Goal: Book appointment/travel/reservation

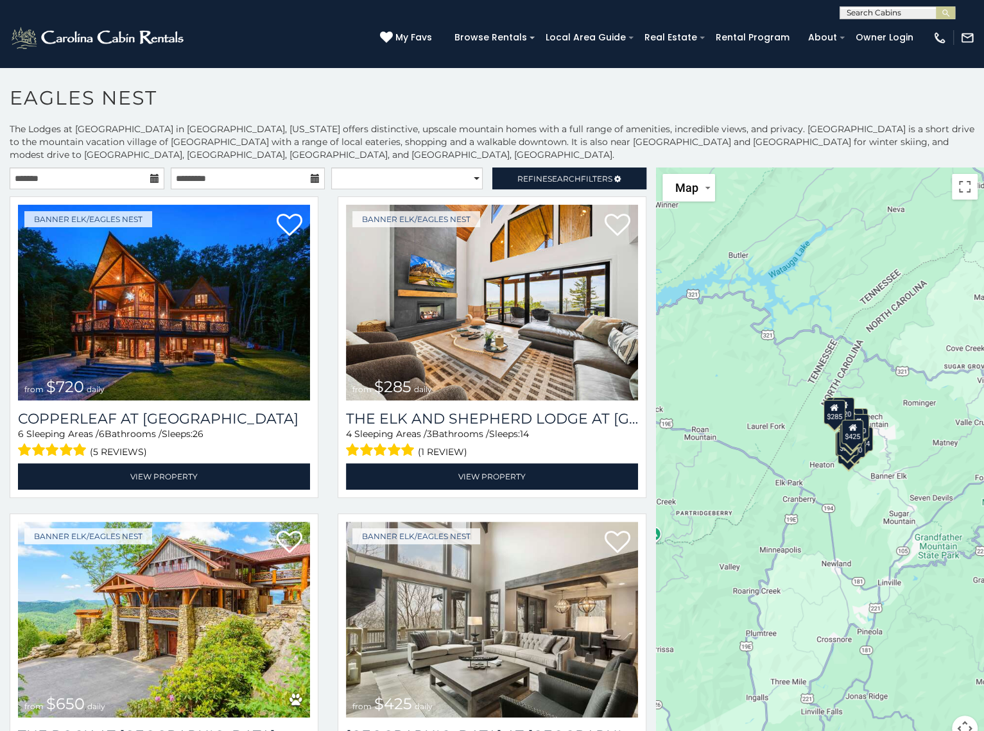
click at [856, 544] on div "$720 $285 $650 $425 $230 $200 $305 $285 $290 $424 $215 $315 $250 $230 $305 $265…" at bounding box center [820, 462] width 328 height 589
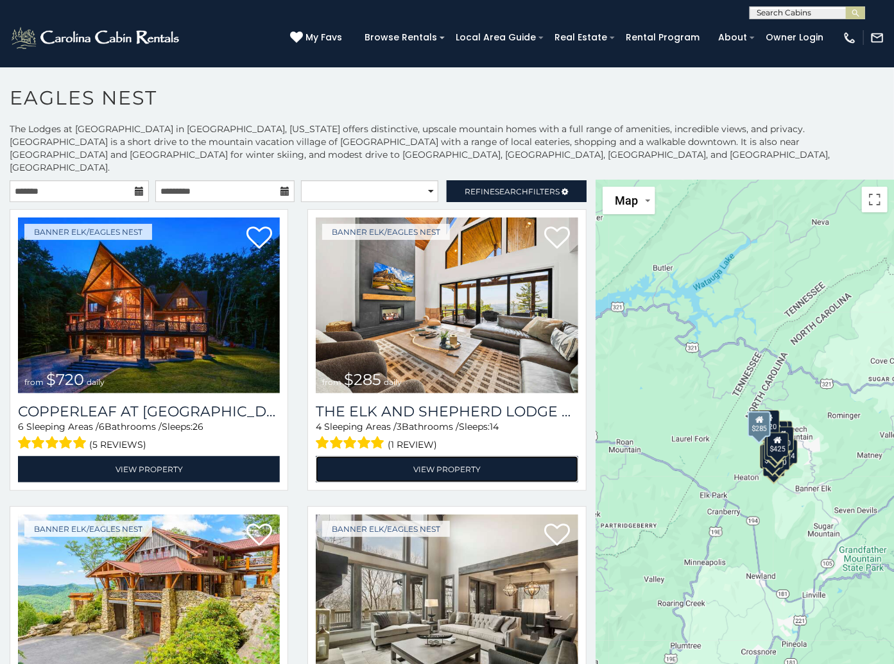
click at [420, 456] on link "View Property" at bounding box center [447, 469] width 262 height 26
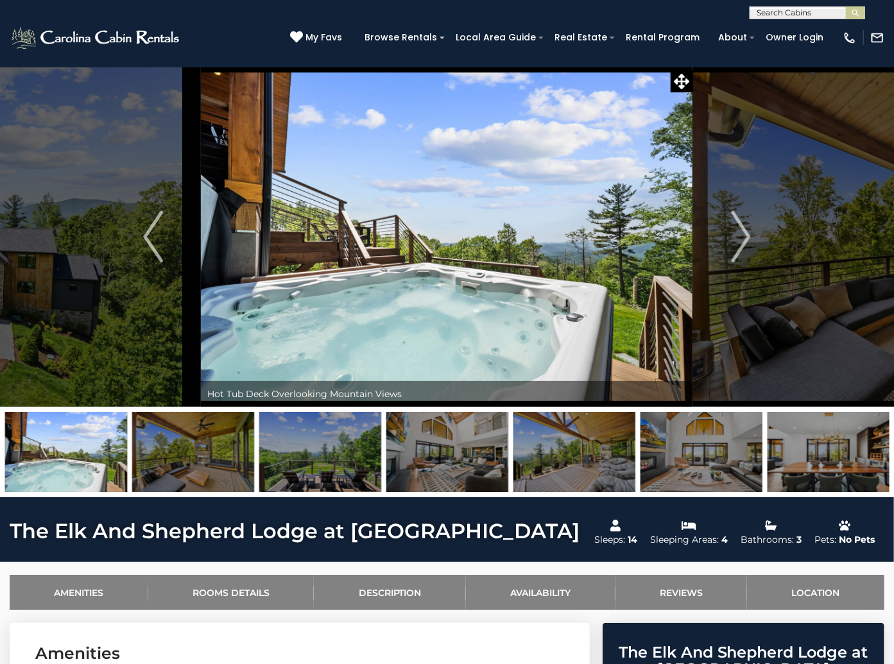
click at [739, 231] on img "Next" at bounding box center [740, 236] width 19 height 51
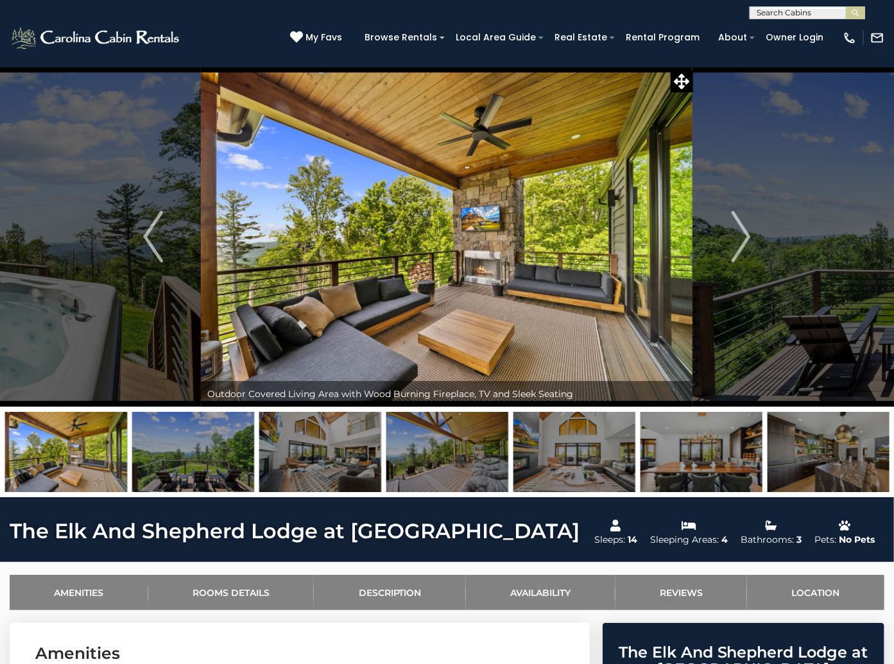
click at [739, 231] on img "Next" at bounding box center [740, 236] width 19 height 51
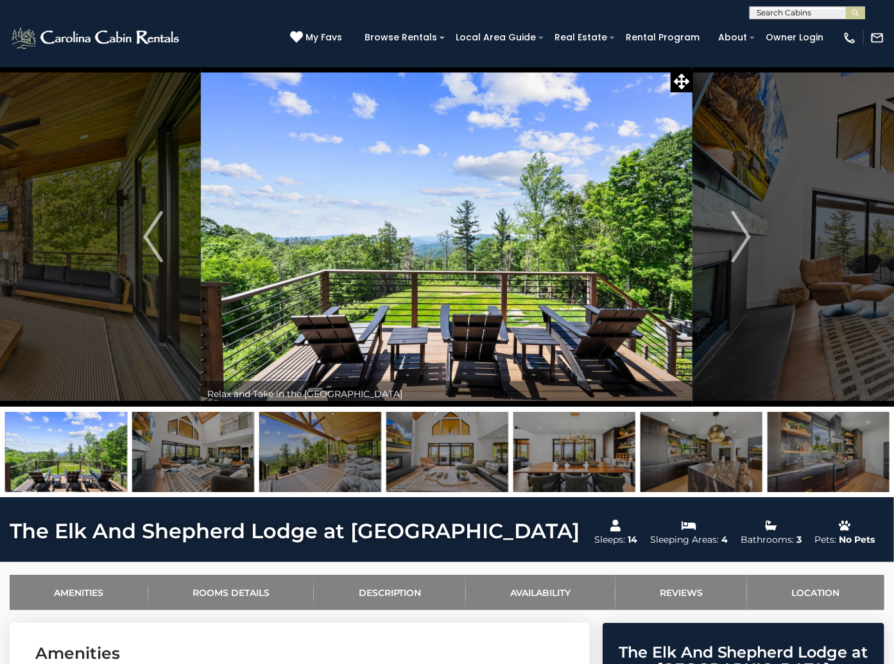
click at [739, 231] on img "Next" at bounding box center [740, 236] width 19 height 51
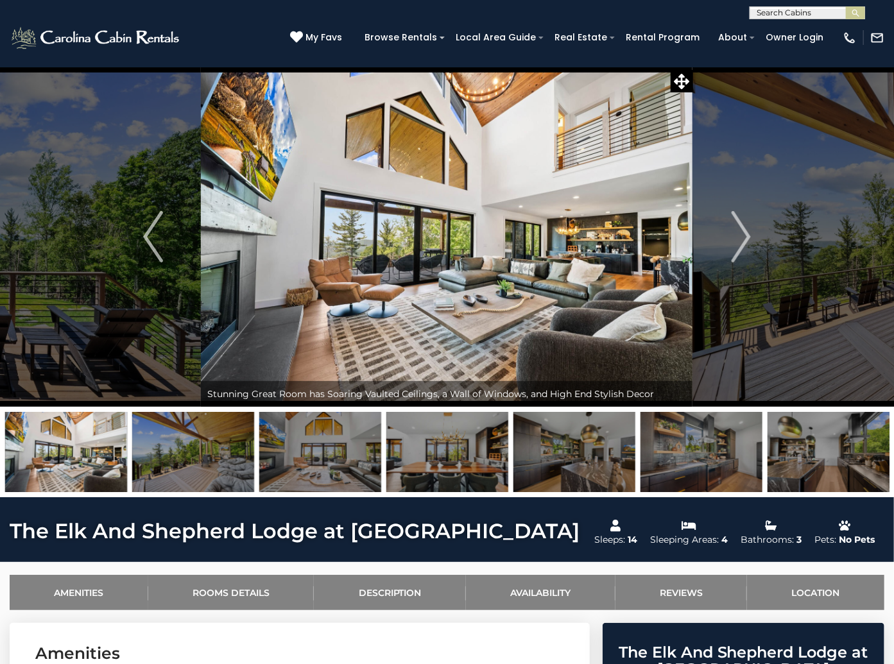
click at [739, 231] on img "Next" at bounding box center [740, 236] width 19 height 51
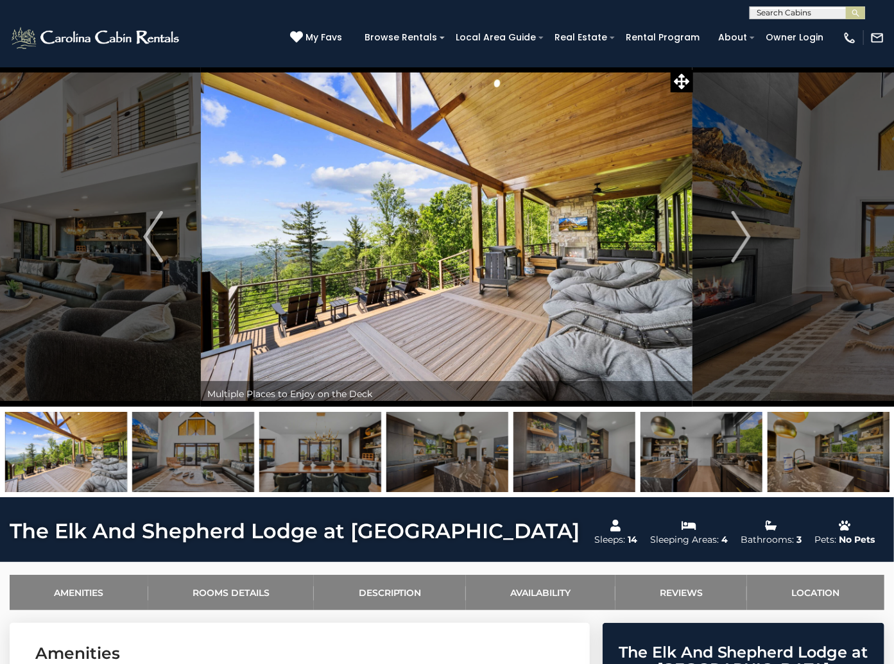
click at [739, 231] on img "Next" at bounding box center [740, 236] width 19 height 51
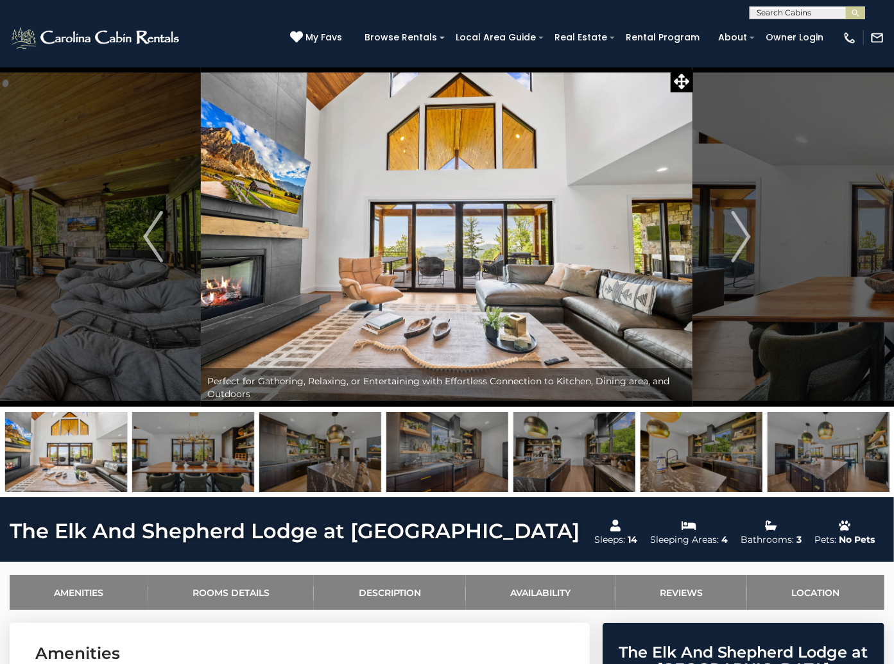
click at [739, 231] on img "Next" at bounding box center [740, 236] width 19 height 51
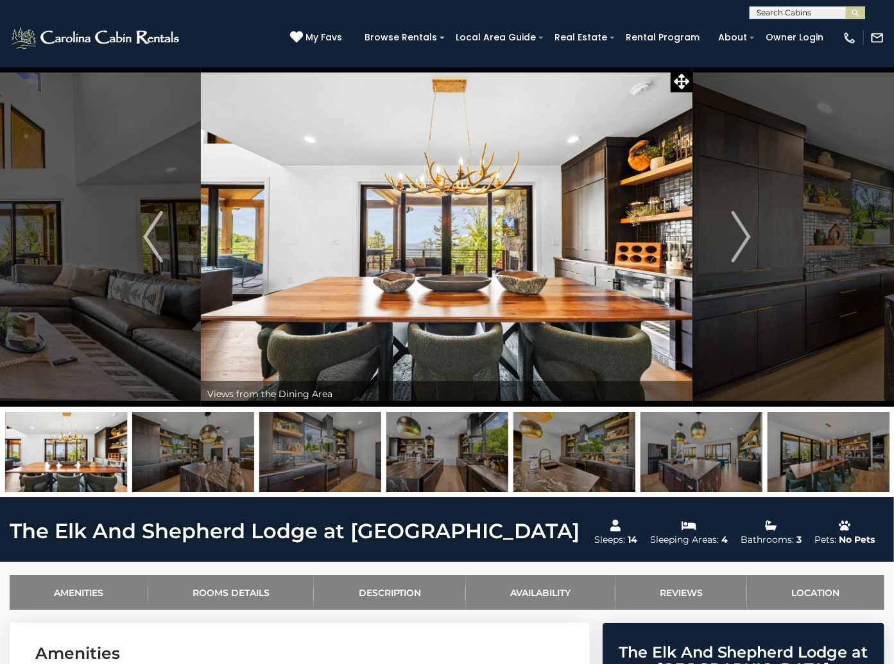
click at [739, 231] on img "Next" at bounding box center [740, 236] width 19 height 51
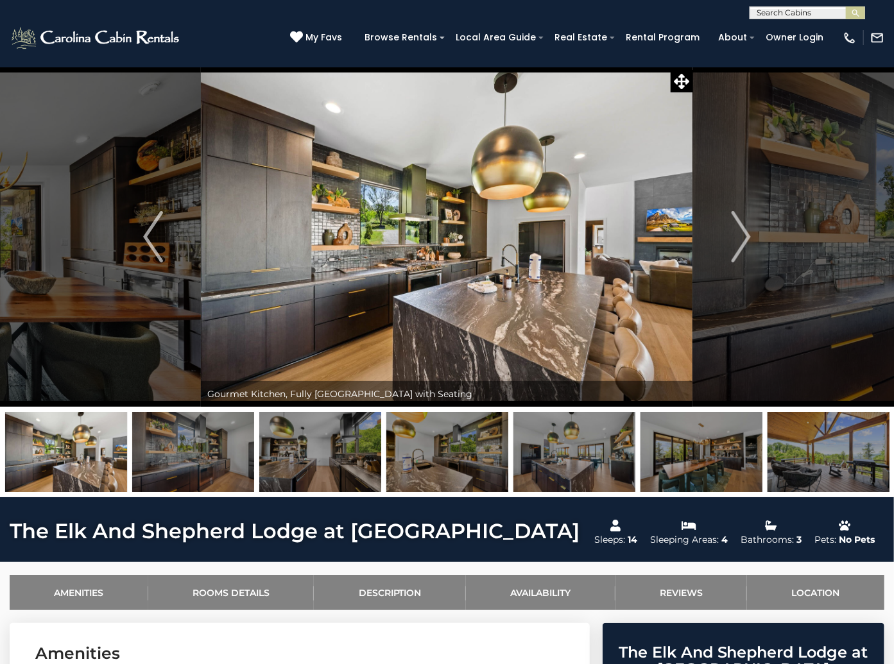
click at [739, 231] on img "Next" at bounding box center [740, 236] width 19 height 51
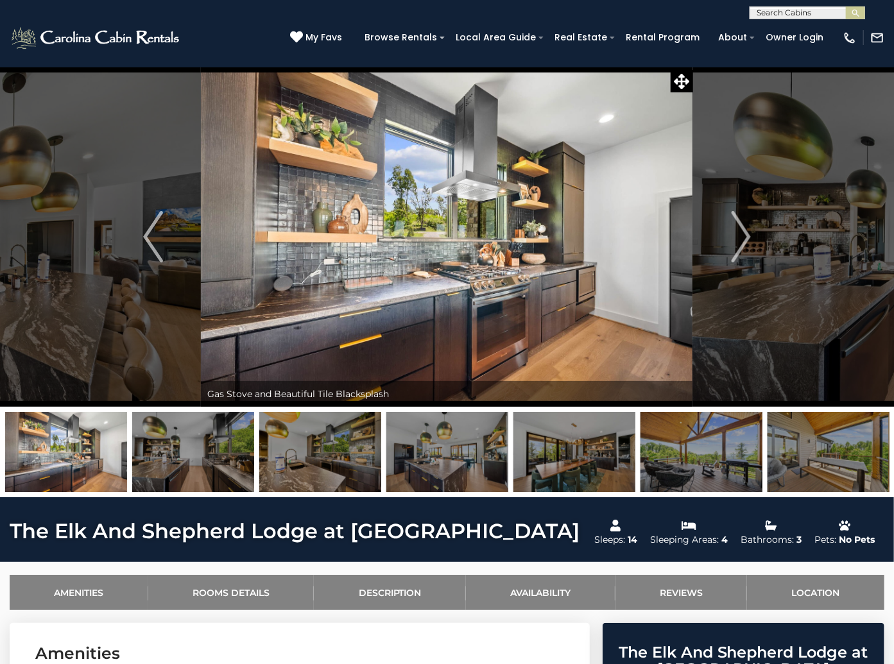
click at [739, 231] on img "Next" at bounding box center [740, 236] width 19 height 51
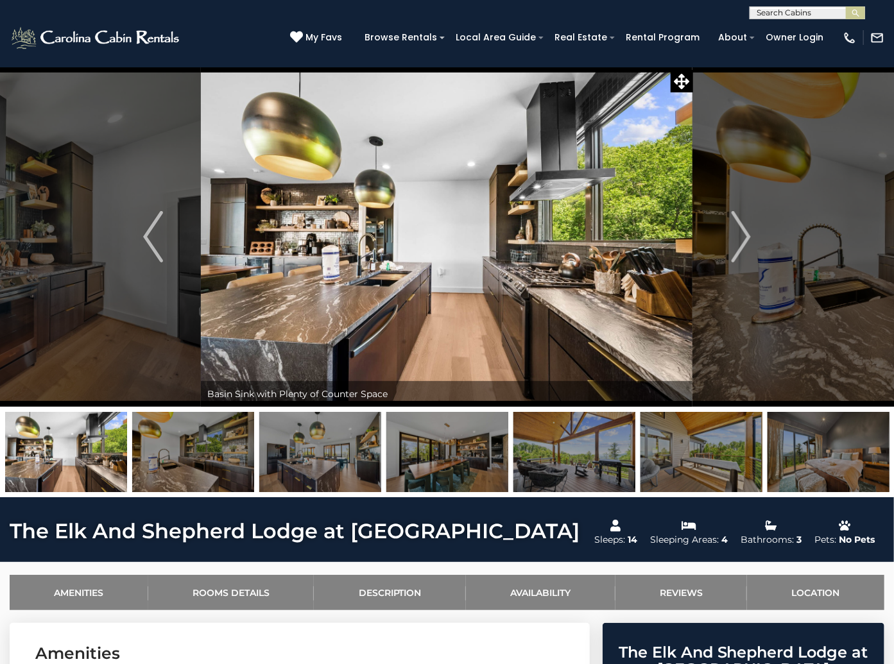
click at [739, 231] on img "Next" at bounding box center [740, 236] width 19 height 51
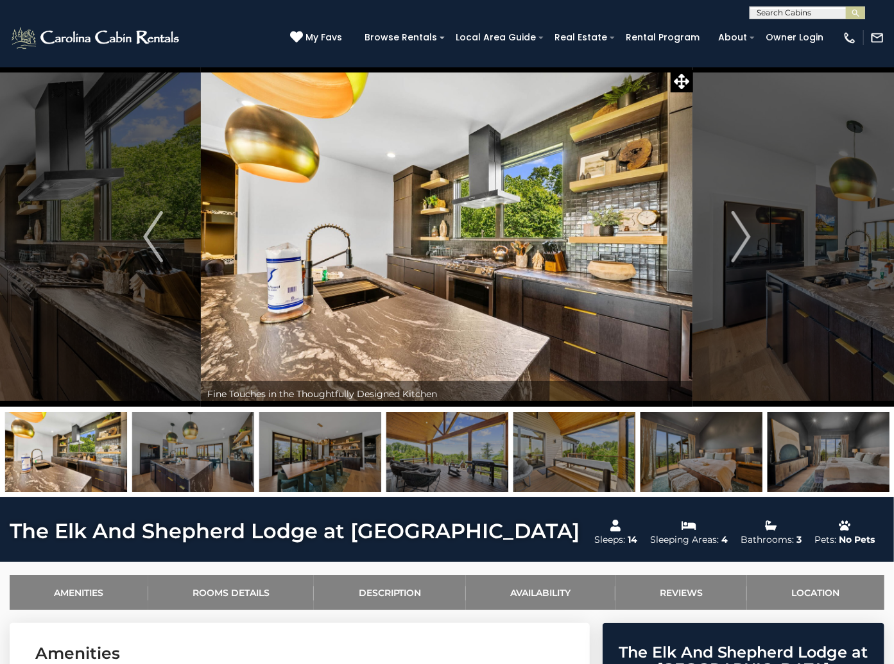
click at [739, 231] on img "Next" at bounding box center [740, 236] width 19 height 51
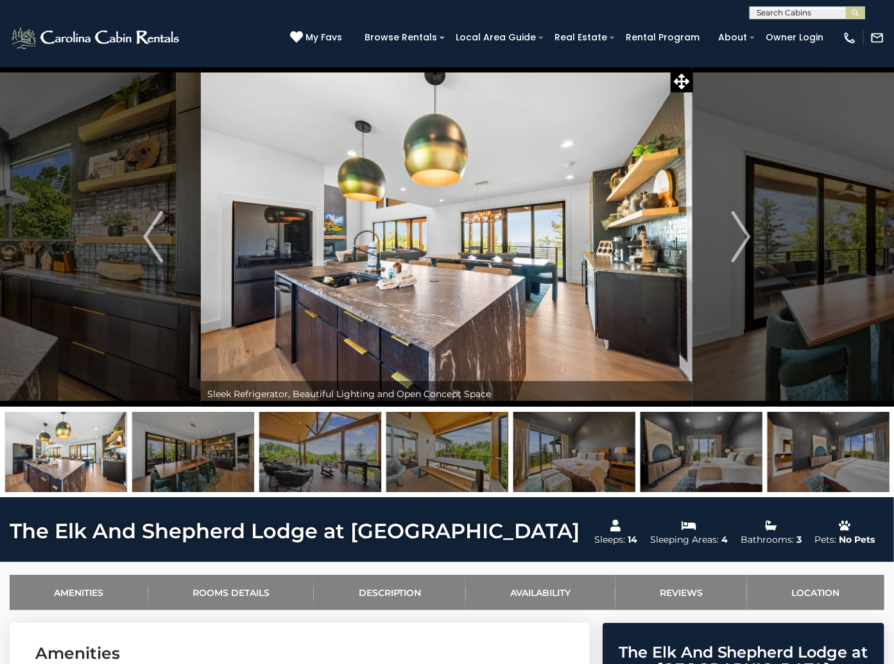
click at [739, 231] on img "Next" at bounding box center [740, 236] width 19 height 51
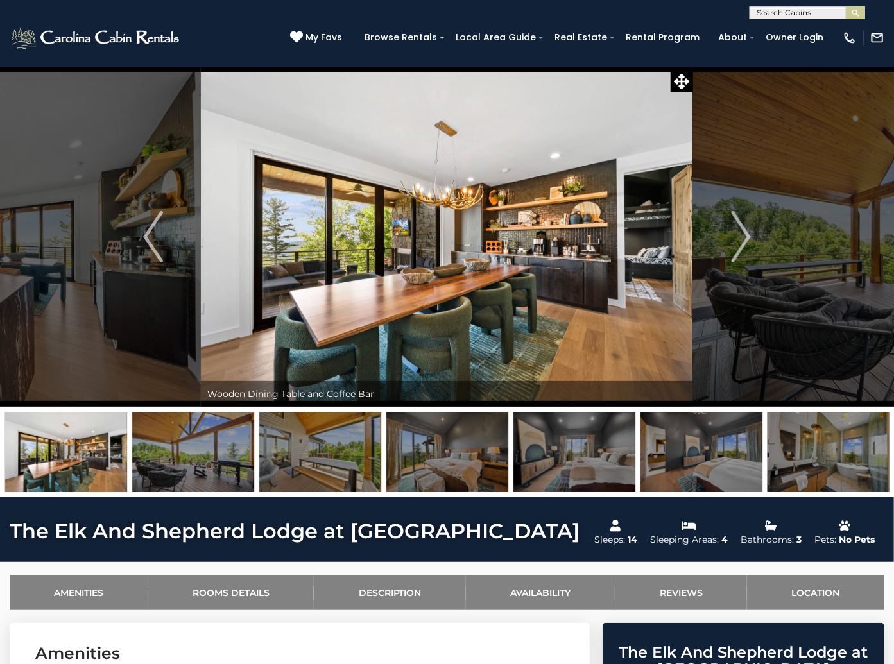
click at [739, 231] on img "Next" at bounding box center [740, 236] width 19 height 51
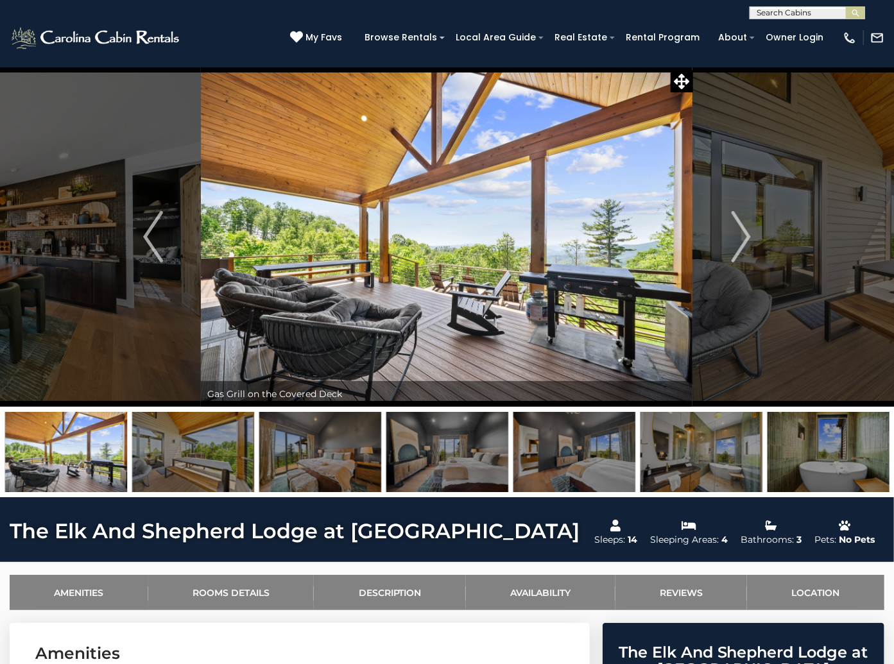
click at [739, 231] on img "Next" at bounding box center [740, 236] width 19 height 51
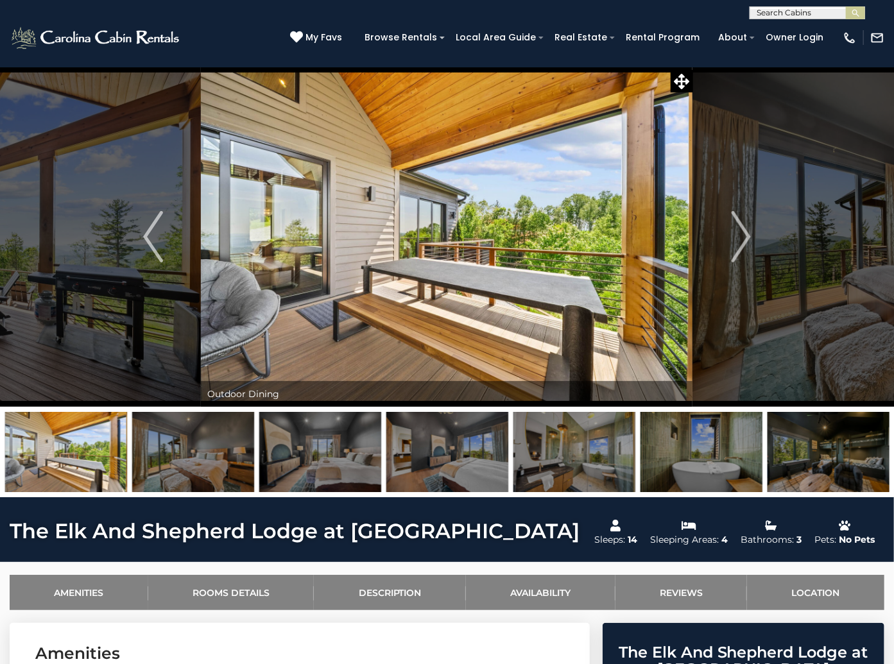
click at [739, 231] on img "Next" at bounding box center [740, 236] width 19 height 51
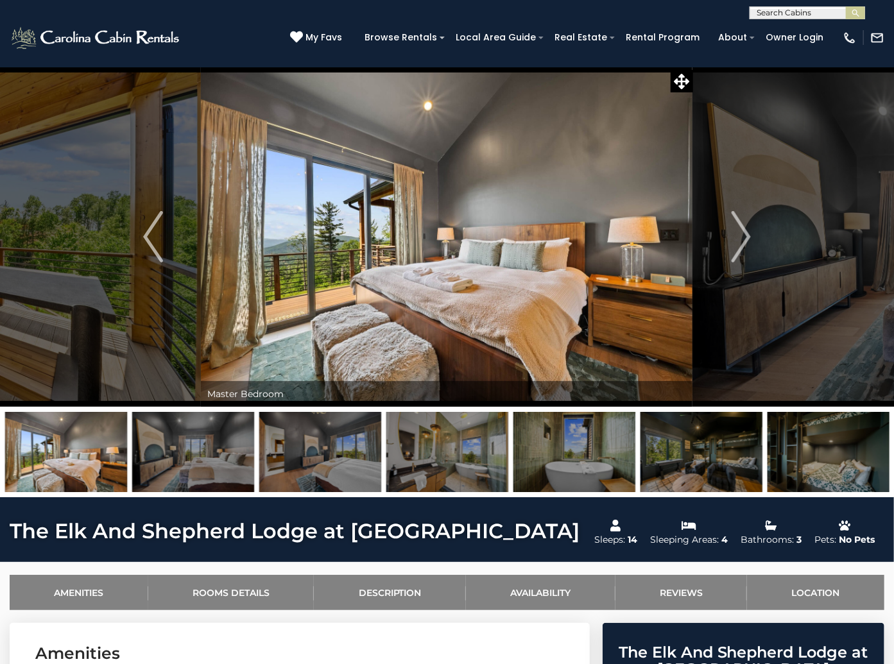
click at [739, 231] on img "Next" at bounding box center [740, 236] width 19 height 51
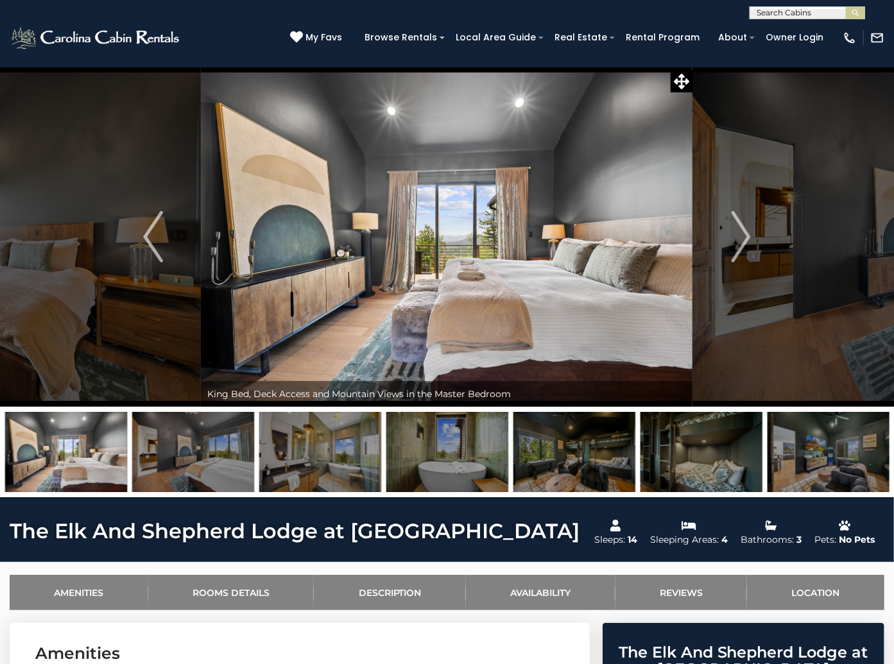
click at [739, 231] on img "Next" at bounding box center [740, 236] width 19 height 51
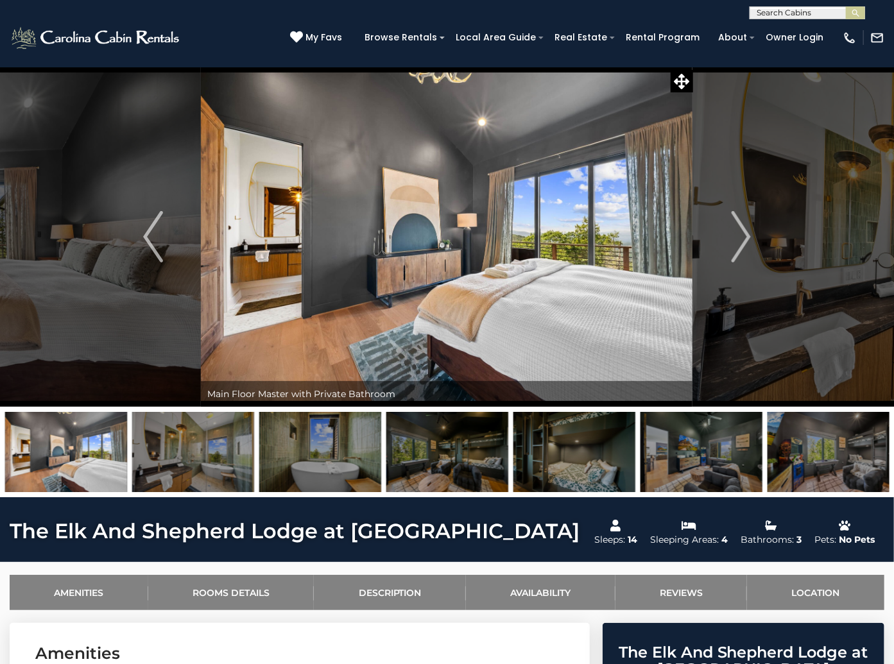
click at [739, 231] on img "Next" at bounding box center [740, 236] width 19 height 51
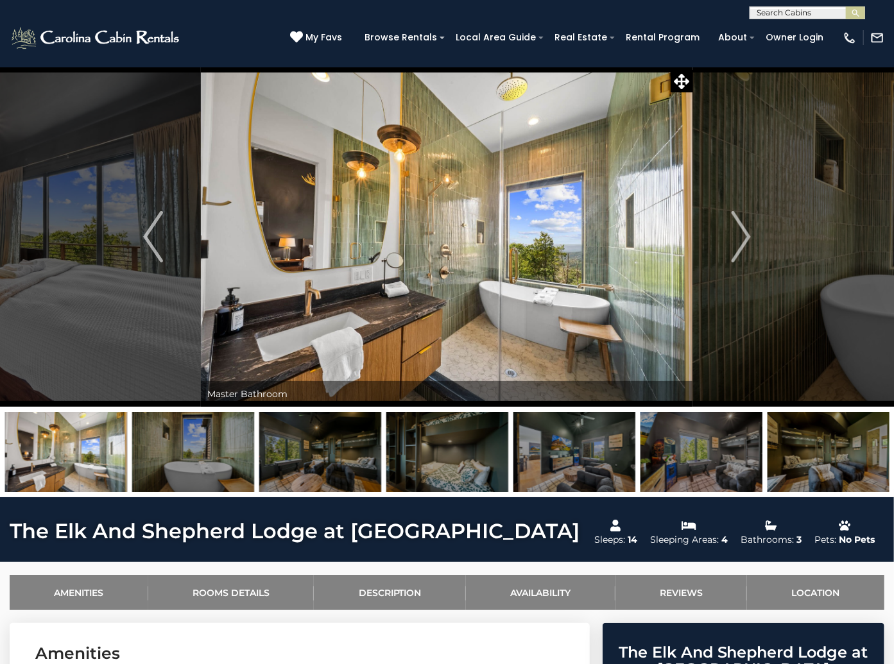
click at [739, 231] on img "Next" at bounding box center [740, 236] width 19 height 51
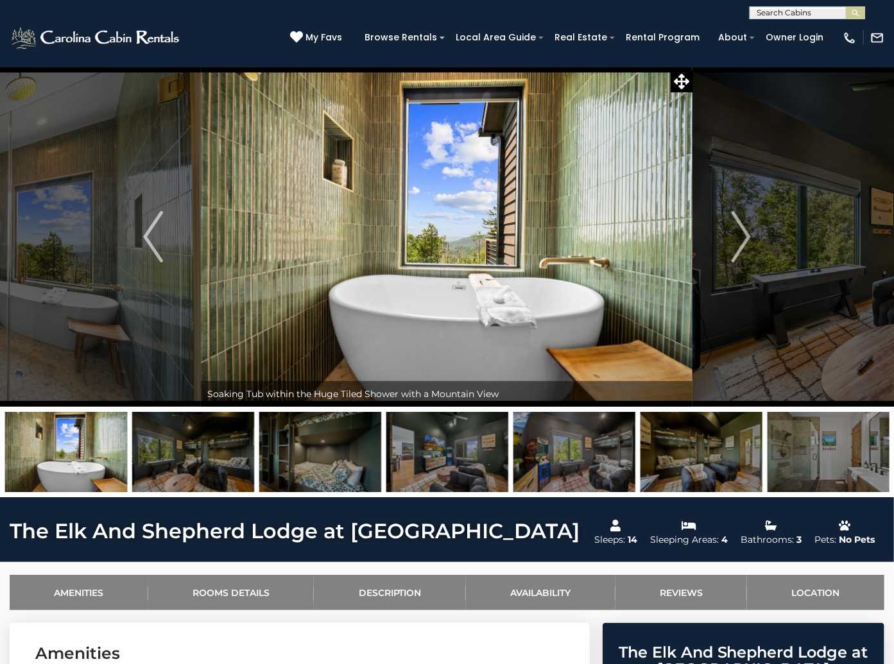
click at [739, 231] on img "Next" at bounding box center [740, 236] width 19 height 51
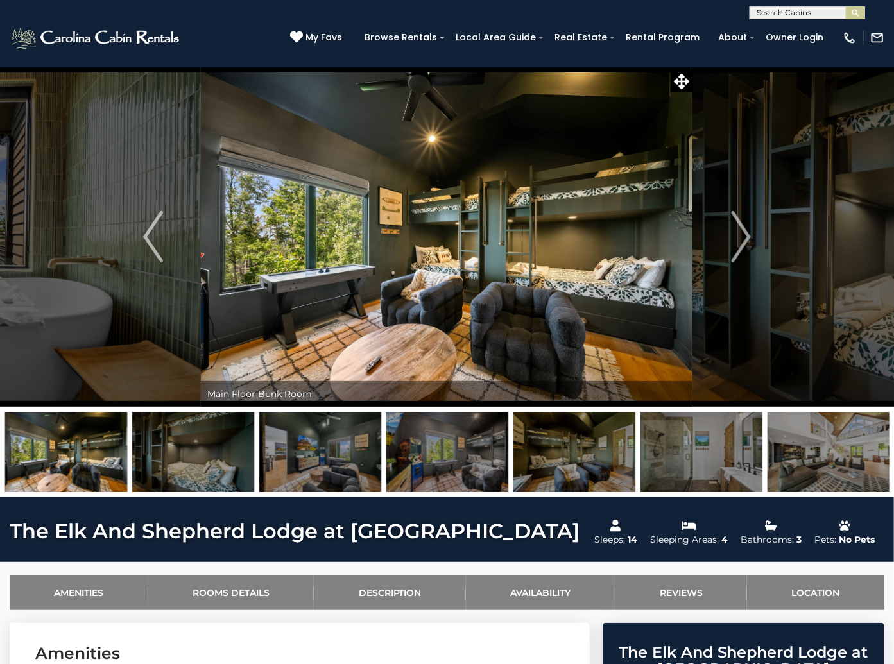
click at [739, 231] on img "Next" at bounding box center [740, 236] width 19 height 51
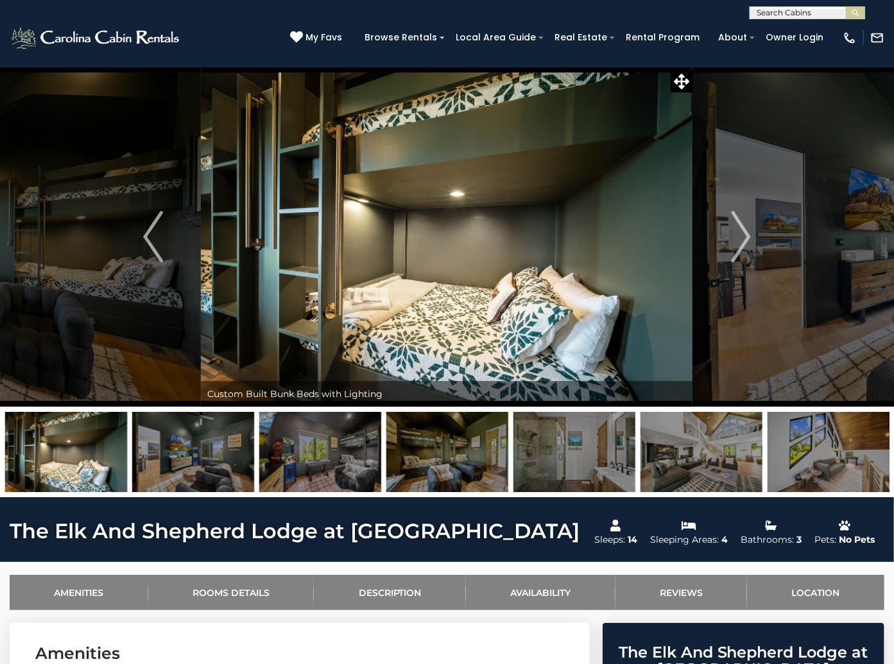
click at [739, 231] on img "Next" at bounding box center [740, 236] width 19 height 51
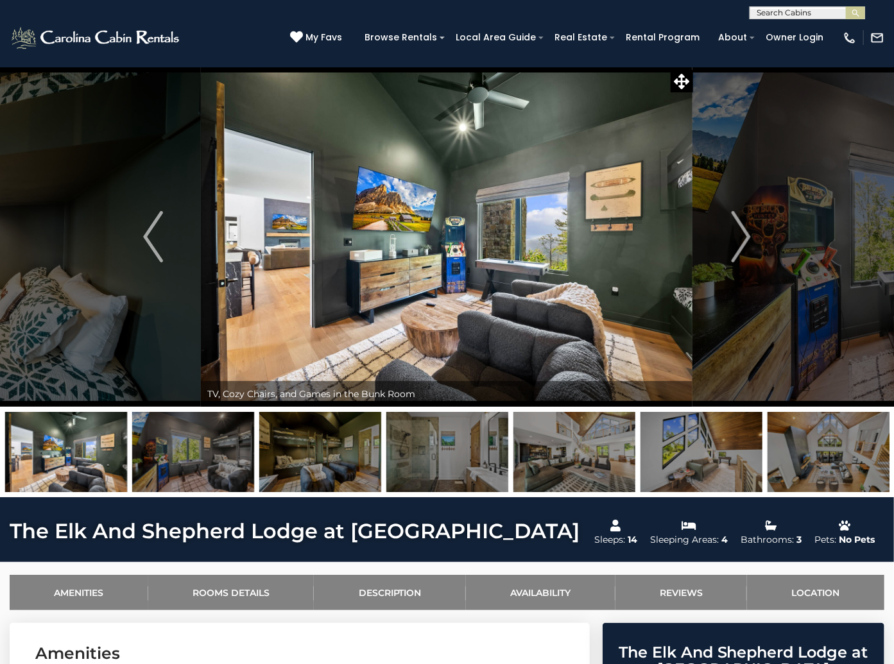
click at [739, 231] on img "Next" at bounding box center [740, 236] width 19 height 51
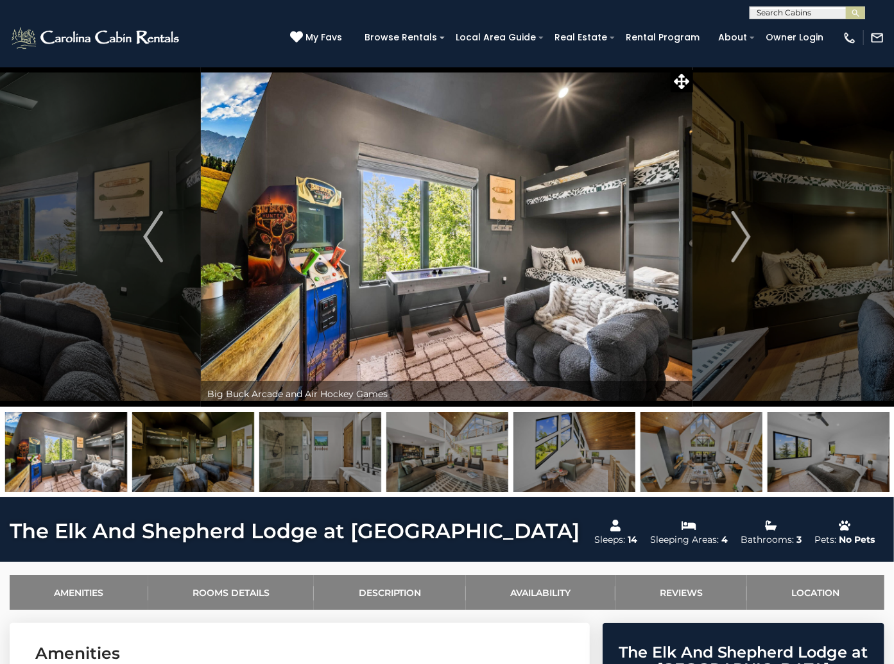
click at [739, 231] on img "Next" at bounding box center [740, 236] width 19 height 51
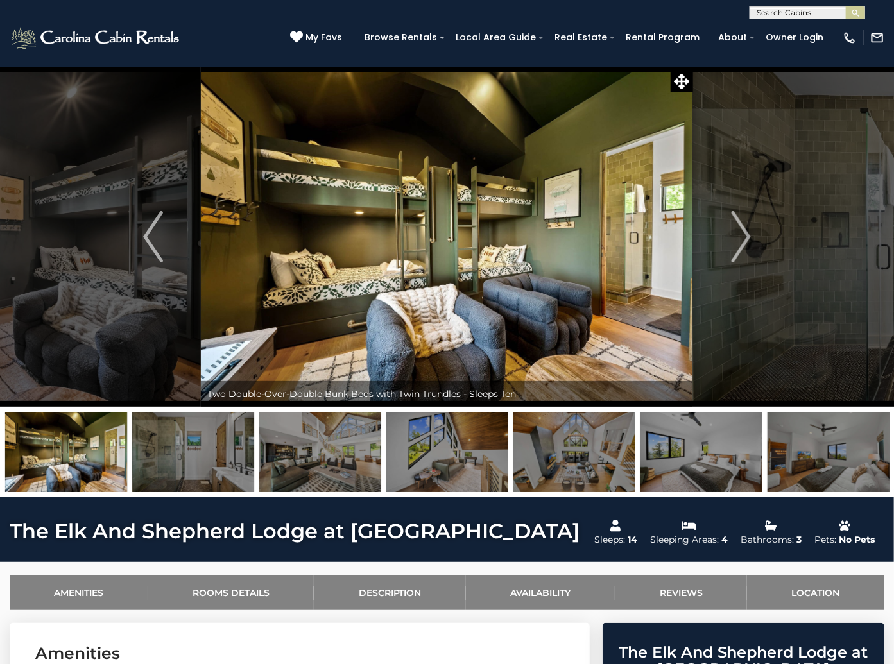
click at [739, 231] on img "Next" at bounding box center [740, 236] width 19 height 51
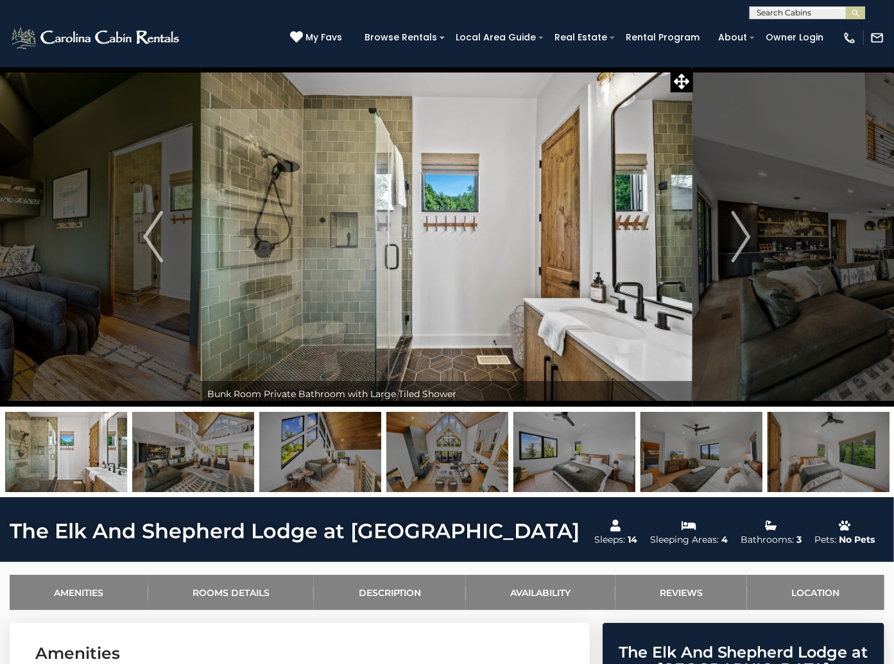
click at [739, 231] on img "Next" at bounding box center [740, 236] width 19 height 51
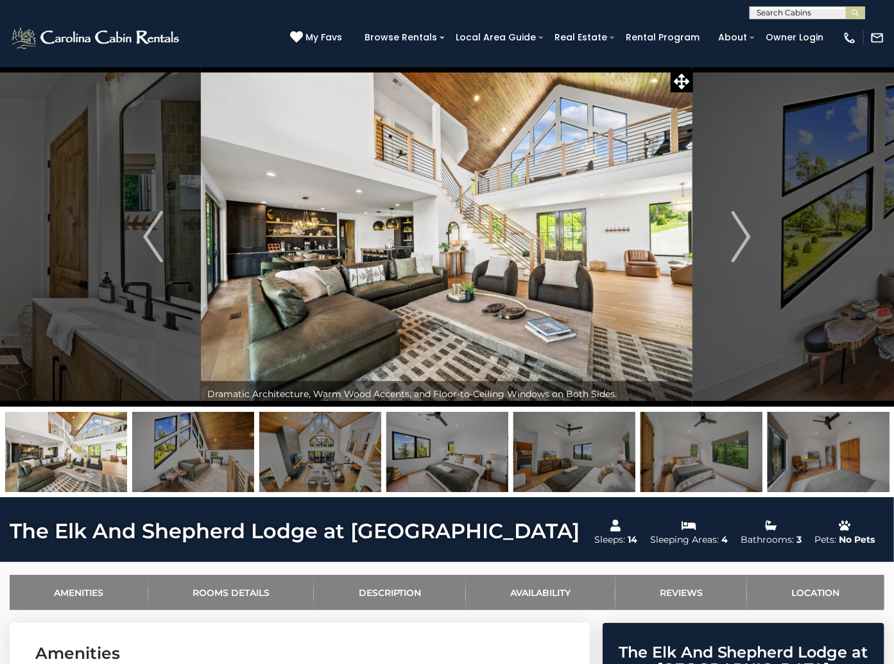
click at [739, 231] on img "Next" at bounding box center [740, 236] width 19 height 51
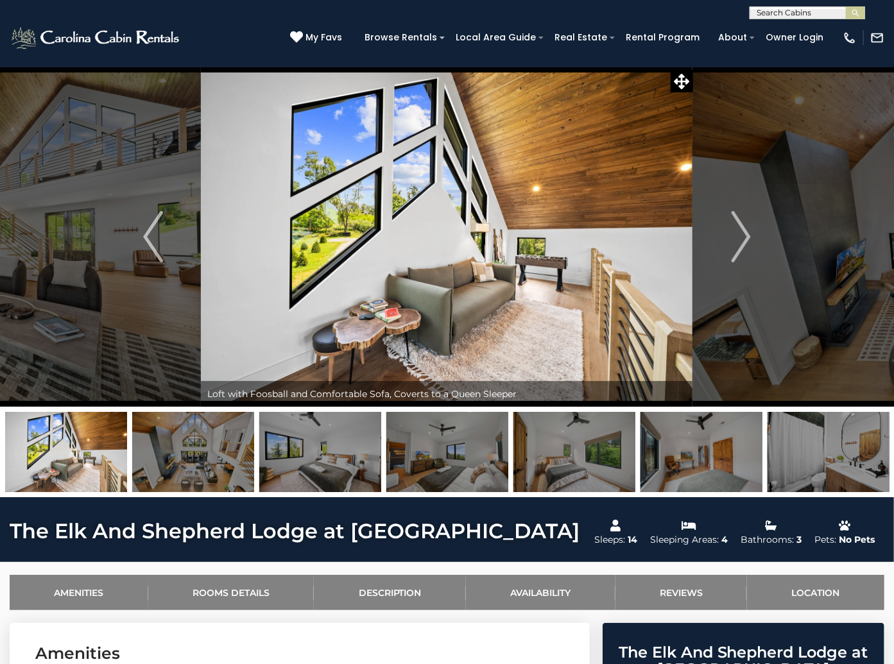
click at [739, 231] on img "Next" at bounding box center [740, 236] width 19 height 51
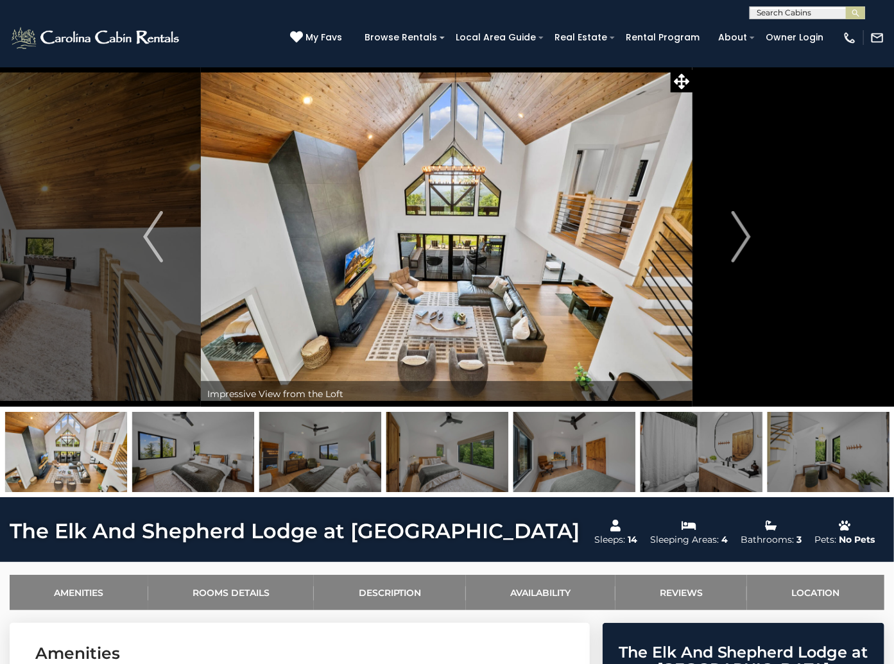
click at [739, 231] on img "Next" at bounding box center [740, 236] width 19 height 51
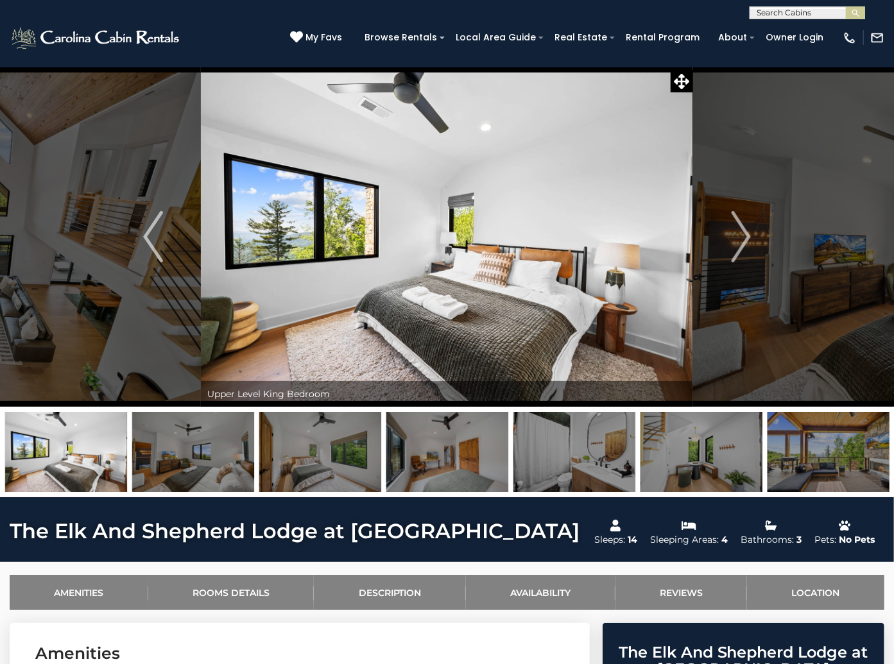
click at [739, 231] on img "Next" at bounding box center [740, 236] width 19 height 51
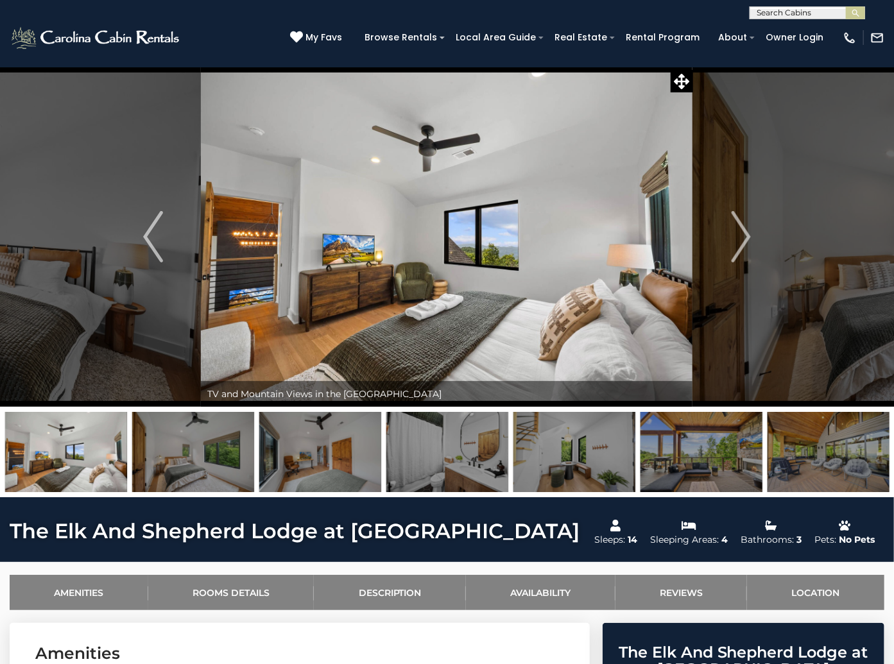
click at [739, 231] on img "Next" at bounding box center [740, 236] width 19 height 51
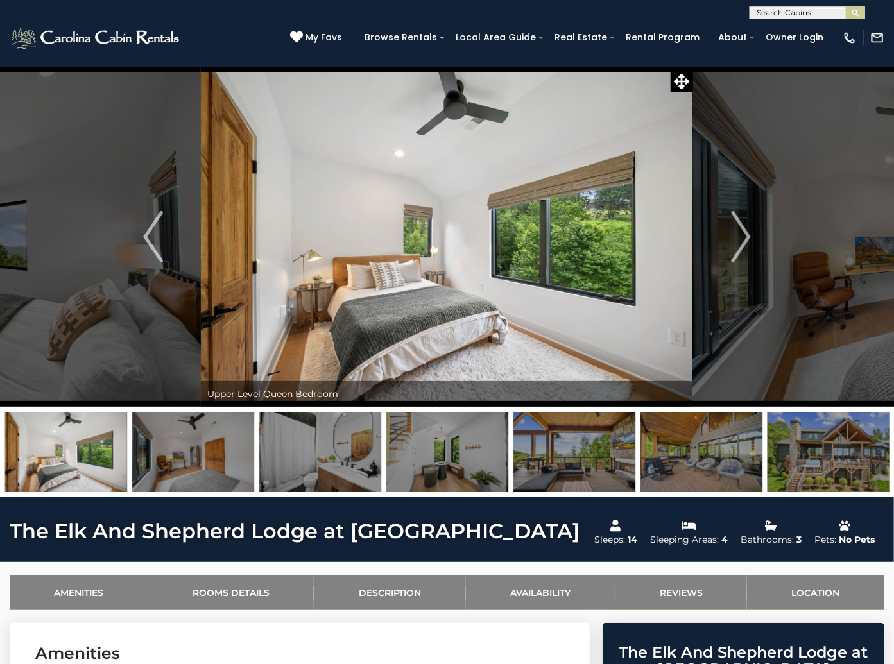
click at [739, 231] on img "Next" at bounding box center [740, 236] width 19 height 51
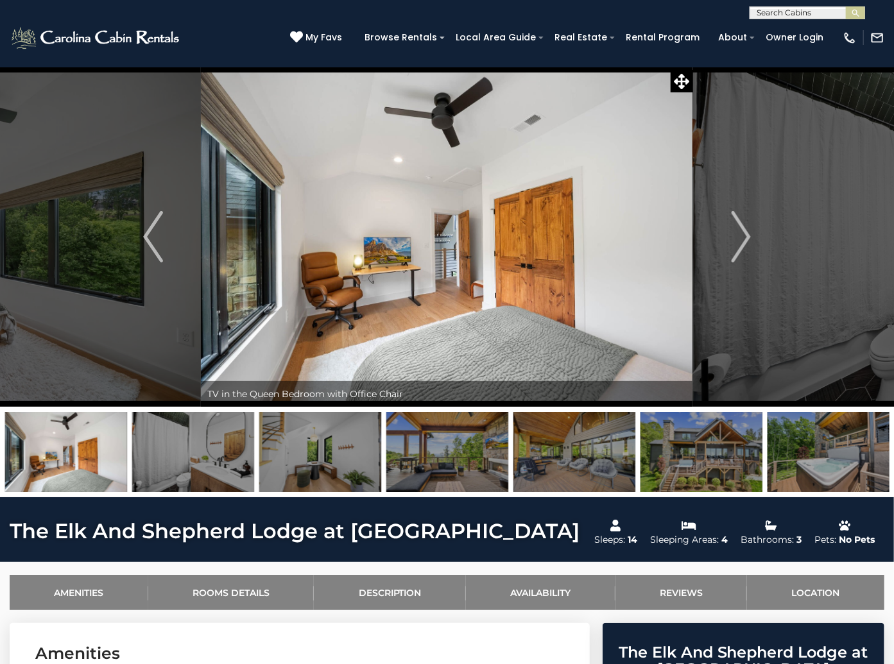
click at [739, 231] on img "Next" at bounding box center [740, 236] width 19 height 51
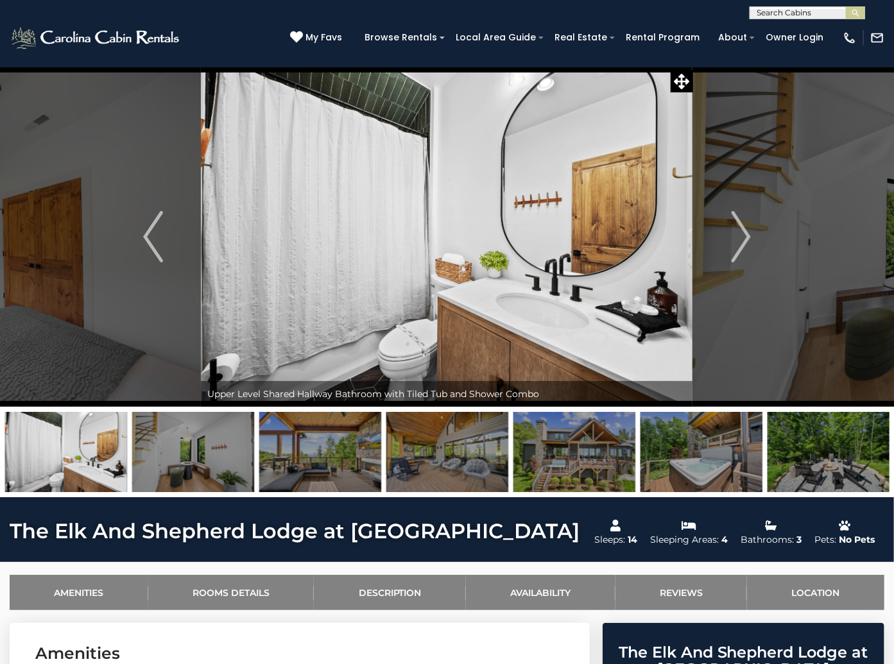
click at [739, 231] on img "Next" at bounding box center [740, 236] width 19 height 51
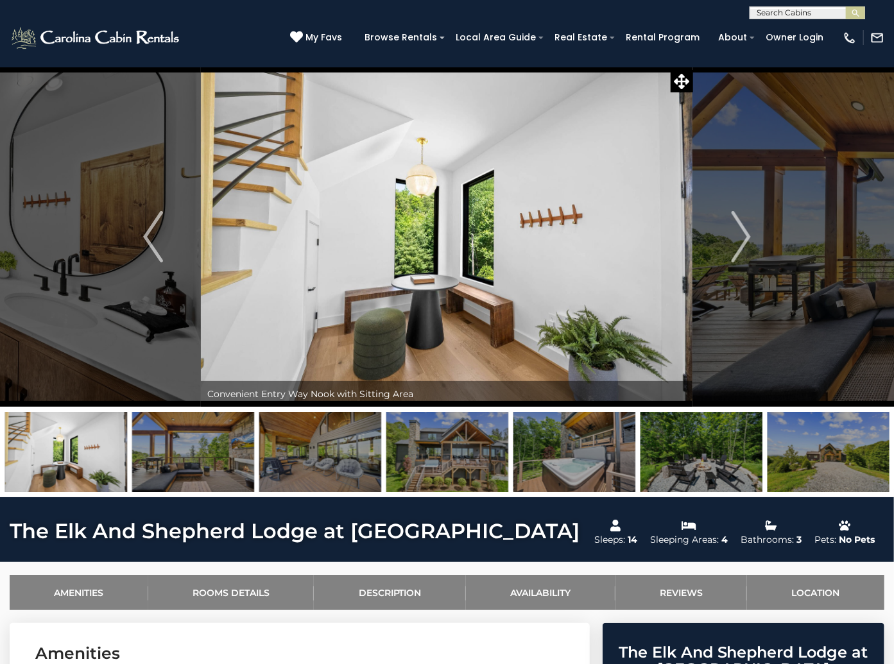
click at [745, 232] on img "Next" at bounding box center [740, 236] width 19 height 51
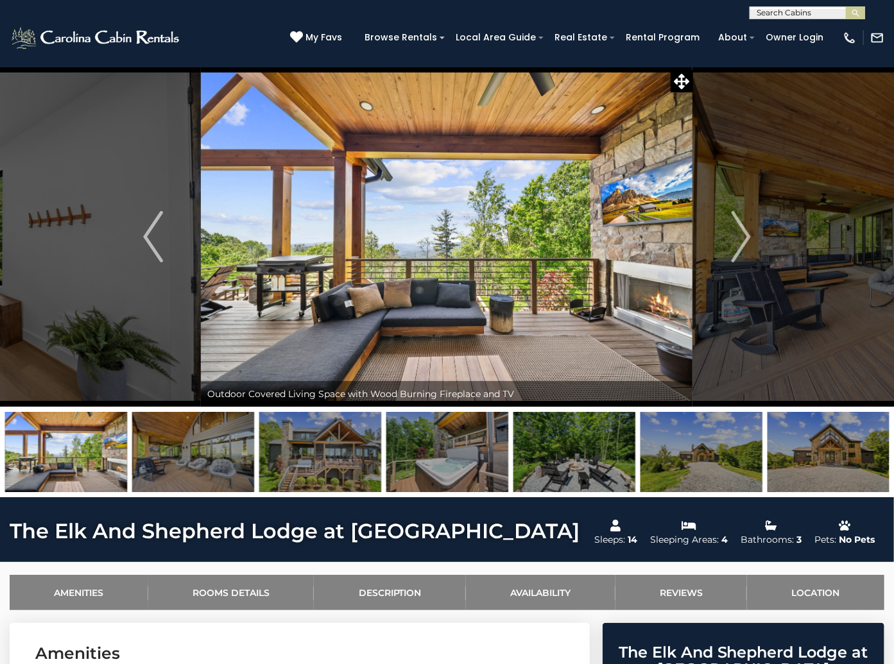
click at [745, 232] on img "Next" at bounding box center [740, 236] width 19 height 51
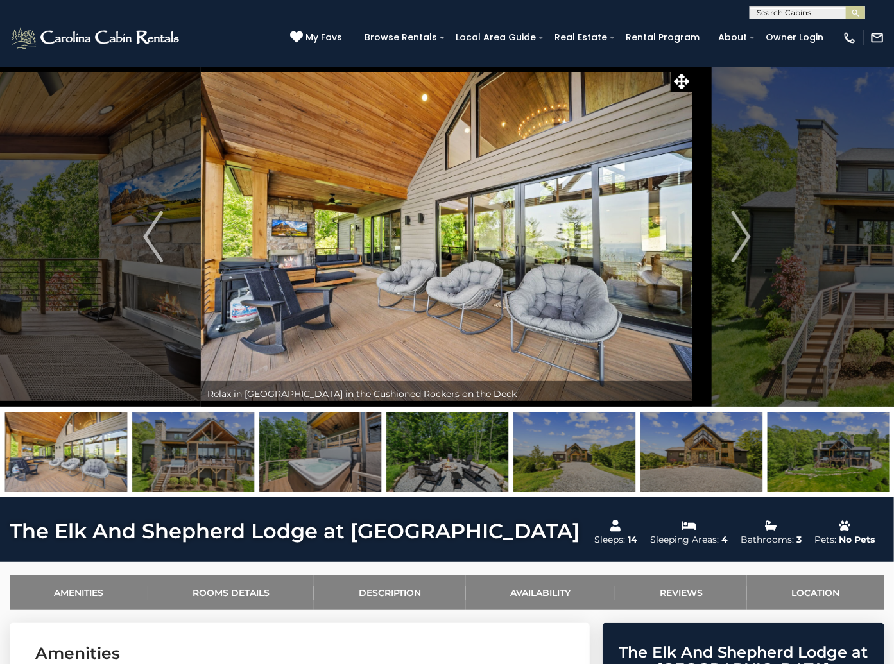
click at [745, 232] on img "Next" at bounding box center [740, 236] width 19 height 51
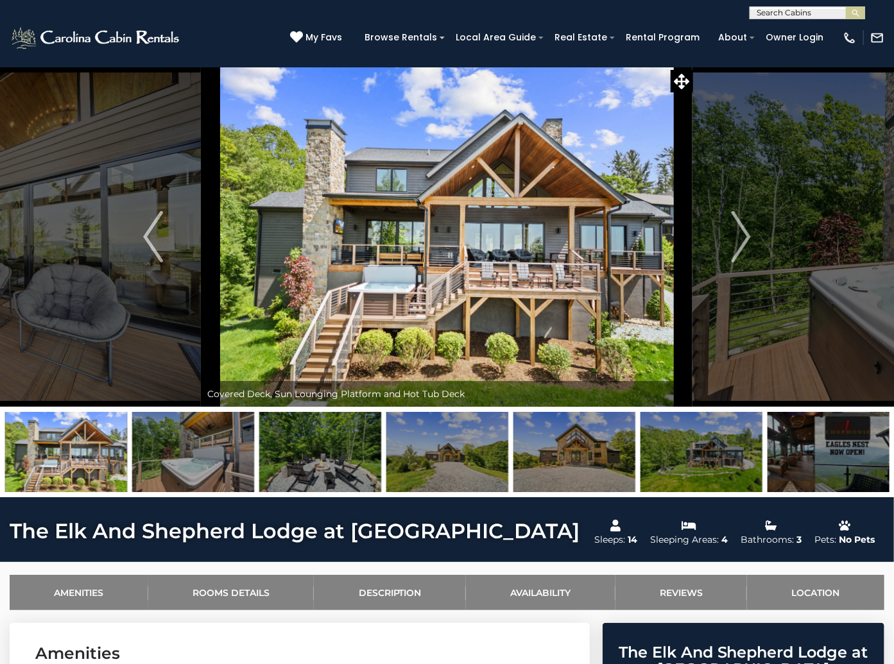
click at [745, 232] on img "Next" at bounding box center [740, 236] width 19 height 51
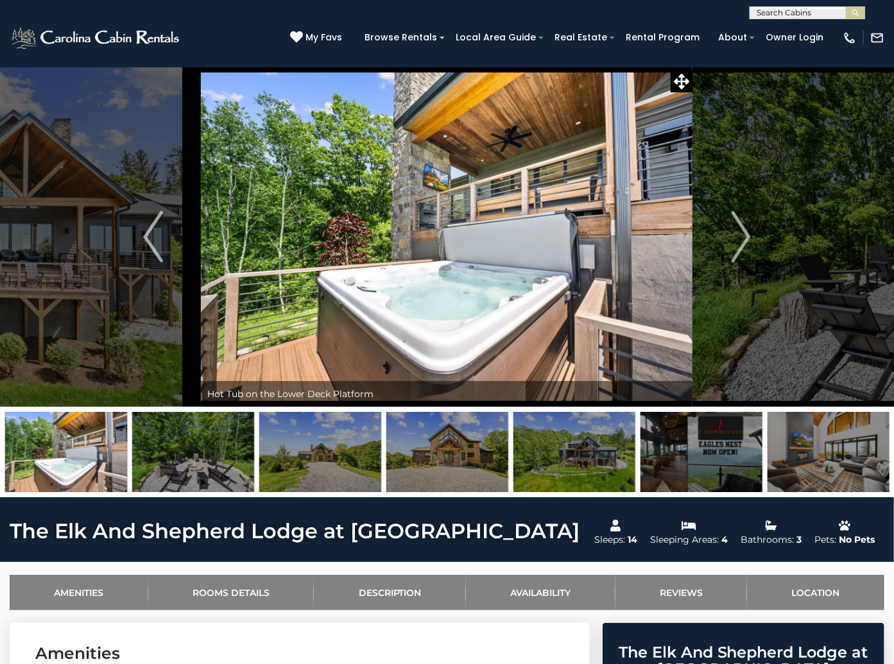
click at [745, 232] on img "Next" at bounding box center [740, 236] width 19 height 51
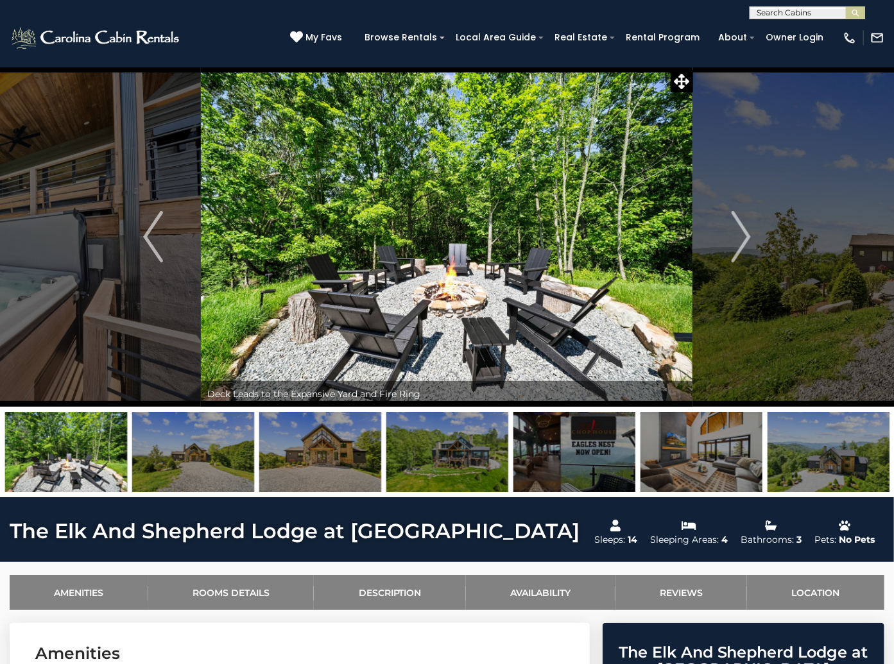
click at [745, 232] on img "Next" at bounding box center [740, 236] width 19 height 51
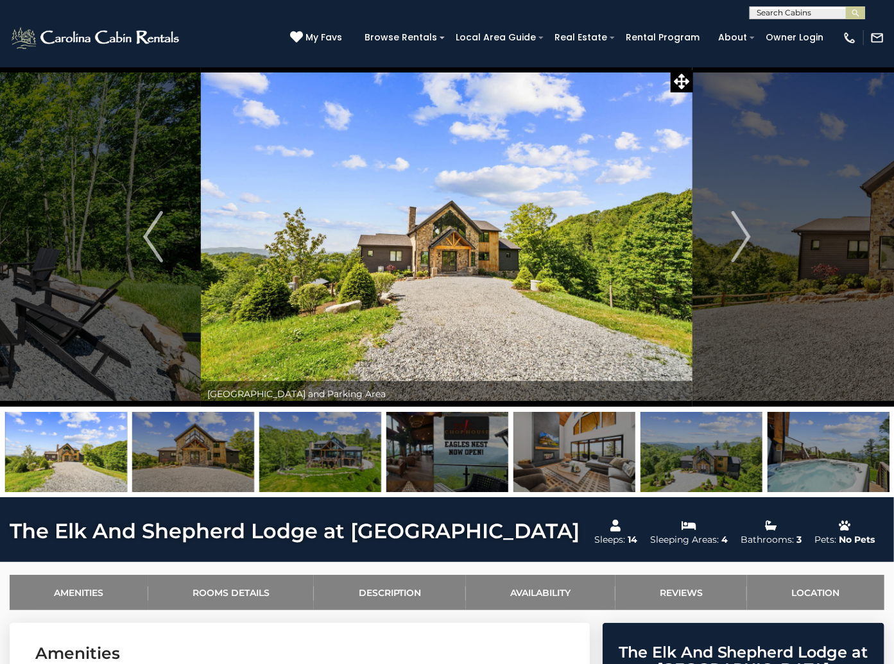
click at [745, 232] on img "Next" at bounding box center [740, 236] width 19 height 51
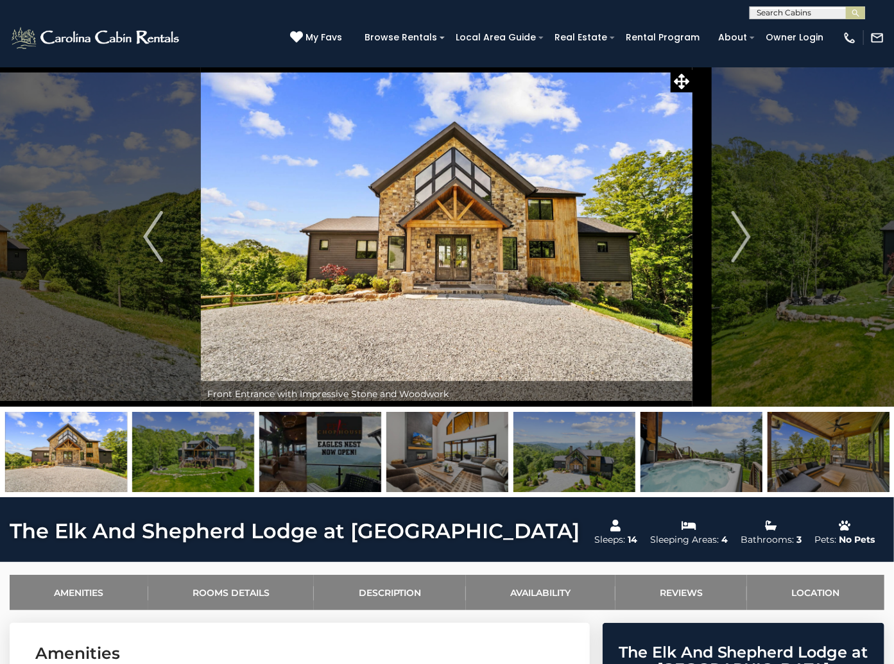
click at [745, 232] on img "Next" at bounding box center [740, 236] width 19 height 51
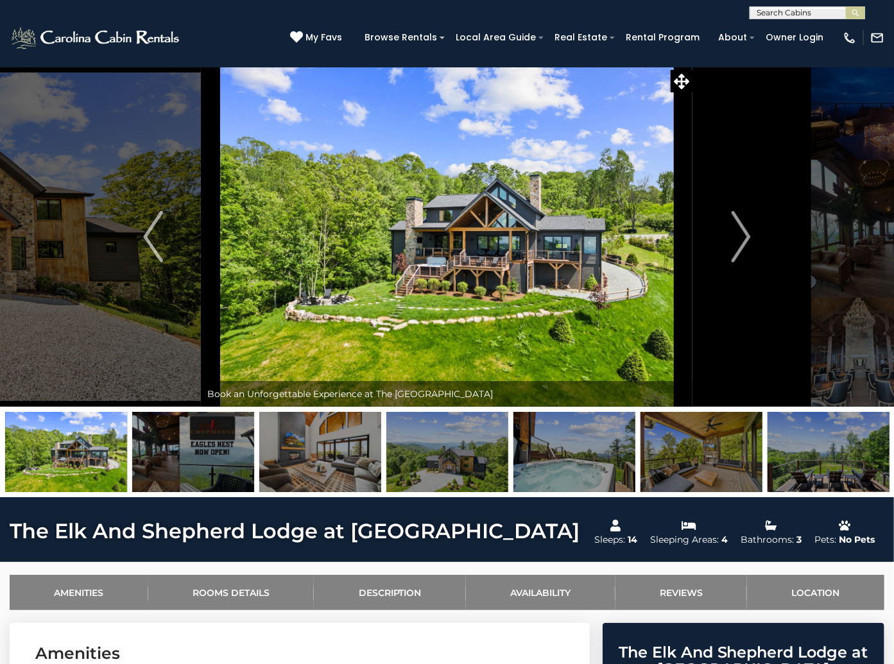
click at [745, 232] on img "Next" at bounding box center [740, 236] width 19 height 51
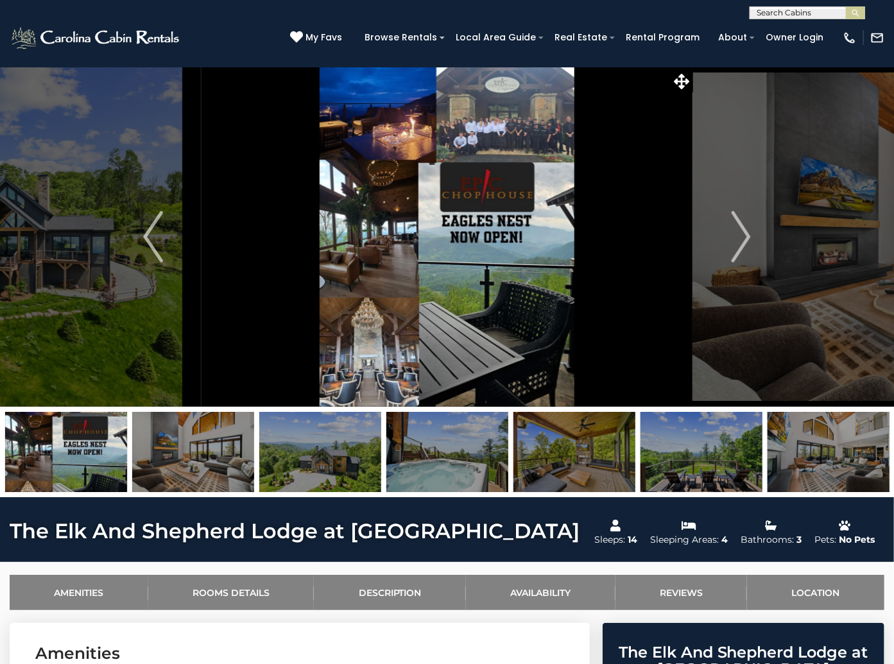
click at [745, 232] on img "Next" at bounding box center [740, 236] width 19 height 51
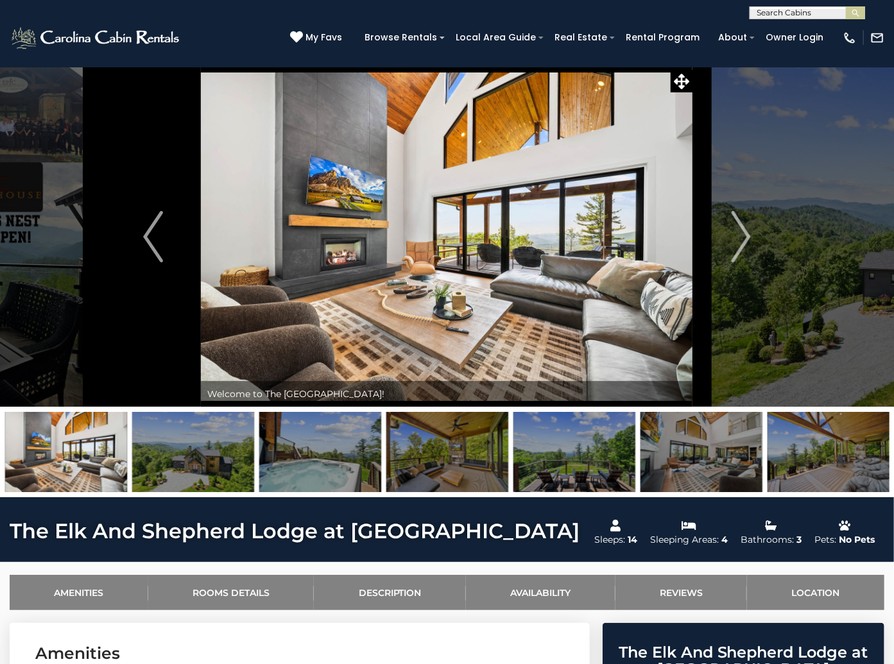
click at [745, 232] on img "Next" at bounding box center [740, 236] width 19 height 51
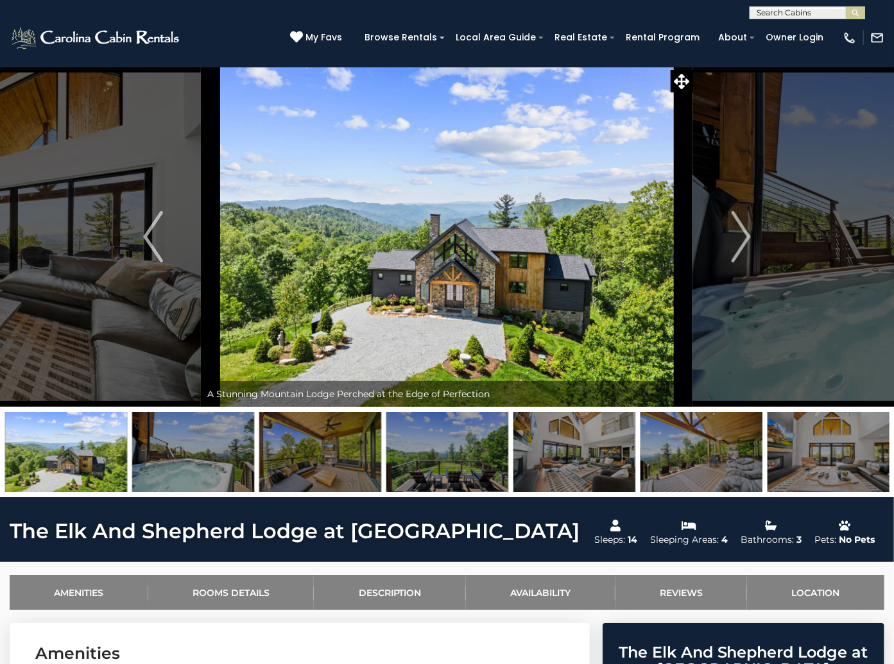
click at [745, 232] on img "Next" at bounding box center [740, 236] width 19 height 51
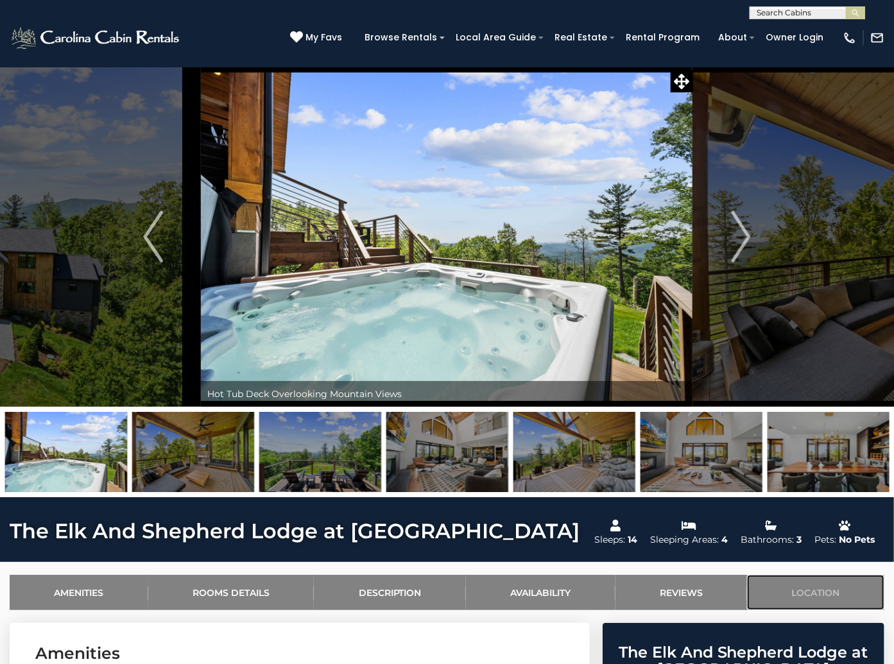
click at [825, 586] on link "Location" at bounding box center [815, 592] width 137 height 35
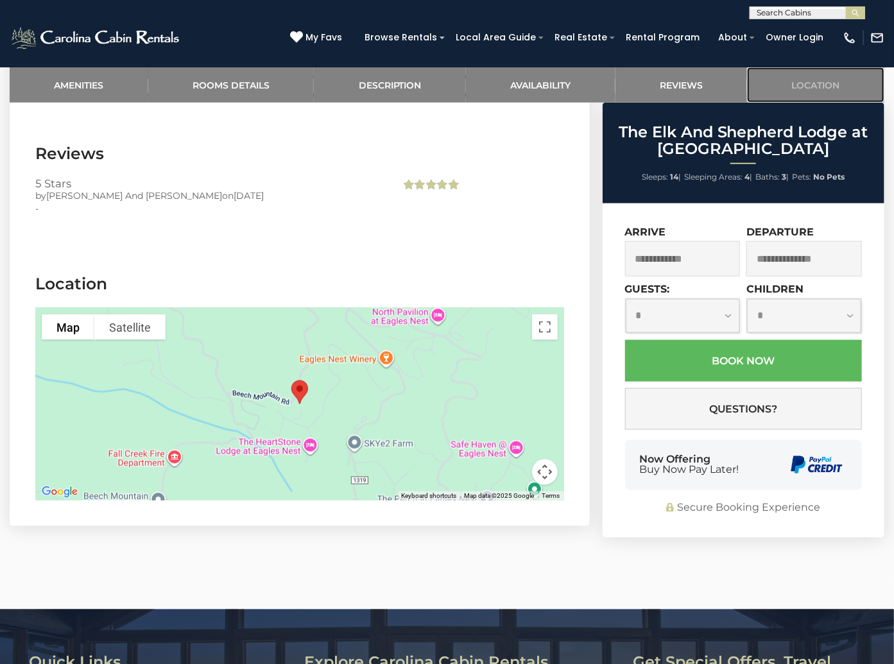
scroll to position [2844, 0]
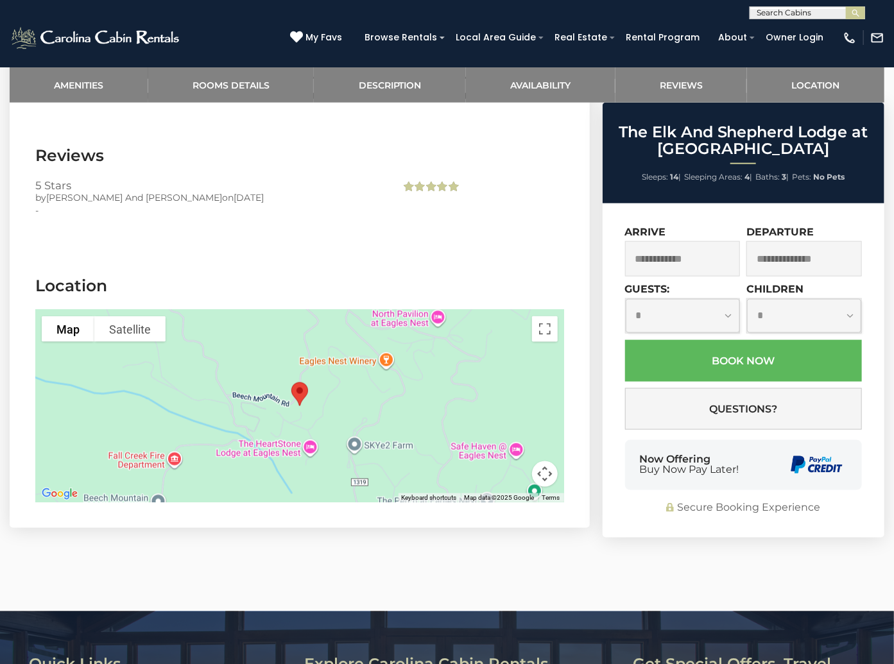
click at [309, 370] on div at bounding box center [299, 406] width 529 height 193
click at [544, 316] on button "Toggle fullscreen view" at bounding box center [545, 329] width 26 height 26
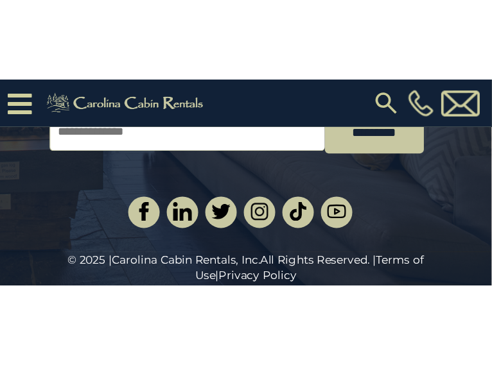
scroll to position [1625, 0]
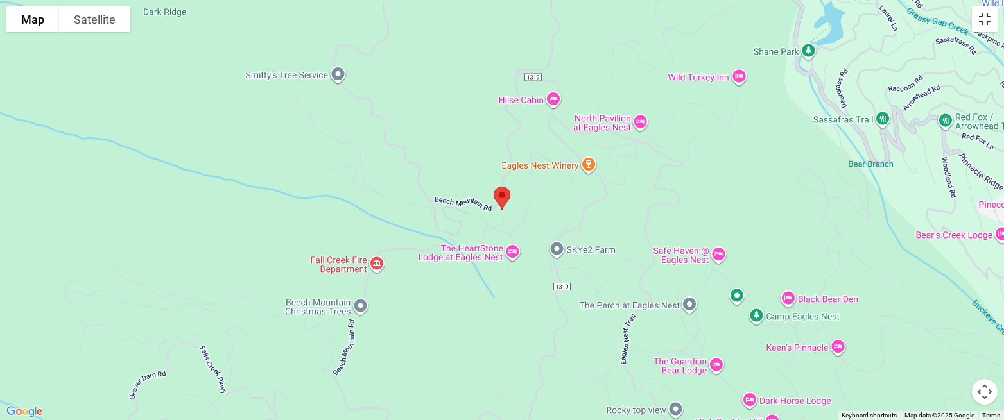
click at [894, 13] on button "Toggle fullscreen view" at bounding box center [985, 19] width 26 height 26
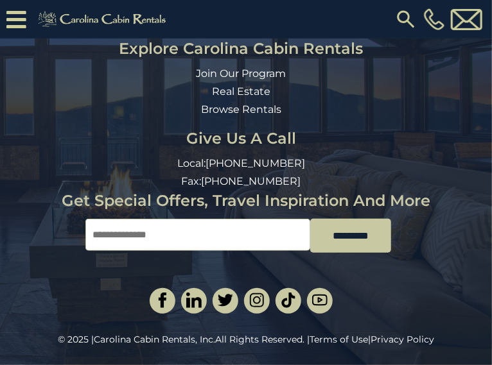
scroll to position [1708, 0]
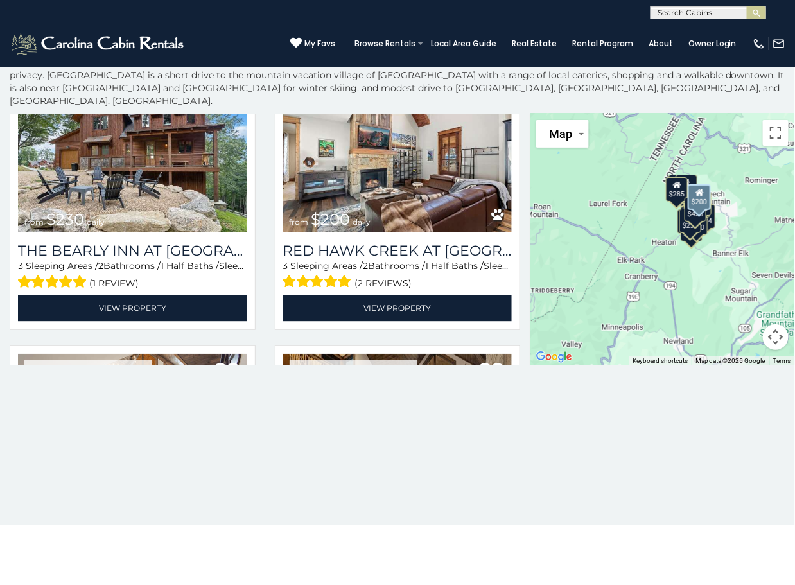
scroll to position [621, 0]
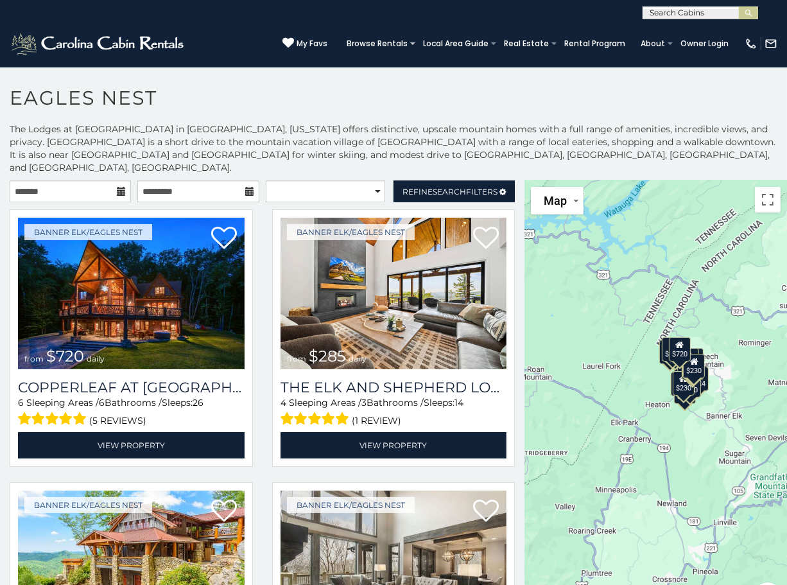
click at [120, 187] on icon at bounding box center [121, 191] width 9 height 9
click at [94, 180] on input "text" at bounding box center [70, 191] width 121 height 22
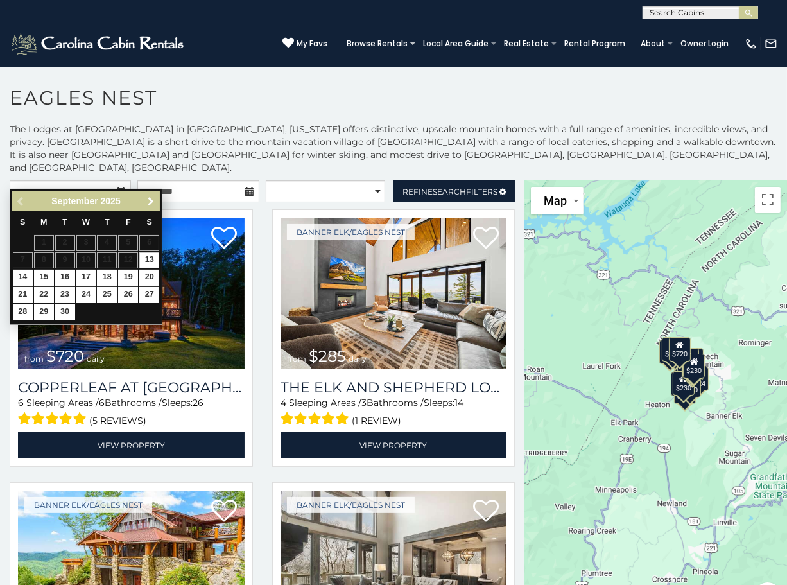
click at [148, 196] on span "Next" at bounding box center [151, 201] width 10 height 10
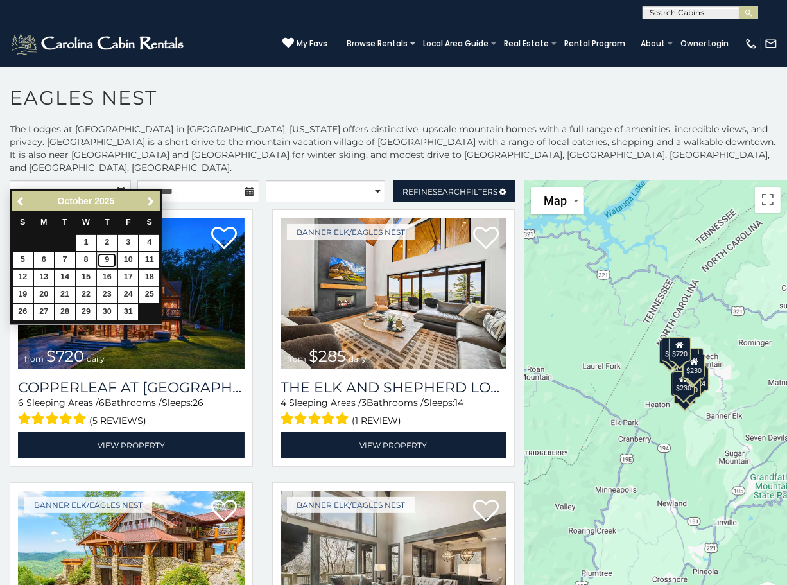
click at [109, 256] on link "9" at bounding box center [107, 260] width 20 height 16
type input "**********"
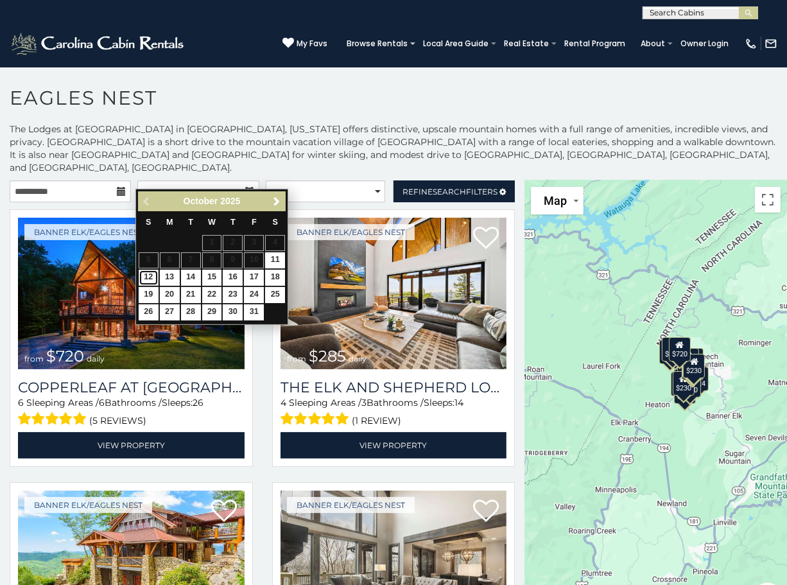
click at [149, 273] on link "12" at bounding box center [149, 278] width 20 height 16
type input "**********"
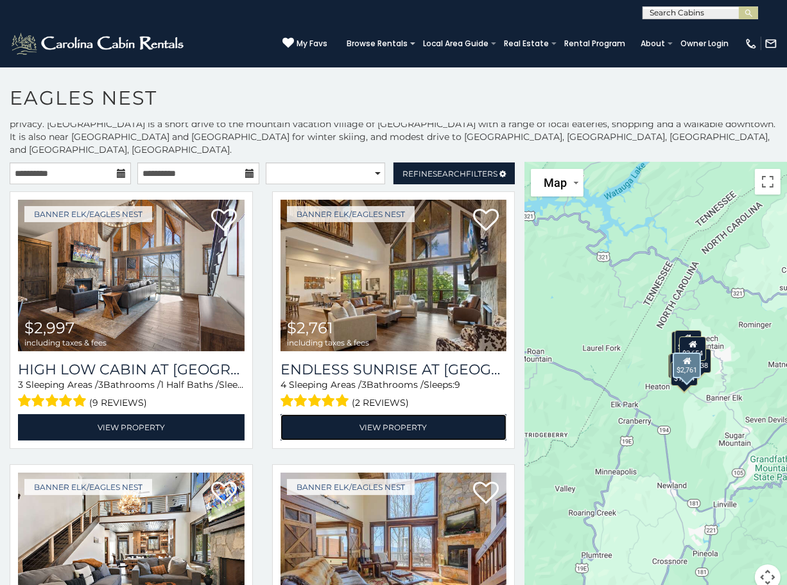
click at [400, 416] on link "View Property" at bounding box center [394, 427] width 227 height 26
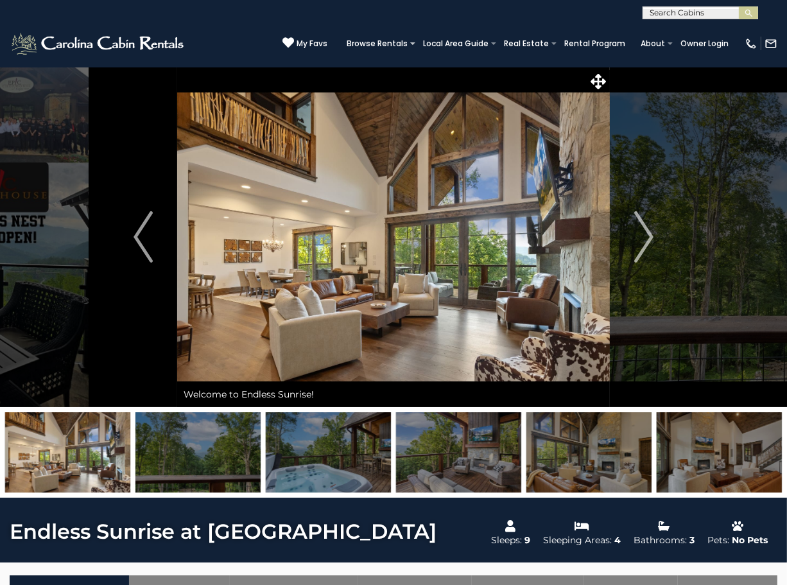
click at [637, 230] on img "Next" at bounding box center [643, 236] width 19 height 51
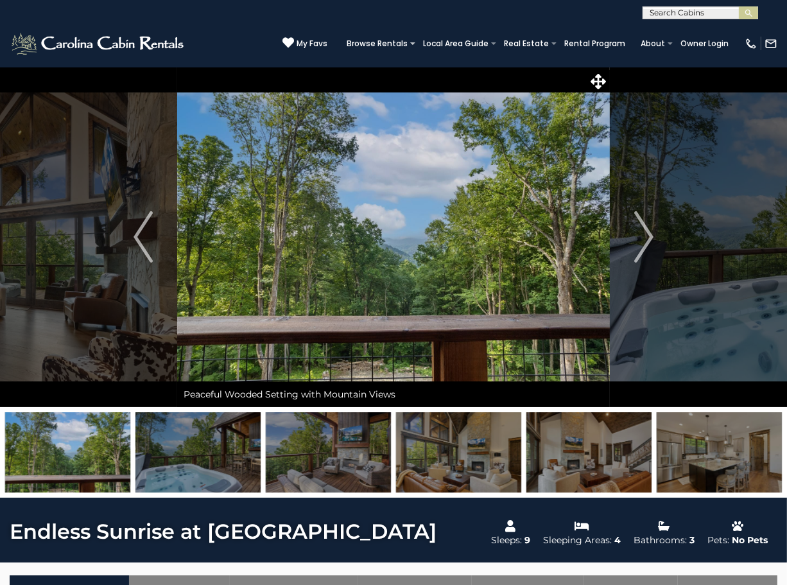
click at [637, 230] on img "Next" at bounding box center [643, 236] width 19 height 51
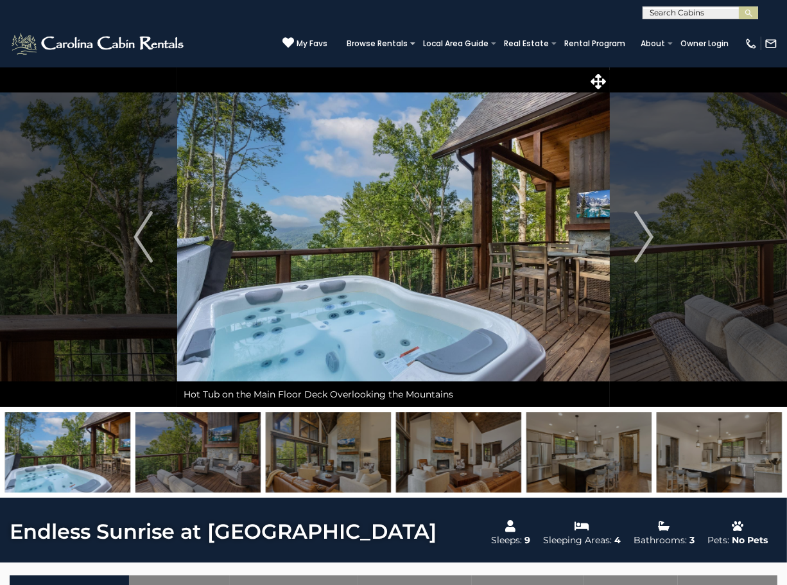
click at [638, 230] on img "Next" at bounding box center [643, 236] width 19 height 51
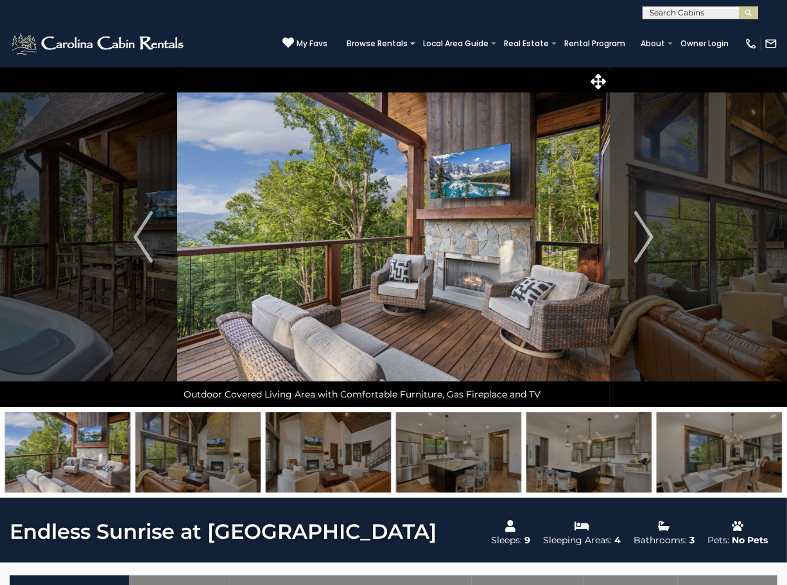
click at [638, 230] on img "Next" at bounding box center [643, 236] width 19 height 51
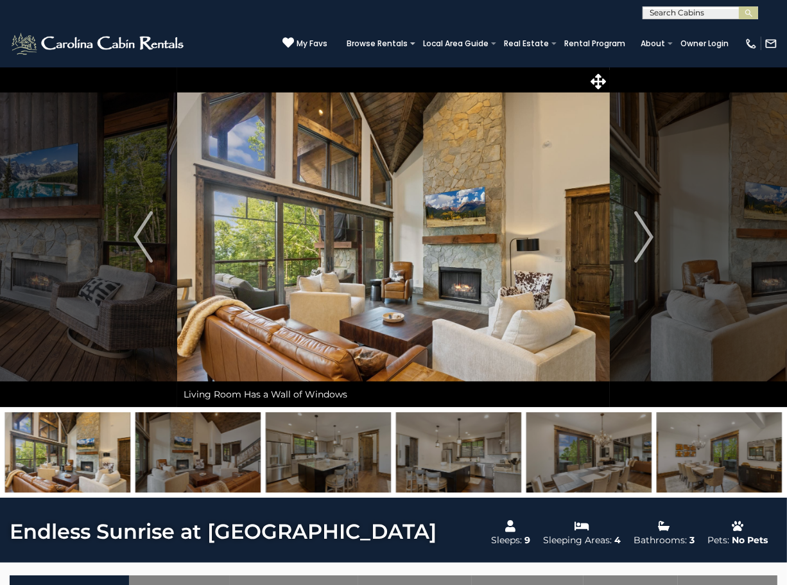
click at [638, 230] on img "Next" at bounding box center [643, 236] width 19 height 51
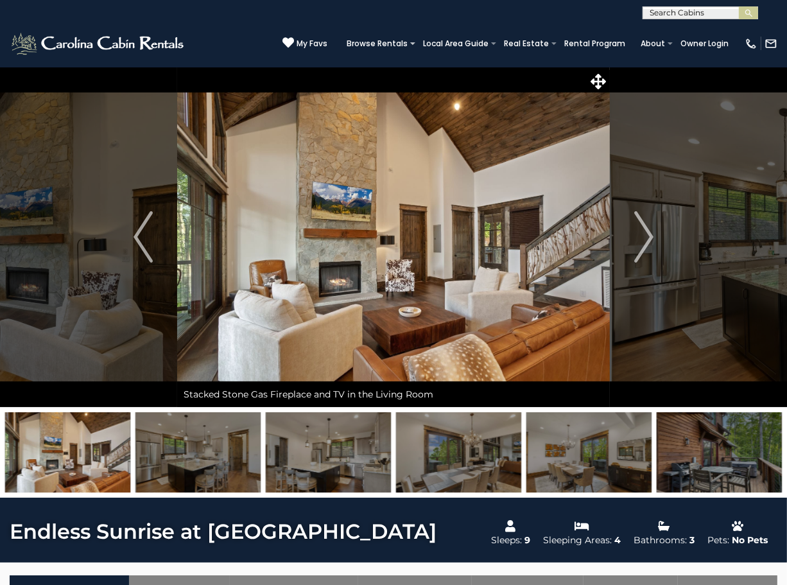
click at [638, 230] on img "Next" at bounding box center [643, 236] width 19 height 51
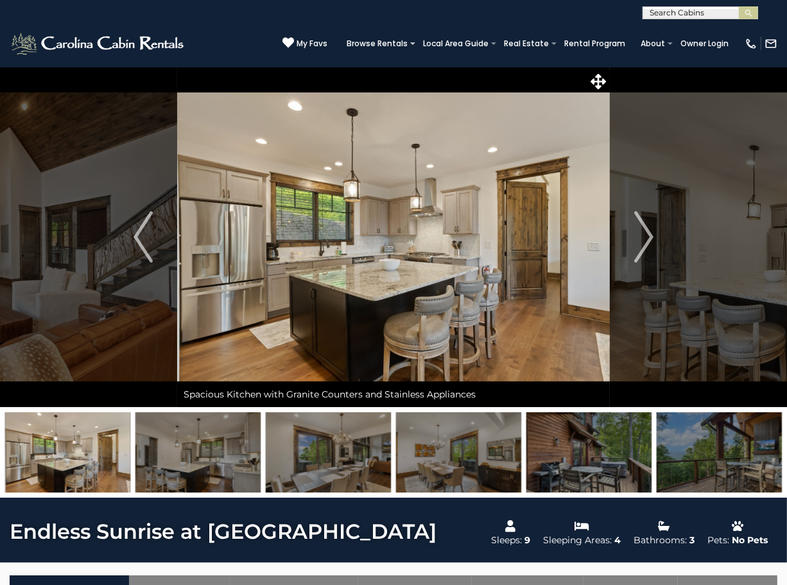
click at [638, 230] on img "Next" at bounding box center [643, 236] width 19 height 51
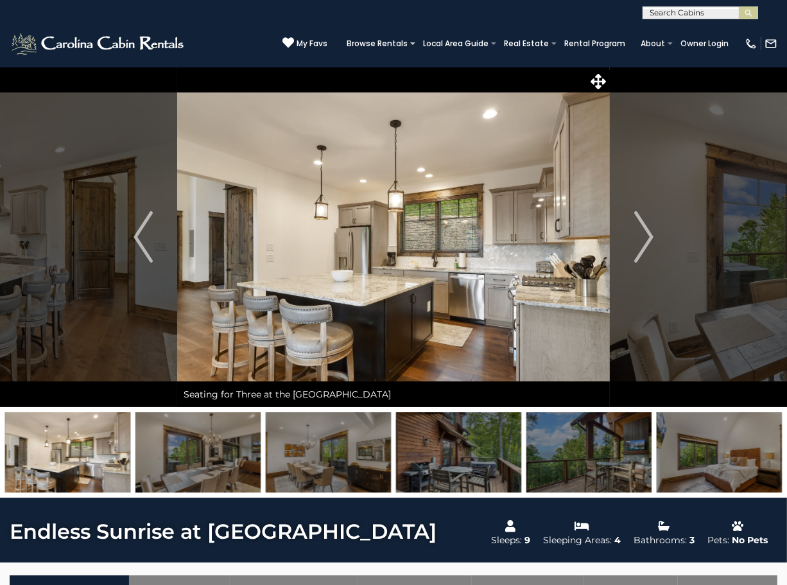
click at [638, 230] on img "Next" at bounding box center [643, 236] width 19 height 51
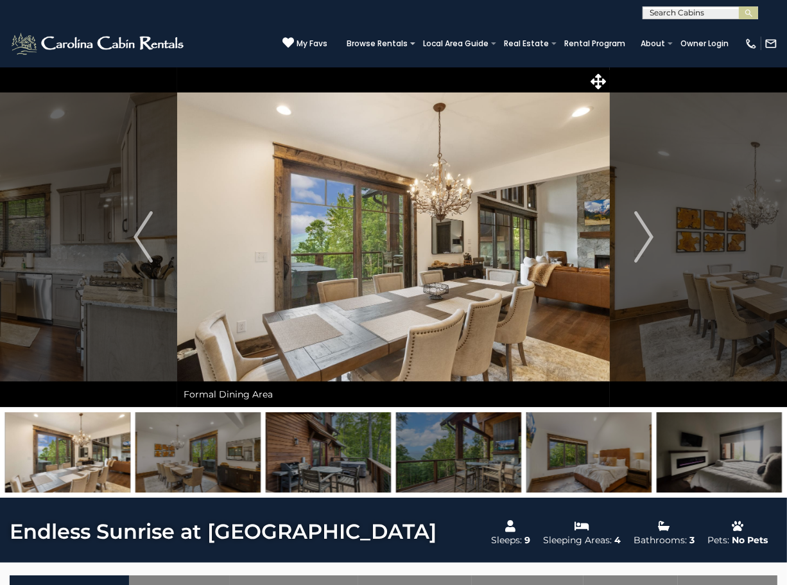
click at [638, 230] on img "Next" at bounding box center [643, 236] width 19 height 51
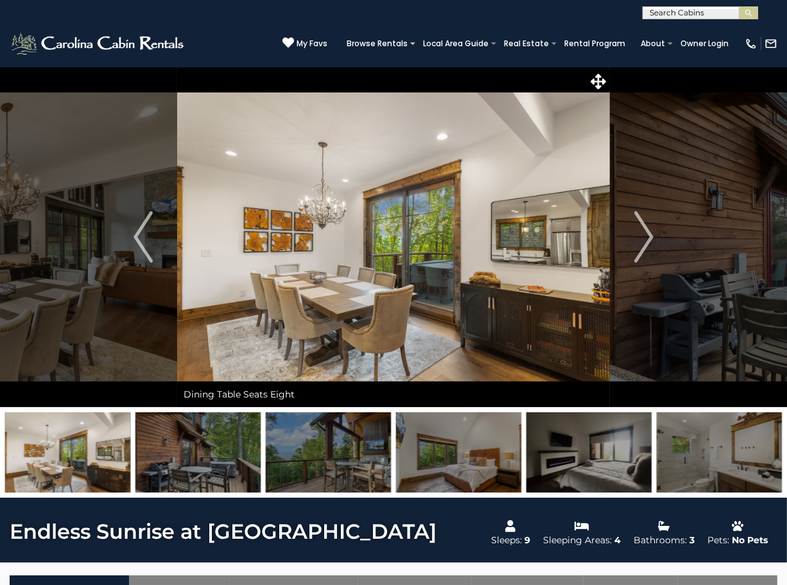
click at [638, 230] on img "Next" at bounding box center [643, 236] width 19 height 51
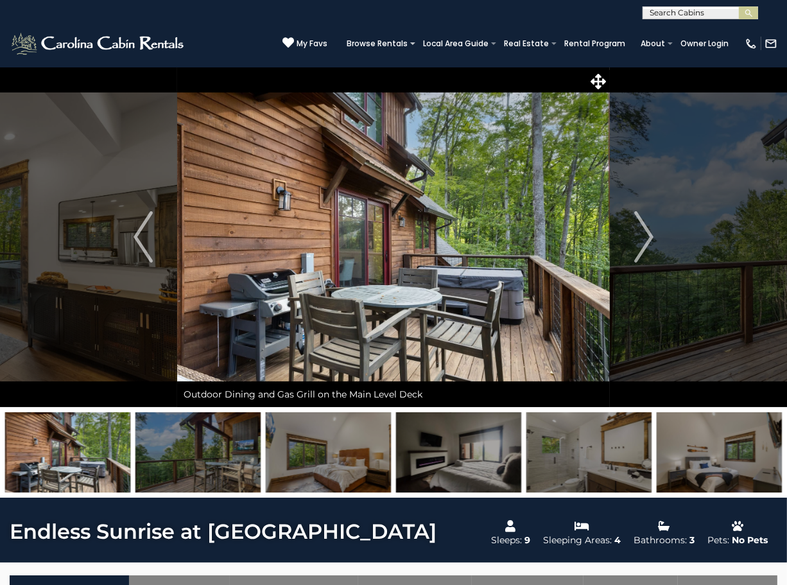
click at [638, 230] on img "Next" at bounding box center [643, 236] width 19 height 51
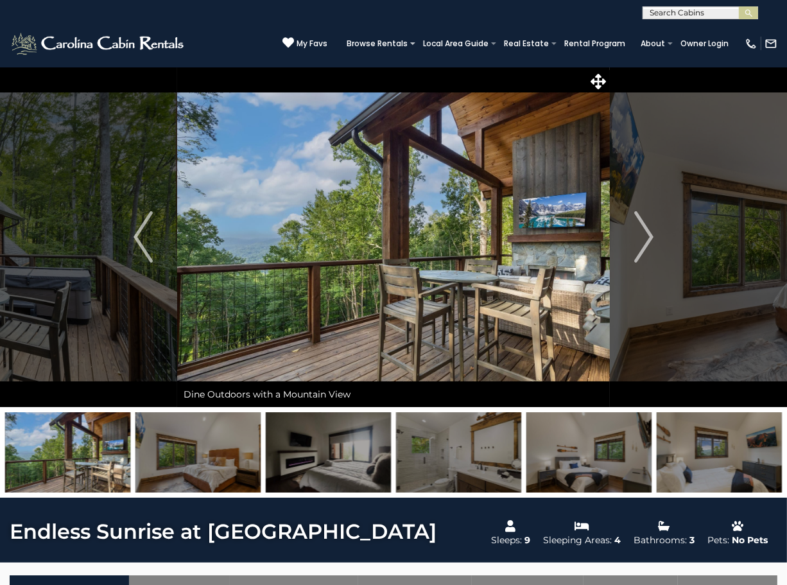
click at [638, 230] on img "Next" at bounding box center [643, 236] width 19 height 51
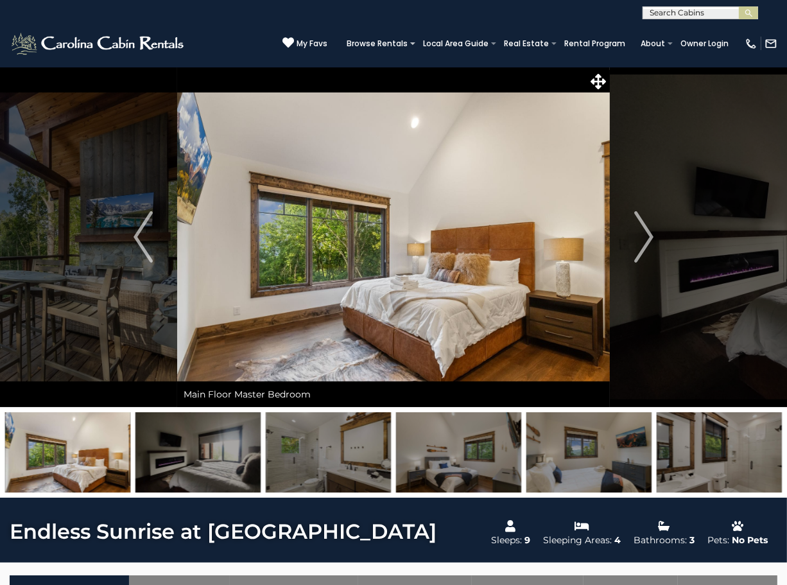
click at [638, 230] on img "Next" at bounding box center [643, 236] width 19 height 51
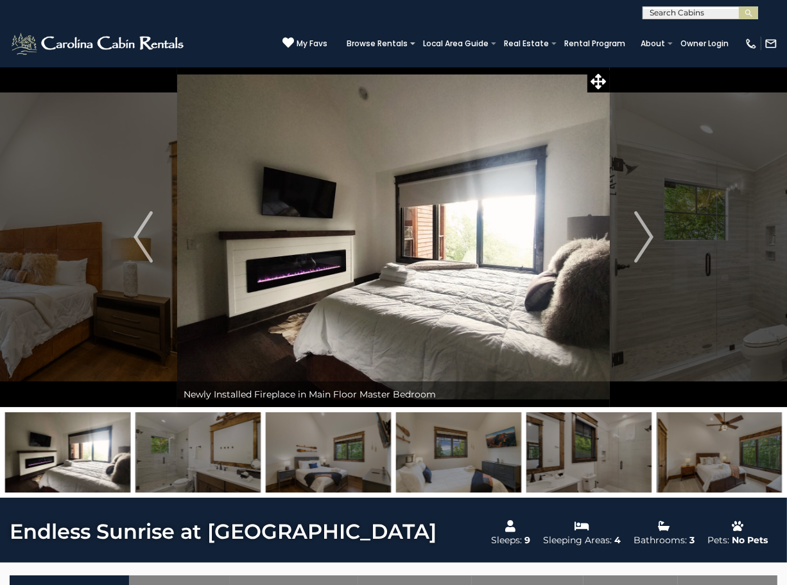
click at [638, 230] on img "Next" at bounding box center [643, 236] width 19 height 51
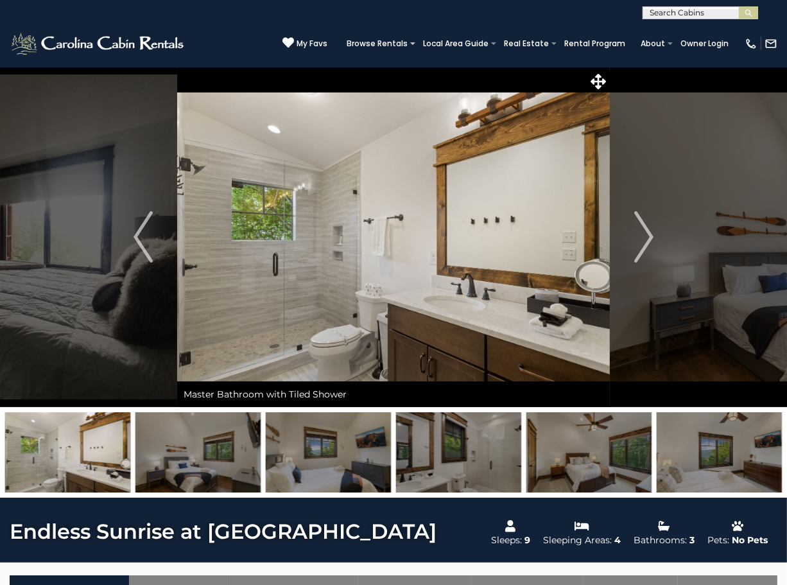
click at [638, 230] on img "Next" at bounding box center [643, 236] width 19 height 51
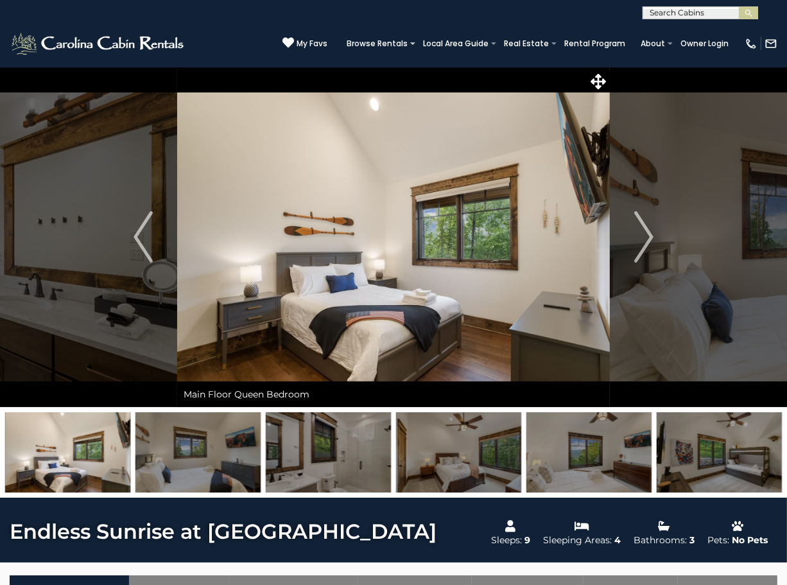
click at [638, 230] on img "Next" at bounding box center [643, 236] width 19 height 51
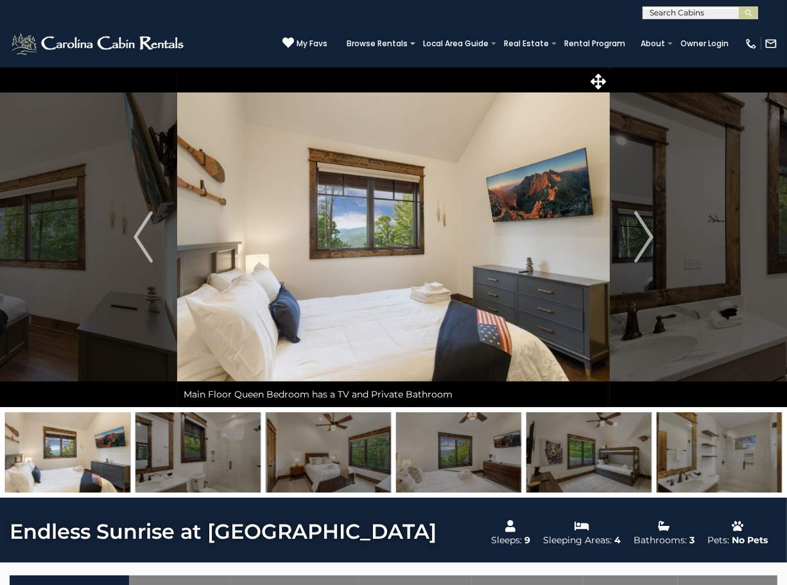
click at [638, 230] on img "Next" at bounding box center [643, 236] width 19 height 51
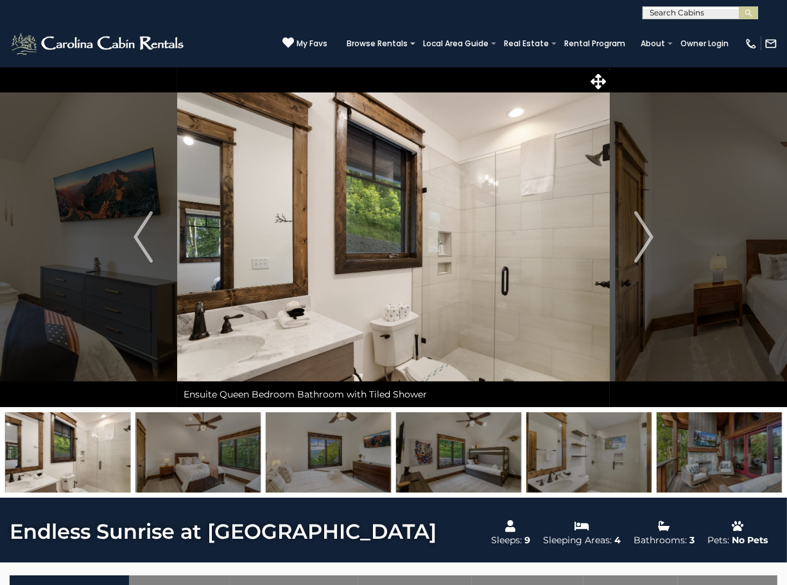
click at [638, 230] on img "Next" at bounding box center [643, 236] width 19 height 51
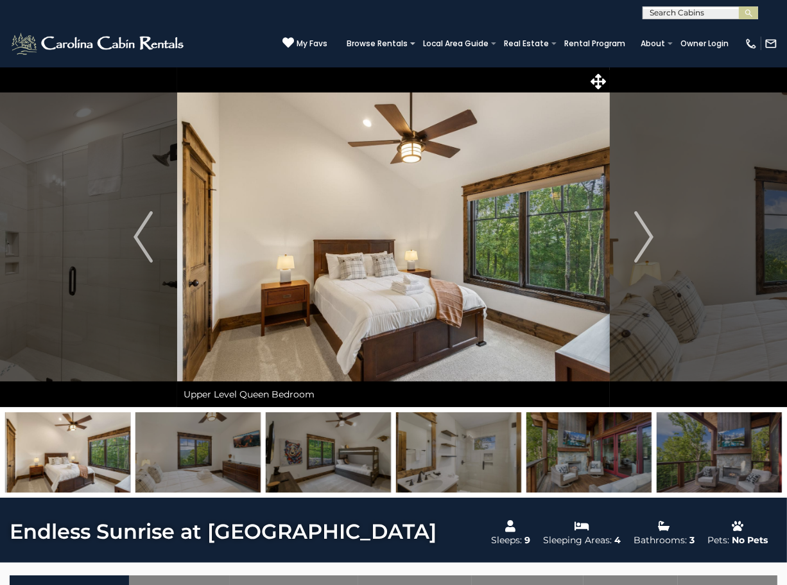
click at [638, 230] on img "Next" at bounding box center [643, 236] width 19 height 51
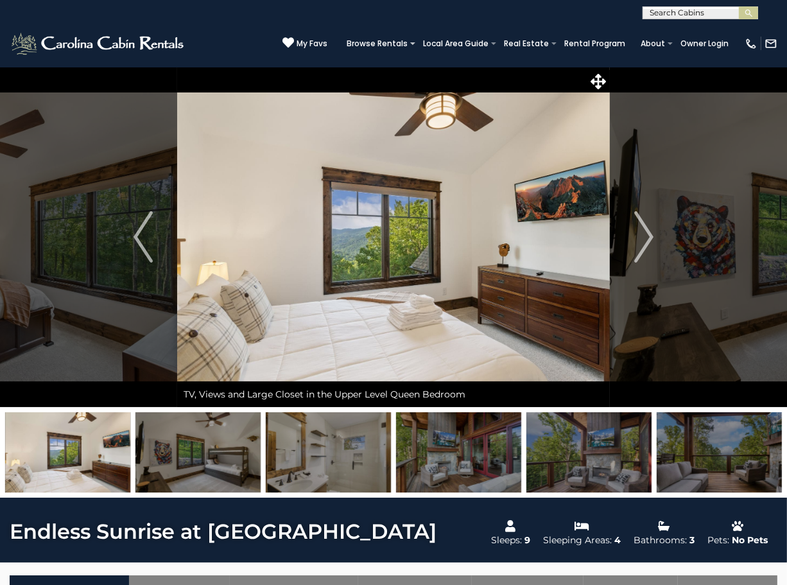
click at [638, 230] on img "Next" at bounding box center [643, 236] width 19 height 51
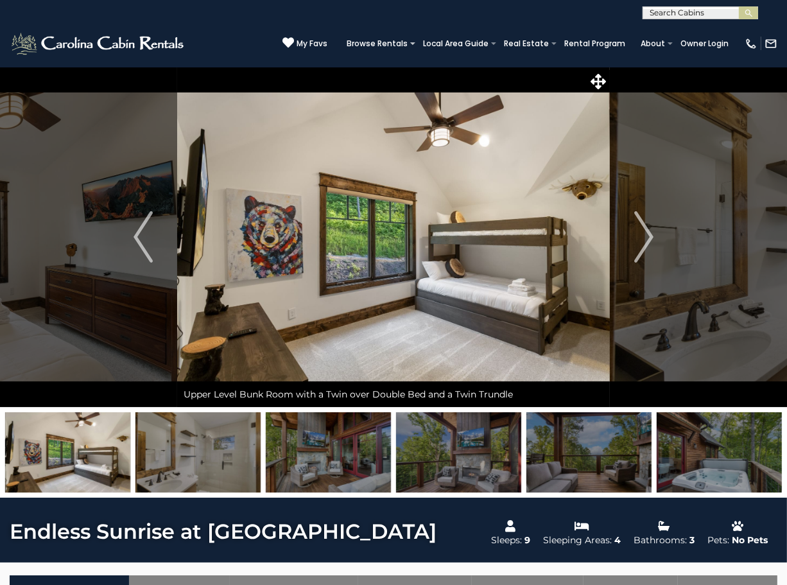
click at [638, 230] on img "Next" at bounding box center [643, 236] width 19 height 51
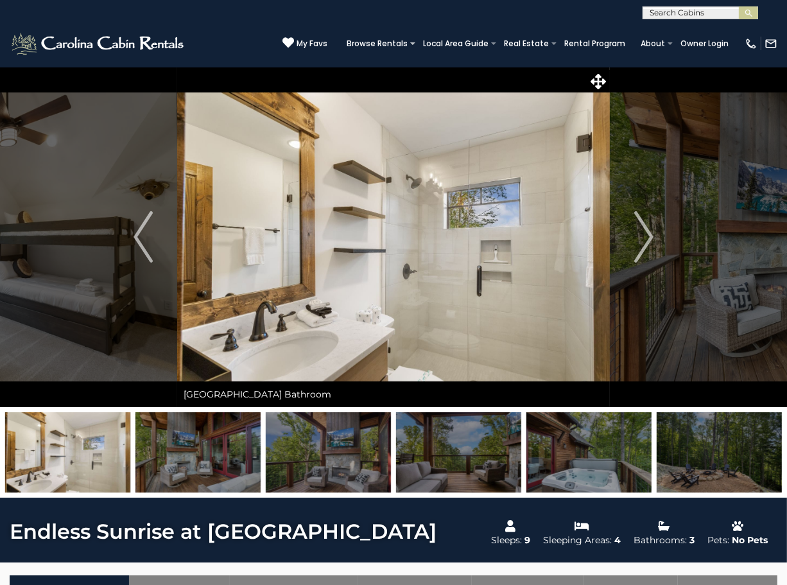
click at [638, 230] on img "Next" at bounding box center [643, 236] width 19 height 51
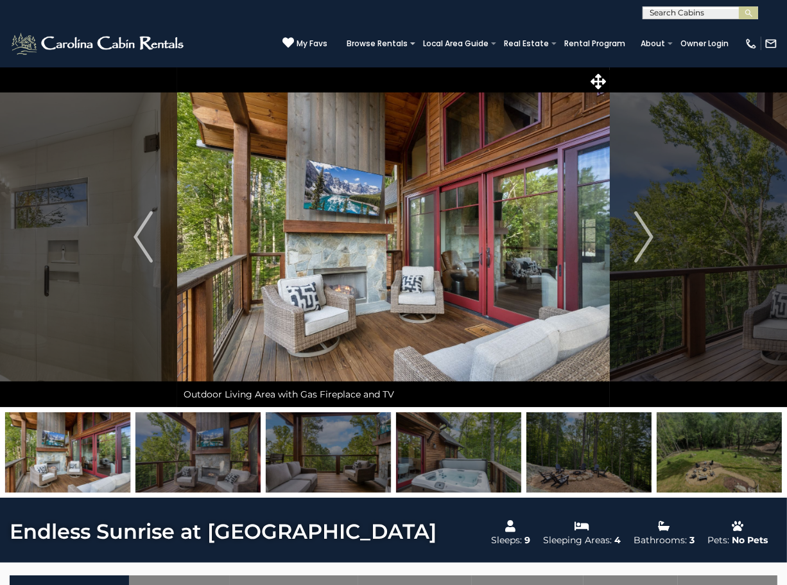
click at [642, 230] on img "Next" at bounding box center [643, 236] width 19 height 51
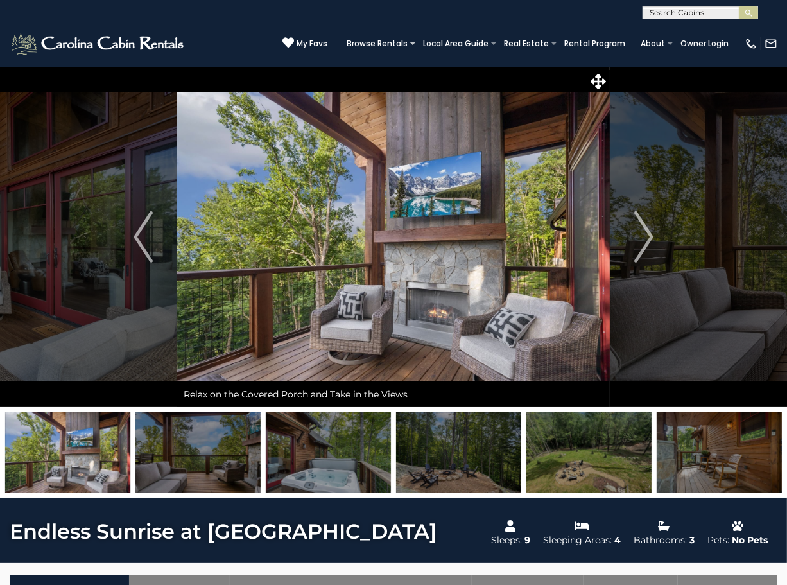
click at [642, 230] on img "Next" at bounding box center [643, 236] width 19 height 51
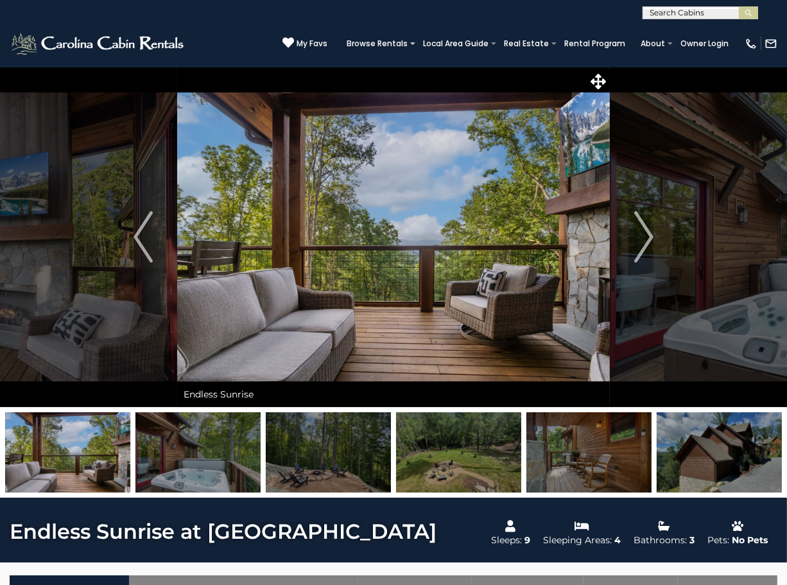
click at [642, 230] on img "Next" at bounding box center [643, 236] width 19 height 51
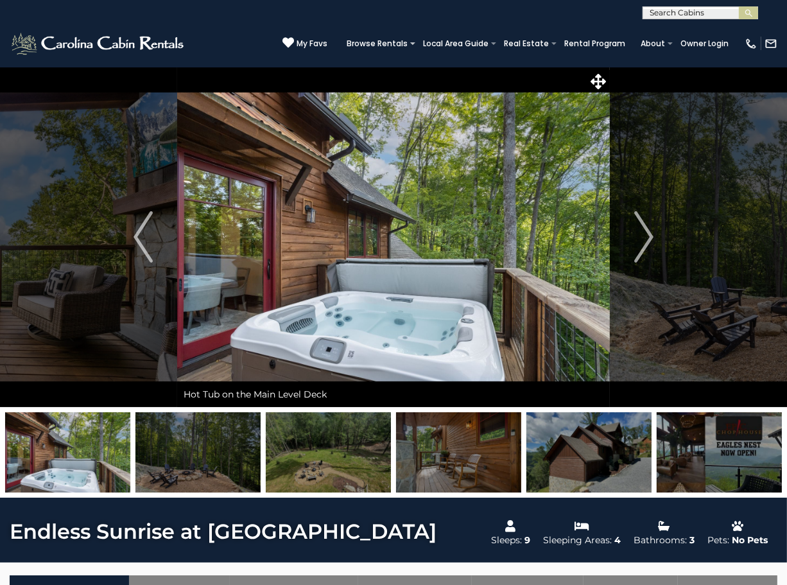
click at [642, 230] on img "Next" at bounding box center [643, 236] width 19 height 51
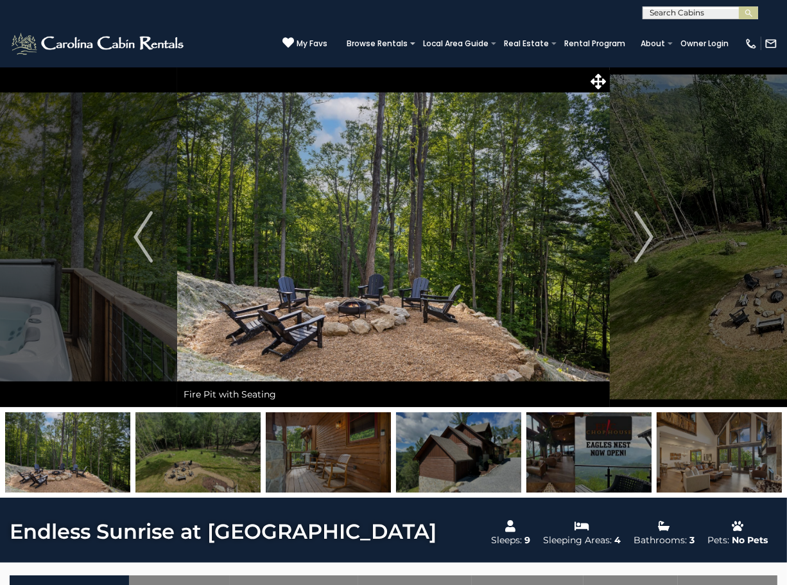
click at [642, 230] on img "Next" at bounding box center [643, 236] width 19 height 51
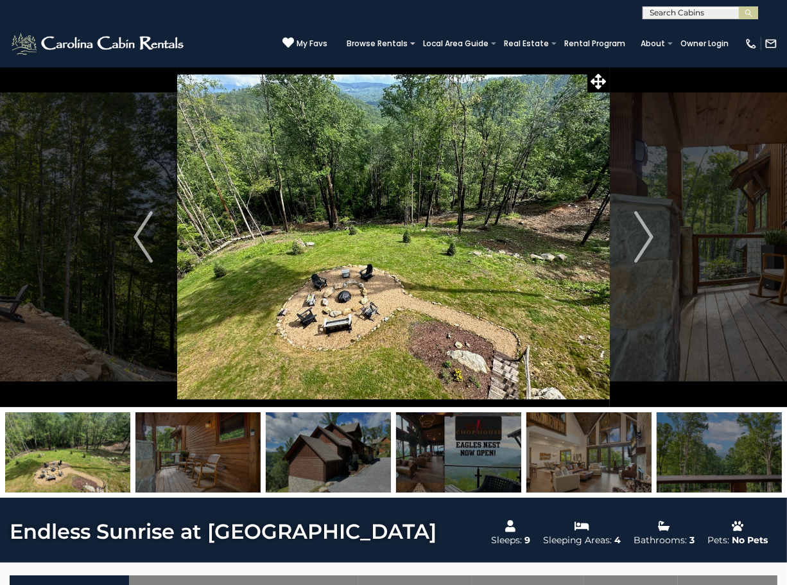
click at [642, 230] on img "Next" at bounding box center [643, 236] width 19 height 51
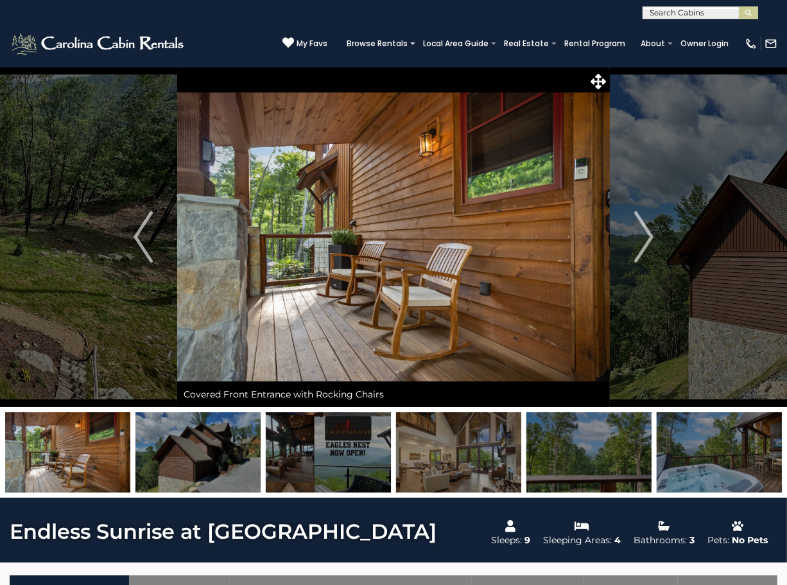
click at [642, 230] on img "Next" at bounding box center [643, 236] width 19 height 51
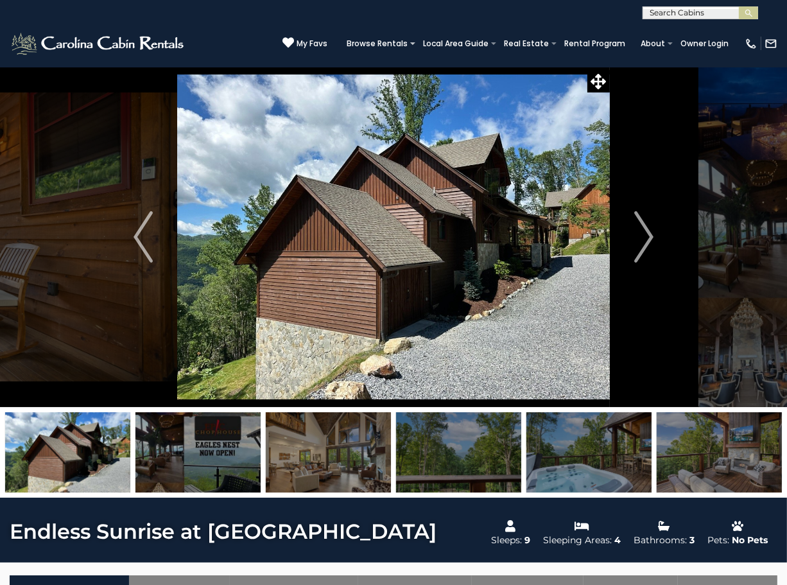
click at [642, 230] on img "Next" at bounding box center [643, 236] width 19 height 51
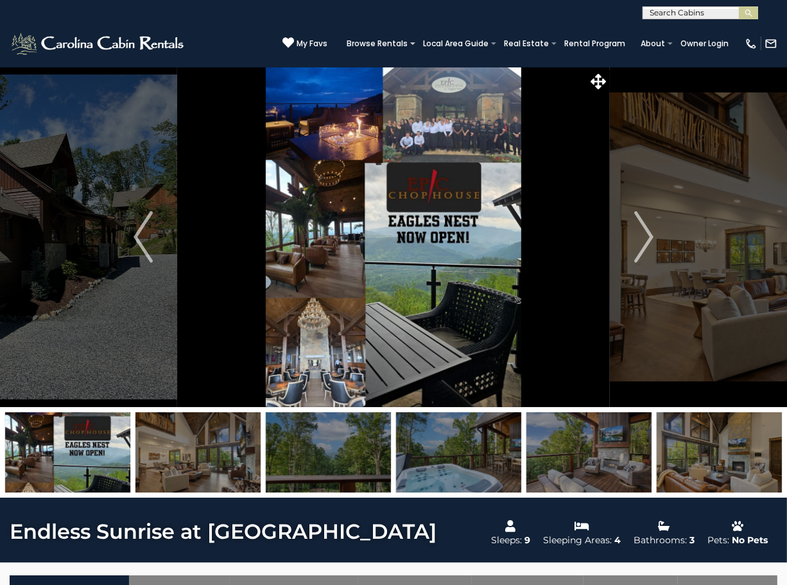
click at [642, 230] on img "Next" at bounding box center [643, 236] width 19 height 51
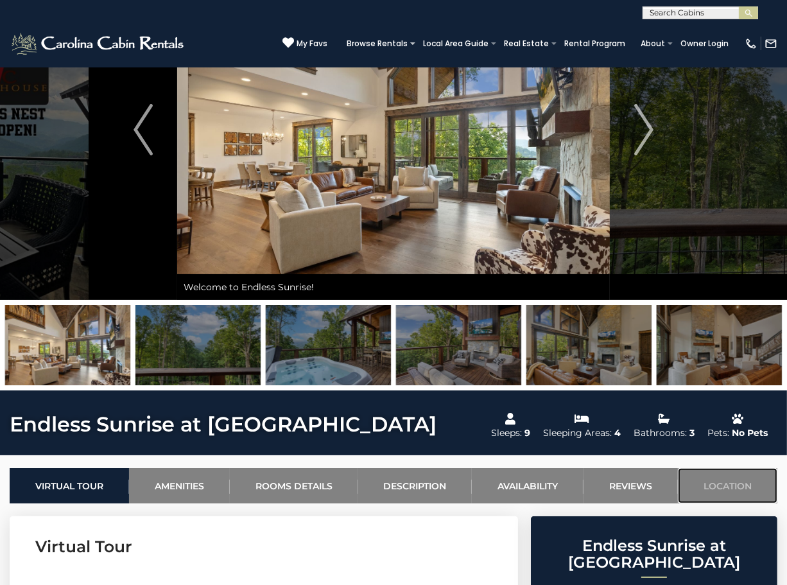
click at [720, 487] on link "Location" at bounding box center [728, 485] width 100 height 35
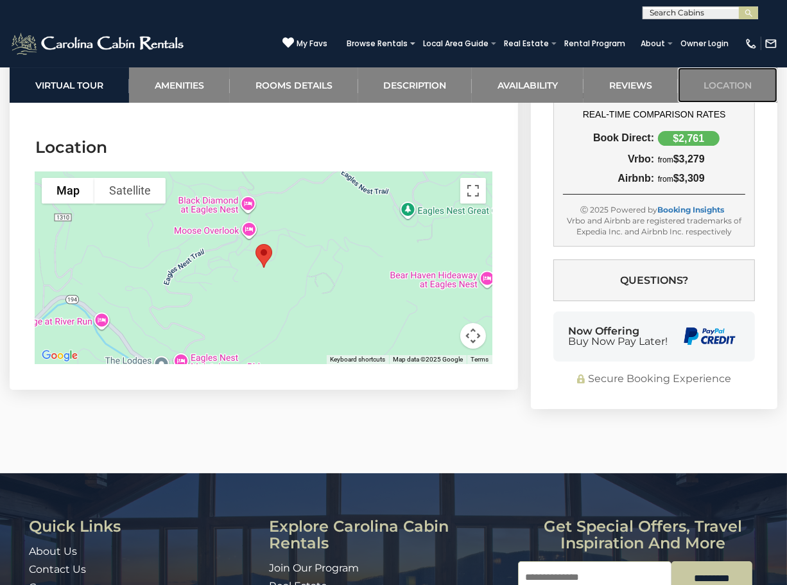
scroll to position [4069, 0]
click at [471, 189] on button "Toggle fullscreen view" at bounding box center [473, 191] width 26 height 26
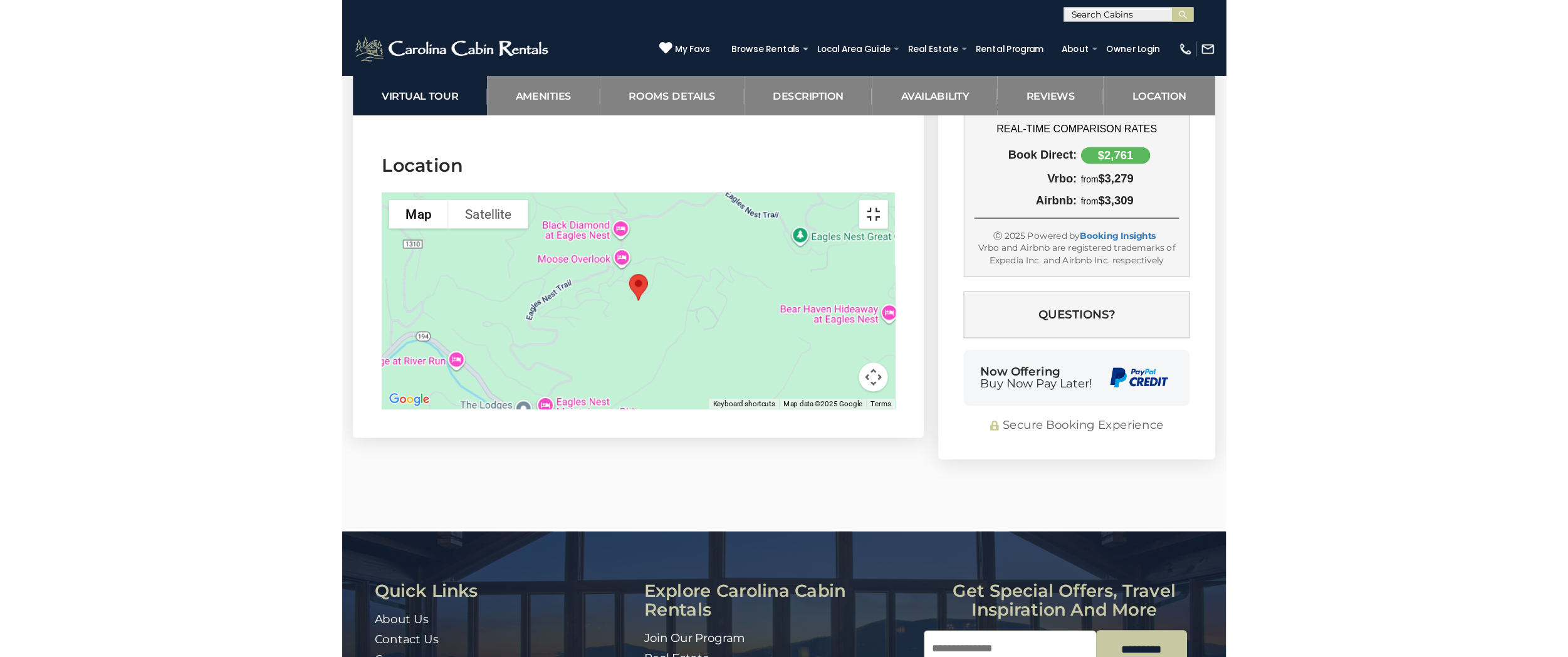
scroll to position [3862, 0]
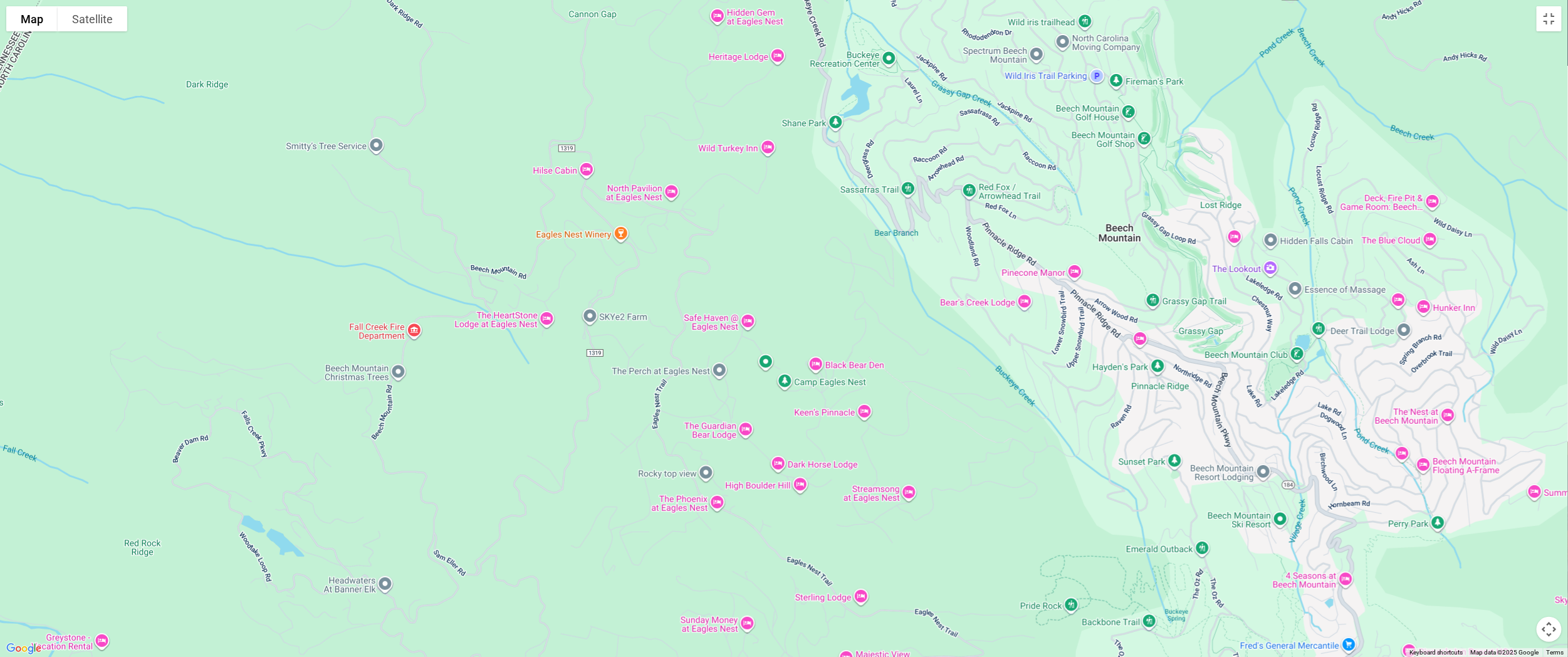
drag, startPoint x: 785, startPoint y: 198, endPoint x: 801, endPoint y: 636, distance: 438.3
click at [767, 570] on div at bounding box center [784, 328] width 1568 height 657
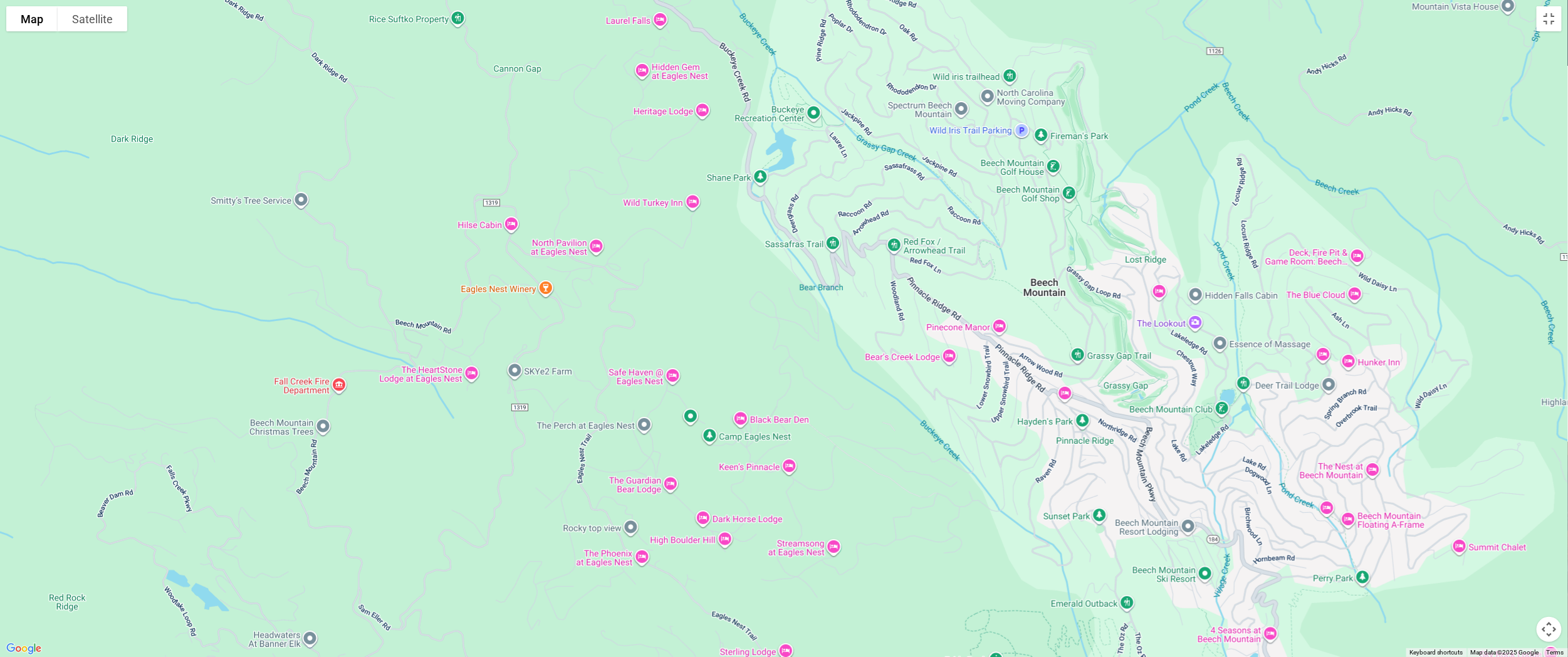
drag, startPoint x: 754, startPoint y: 220, endPoint x: 681, endPoint y: 241, distance: 76.0
click at [681, 241] on div at bounding box center [784, 328] width 1568 height 657
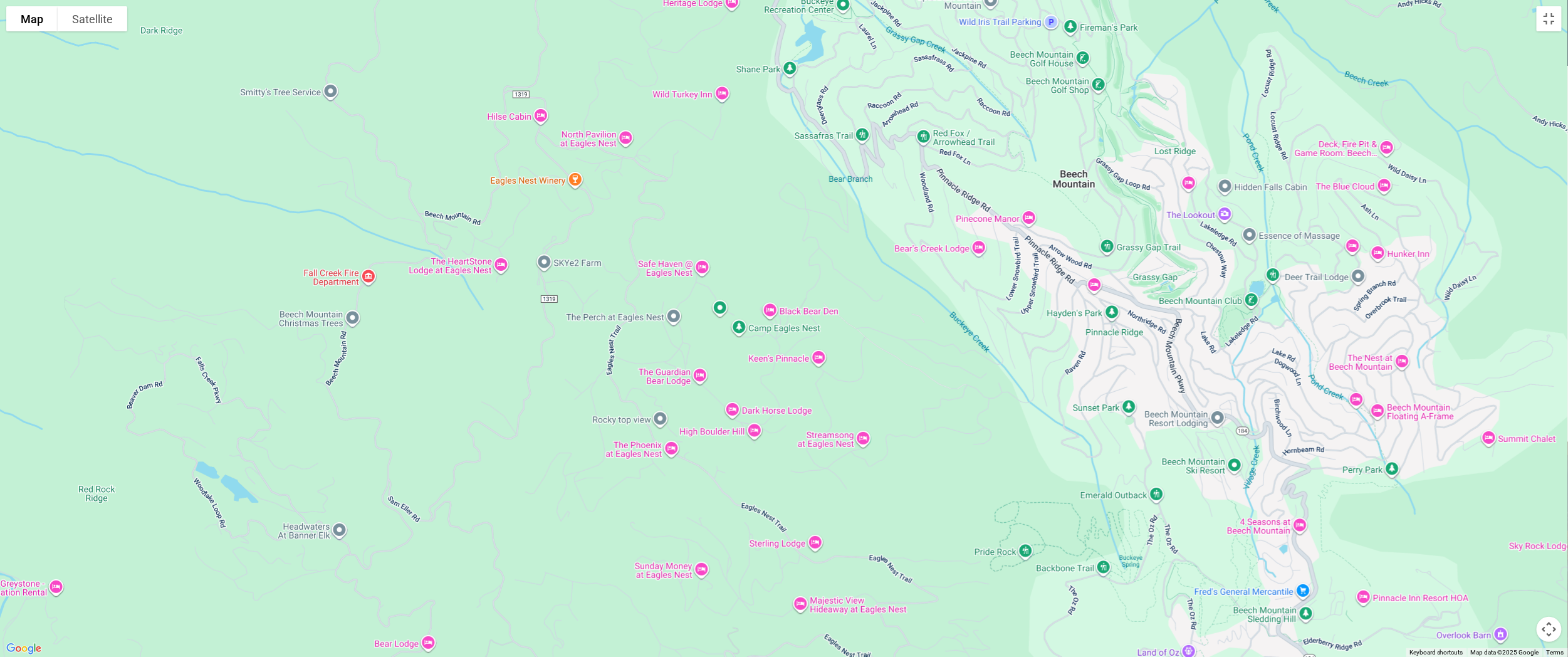
drag, startPoint x: 652, startPoint y: 324, endPoint x: 684, endPoint y: 194, distance: 133.9
click at [684, 194] on div at bounding box center [784, 328] width 1568 height 657
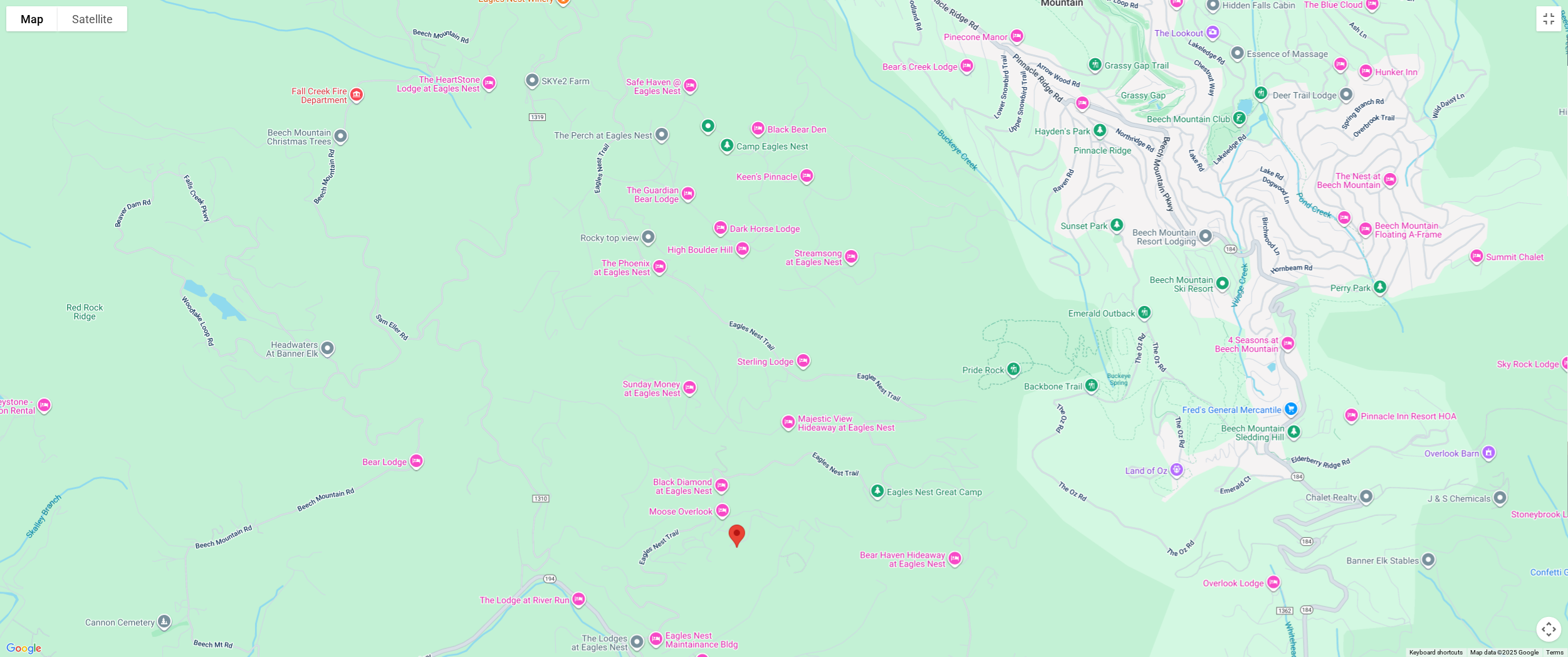
drag, startPoint x: 577, startPoint y: 444, endPoint x: 562, endPoint y: 277, distance: 167.7
click at [562, 277] on div at bounding box center [784, 328] width 1568 height 657
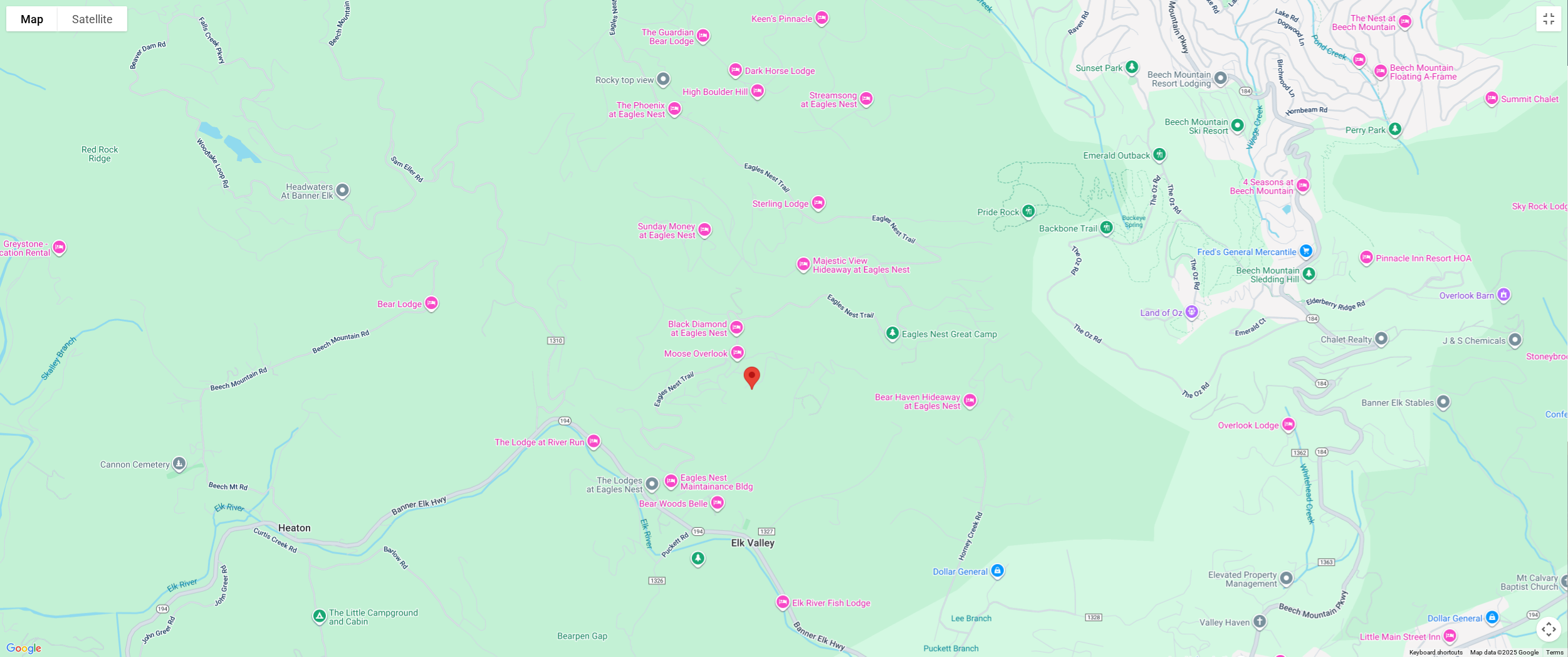
drag, startPoint x: 780, startPoint y: 593, endPoint x: 794, endPoint y: 425, distance: 168.6
click at [767, 425] on div at bounding box center [784, 328] width 1568 height 657
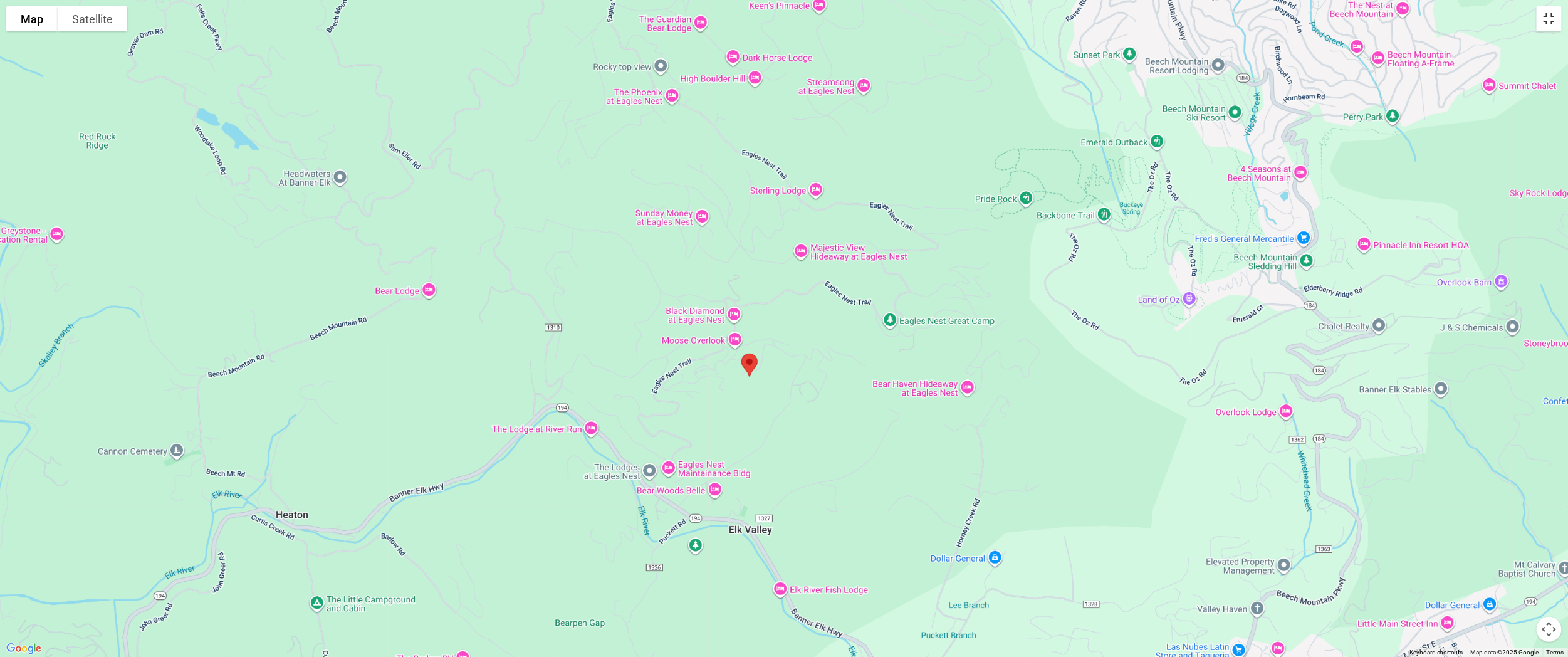
click at [767, 18] on button "Toggle fullscreen view" at bounding box center [1549, 19] width 25 height 25
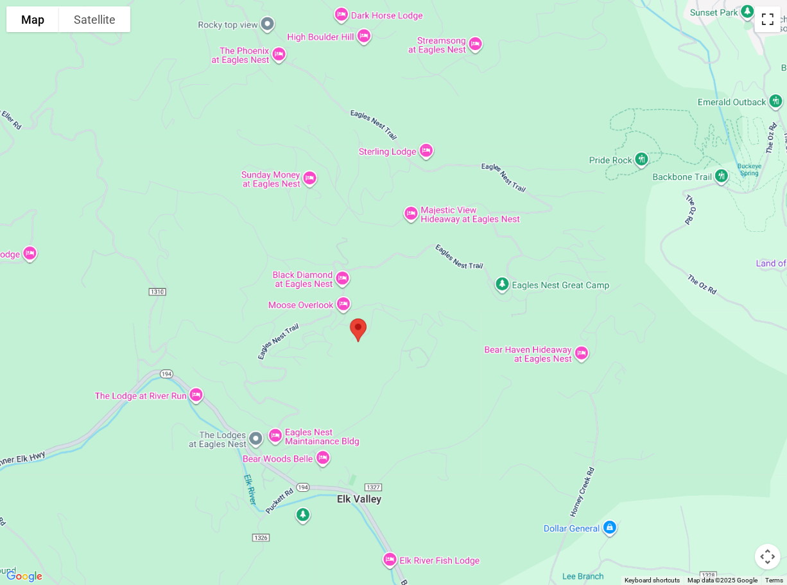
scroll to position [3817, 0]
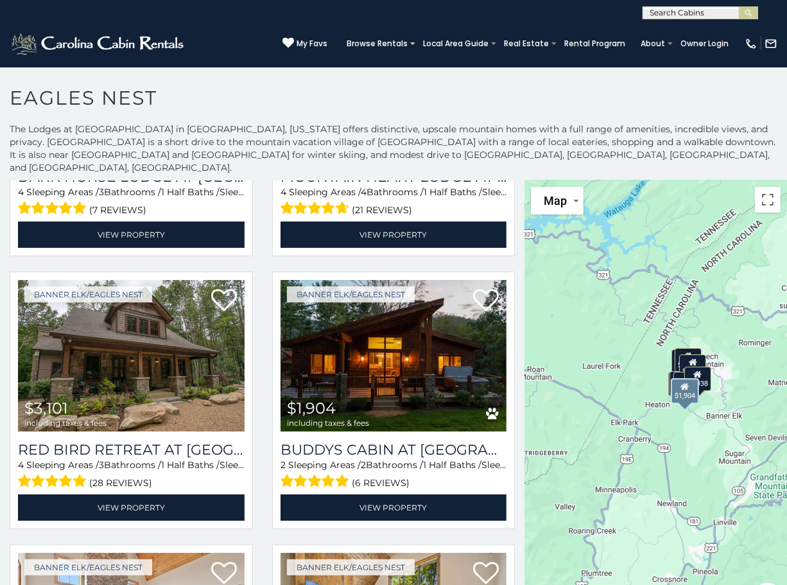
scroll to position [499, 0]
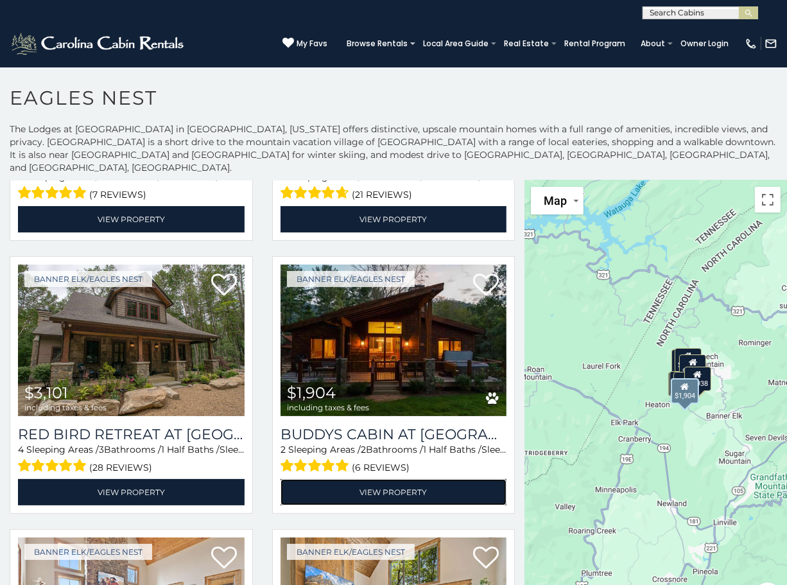
click at [413, 479] on link "View Property" at bounding box center [394, 492] width 227 height 26
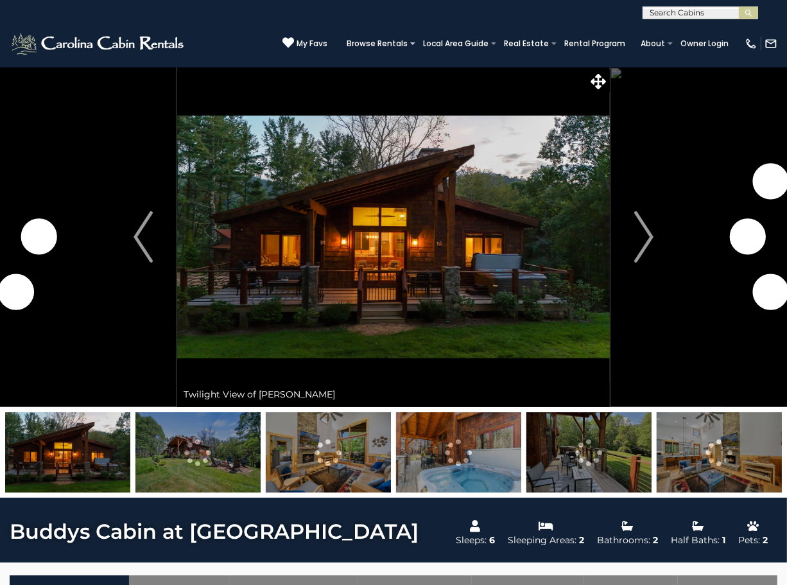
click at [641, 230] on img "Next" at bounding box center [643, 236] width 19 height 51
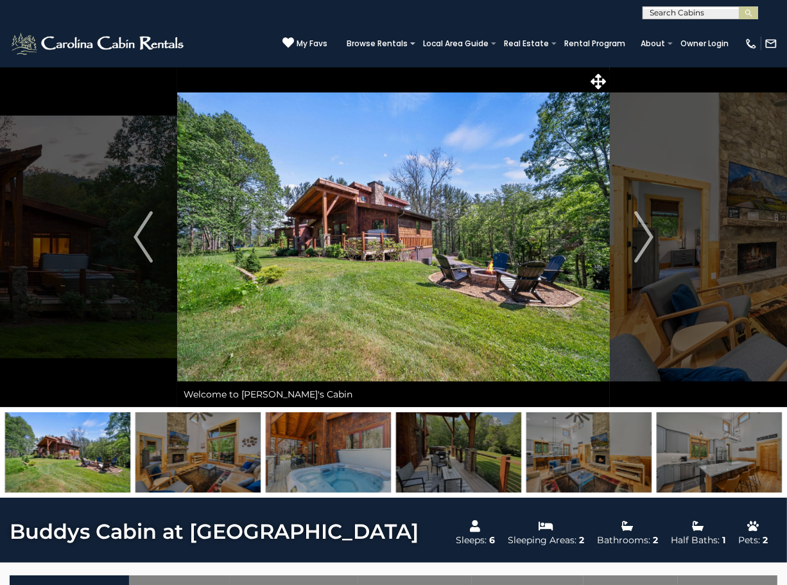
click at [641, 230] on img "Next" at bounding box center [643, 236] width 19 height 51
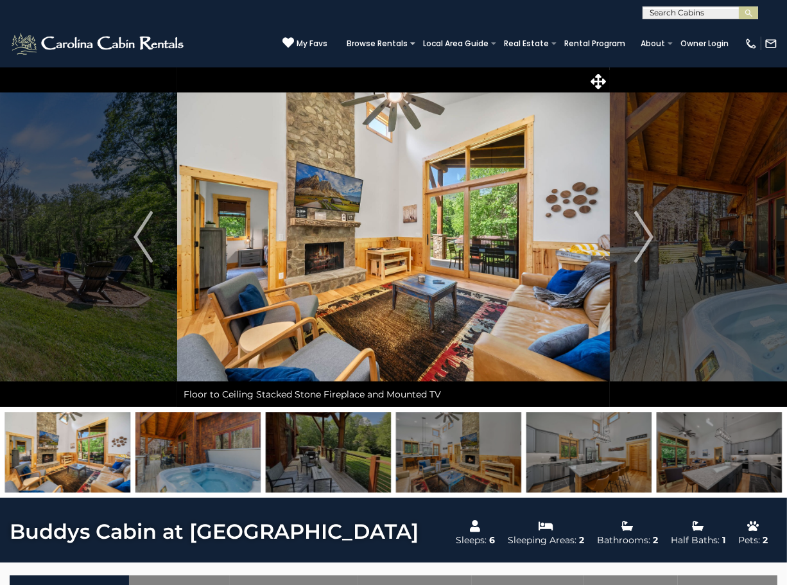
click at [641, 230] on img "Next" at bounding box center [643, 236] width 19 height 51
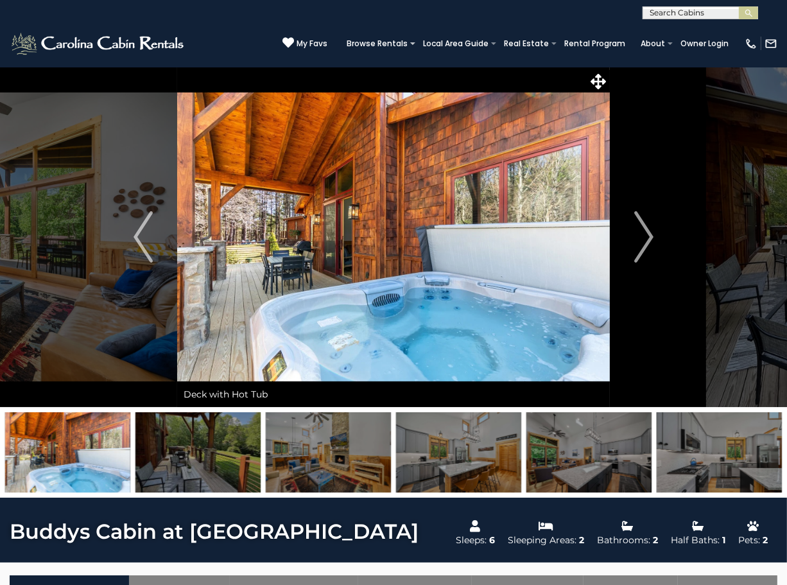
click at [641, 230] on img "Next" at bounding box center [643, 236] width 19 height 51
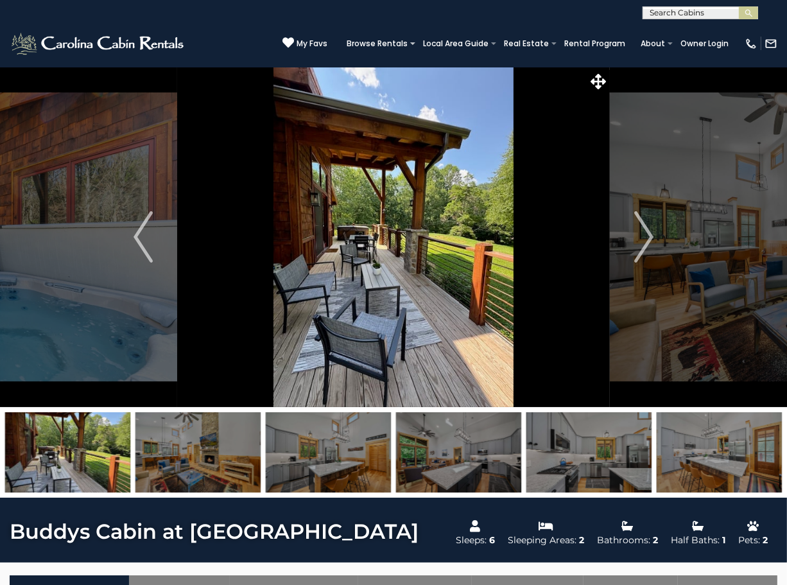
click at [641, 230] on img "Next" at bounding box center [643, 236] width 19 height 51
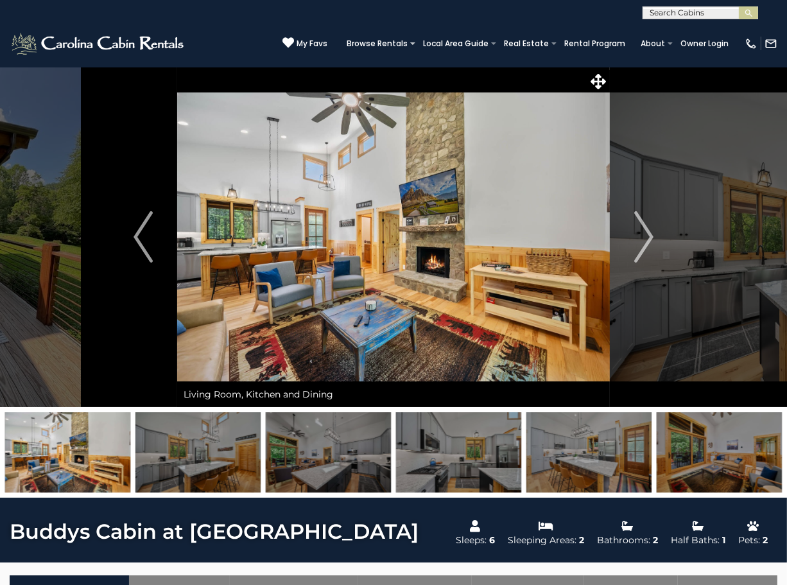
click at [641, 230] on img "Next" at bounding box center [643, 236] width 19 height 51
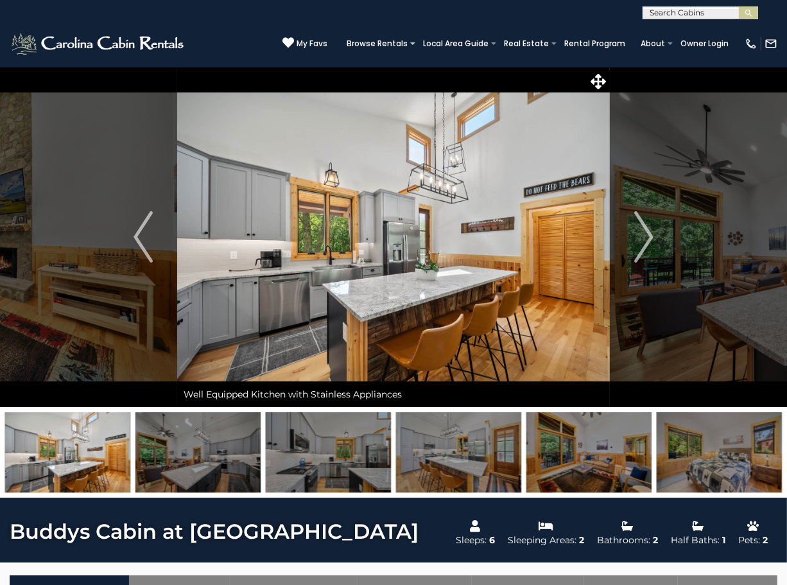
click at [641, 230] on img "Next" at bounding box center [643, 236] width 19 height 51
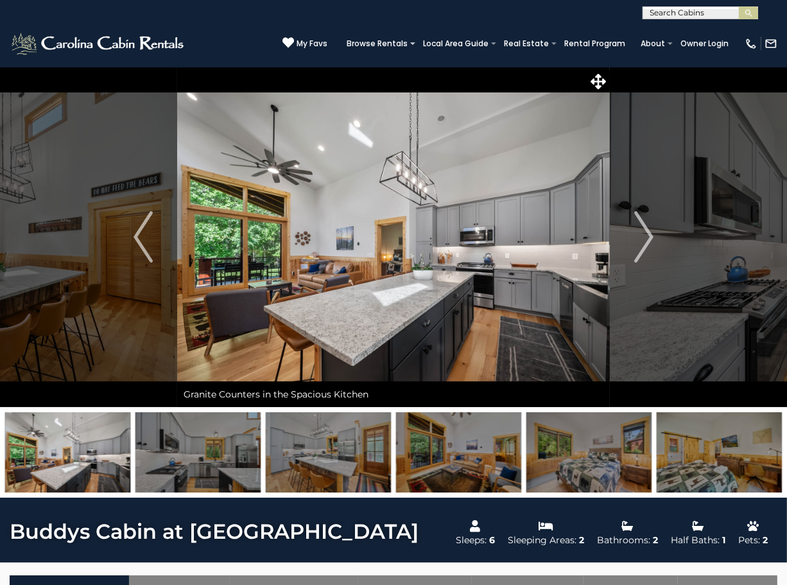
click at [641, 229] on img "Next" at bounding box center [643, 236] width 19 height 51
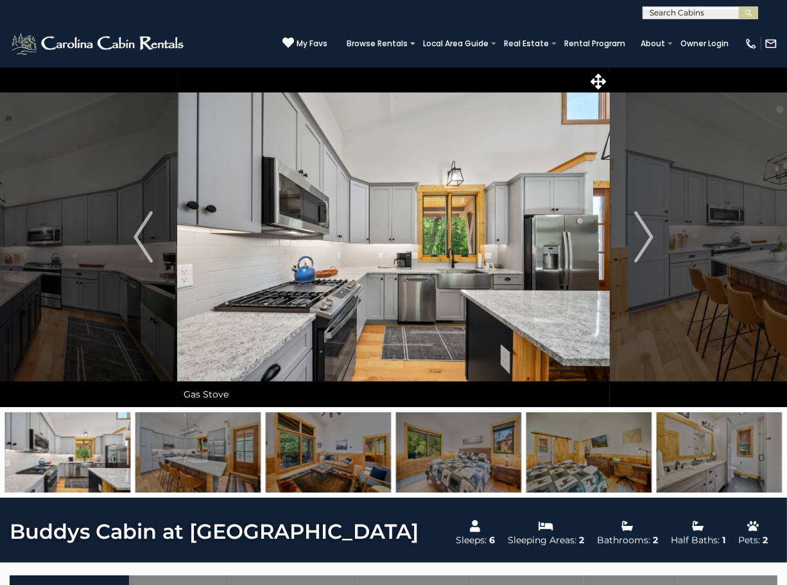
click at [641, 229] on img "Next" at bounding box center [643, 236] width 19 height 51
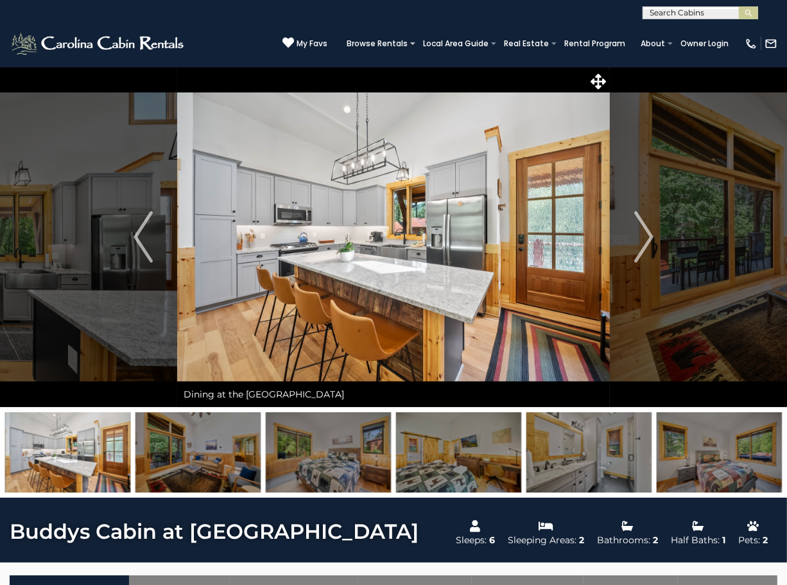
click at [641, 229] on img "Next" at bounding box center [643, 236] width 19 height 51
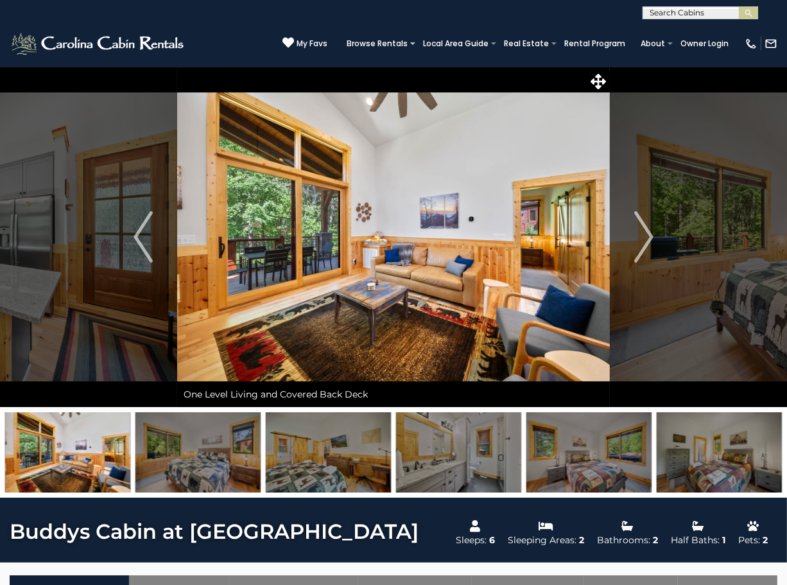
click at [641, 229] on img "Next" at bounding box center [643, 236] width 19 height 51
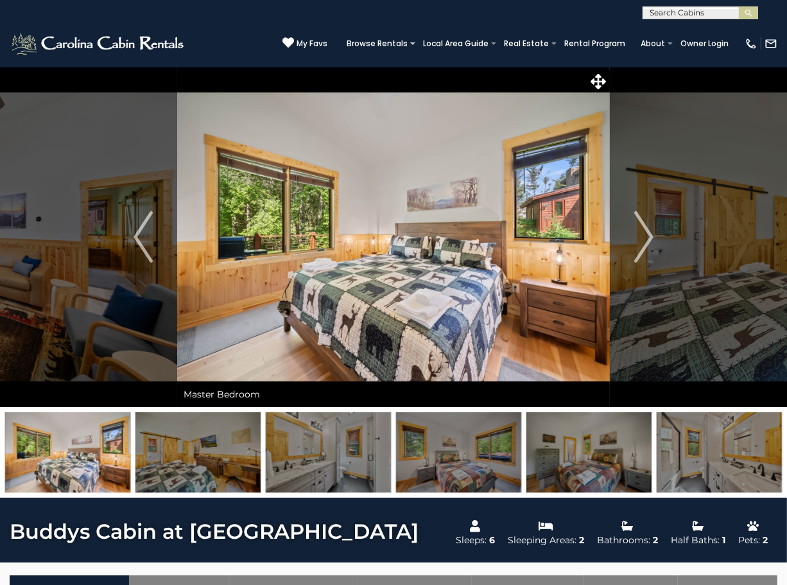
click at [641, 229] on img "Next" at bounding box center [643, 236] width 19 height 51
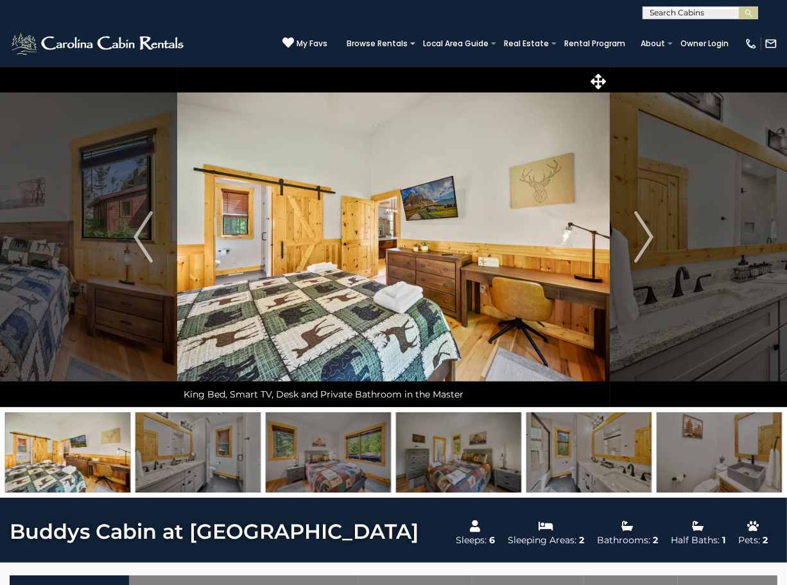
click at [641, 229] on img "Next" at bounding box center [643, 236] width 19 height 51
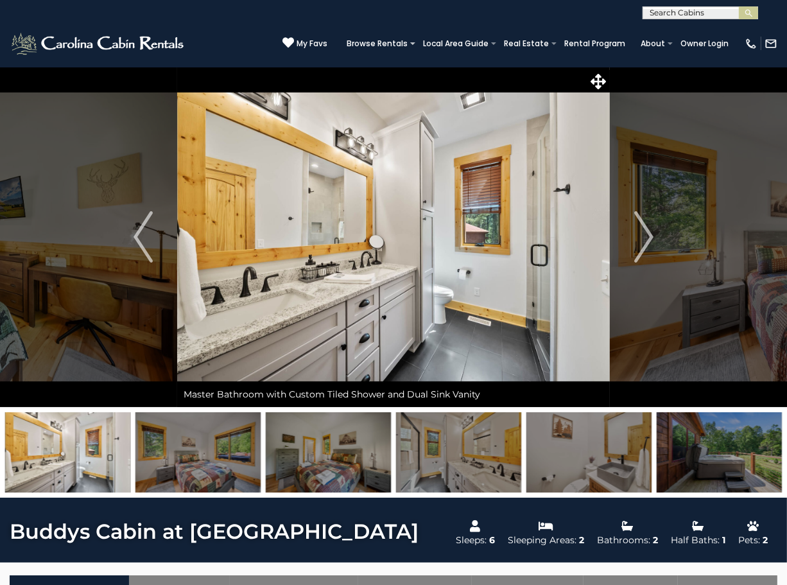
click at [641, 229] on img "Next" at bounding box center [643, 236] width 19 height 51
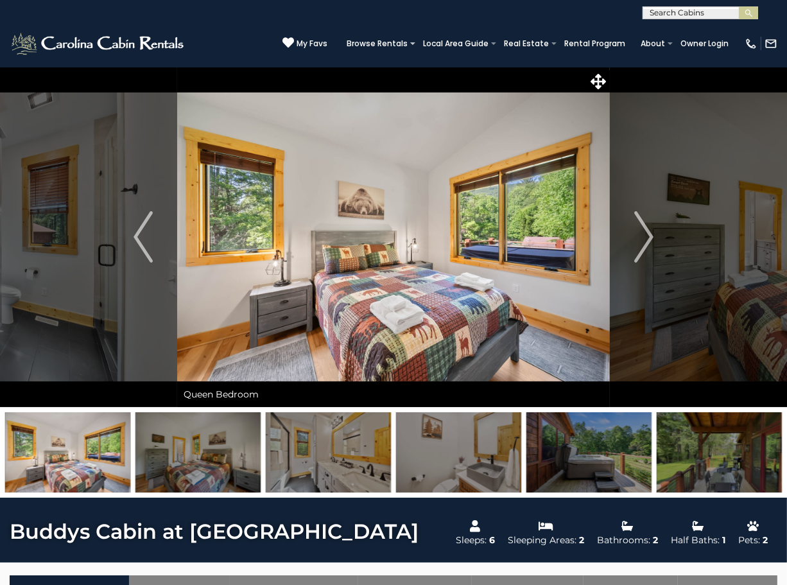
click at [641, 229] on img "Next" at bounding box center [643, 236] width 19 height 51
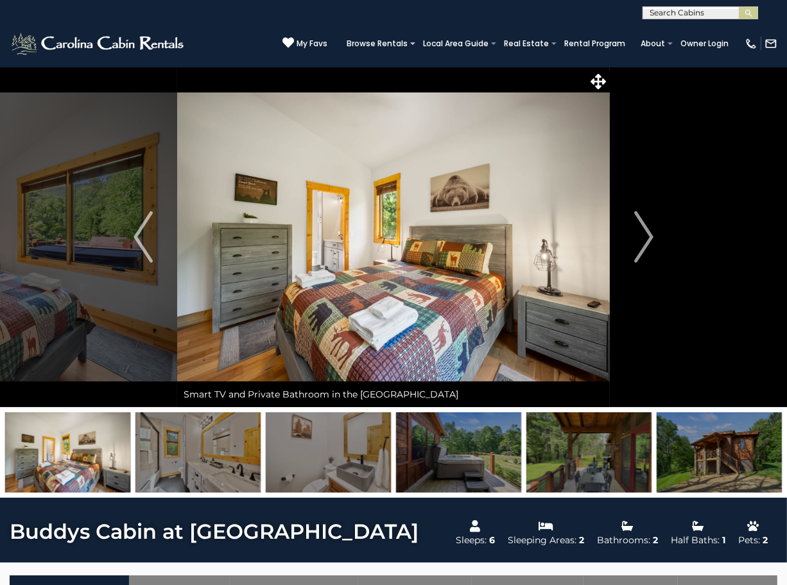
click at [641, 229] on img "Next" at bounding box center [643, 236] width 19 height 51
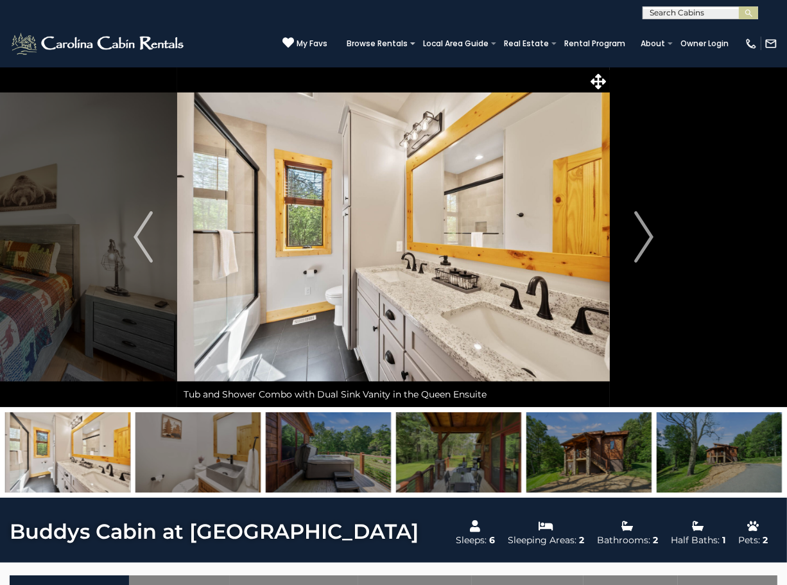
click at [641, 229] on img "Next" at bounding box center [643, 236] width 19 height 51
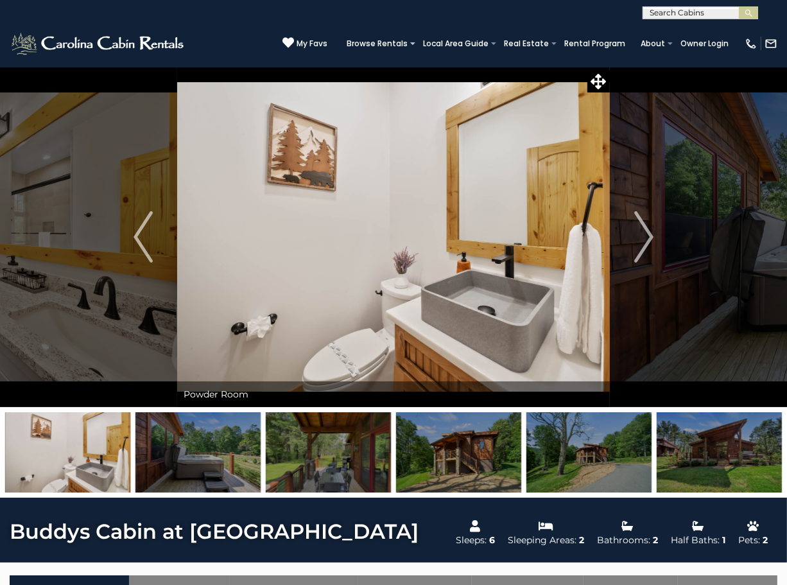
click at [641, 229] on img "Next" at bounding box center [643, 236] width 19 height 51
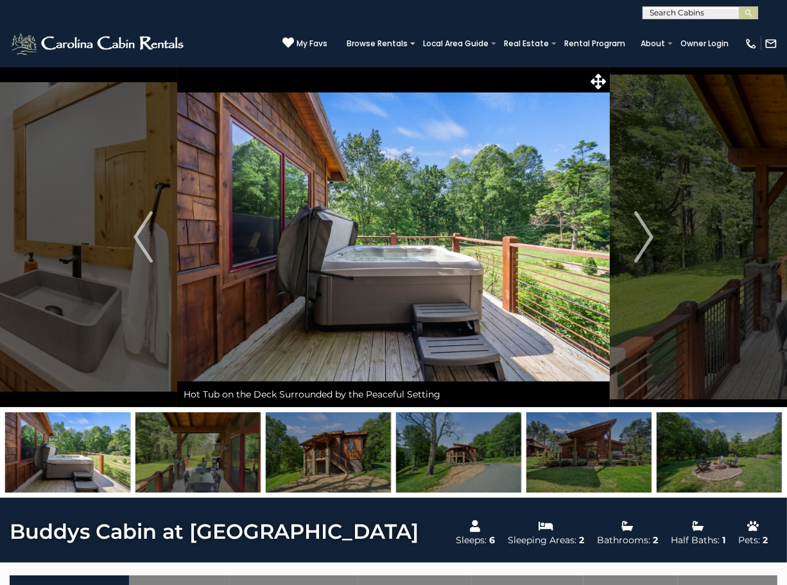
click at [641, 229] on img "Next" at bounding box center [643, 236] width 19 height 51
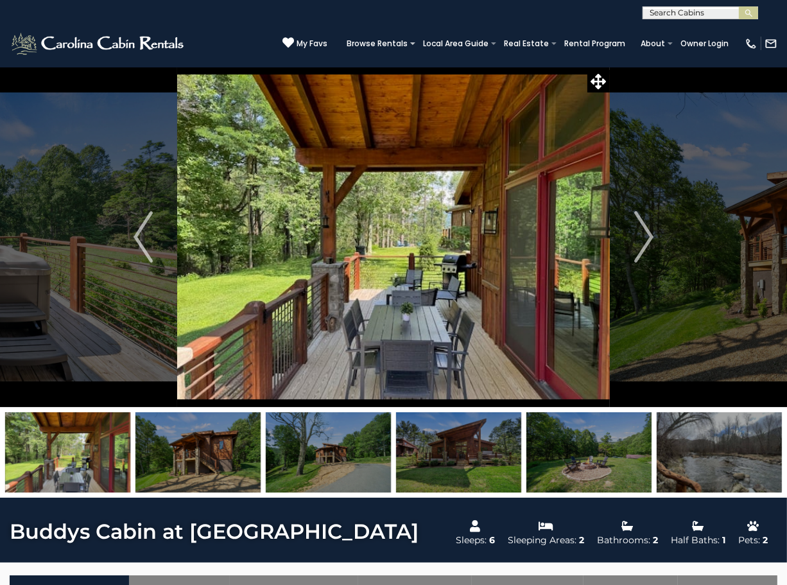
click at [641, 229] on img "Next" at bounding box center [643, 236] width 19 height 51
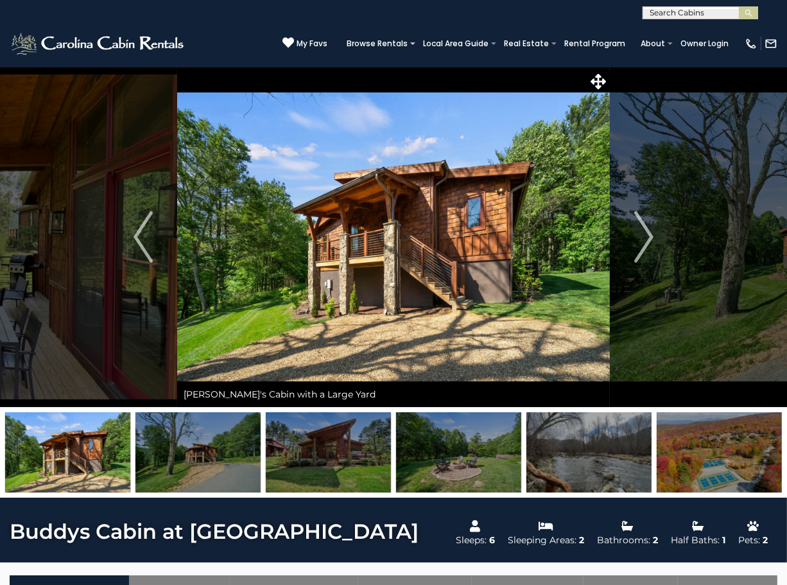
click at [641, 229] on img "Next" at bounding box center [643, 236] width 19 height 51
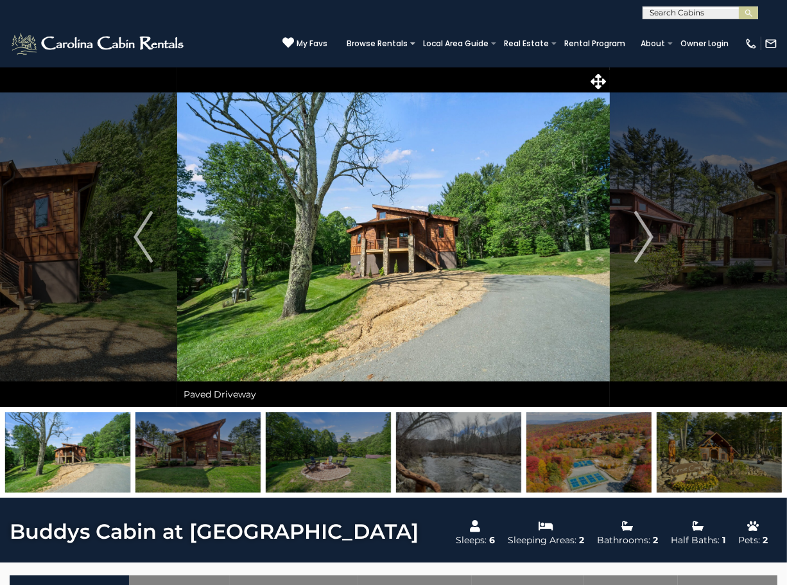
click at [641, 229] on img "Next" at bounding box center [643, 236] width 19 height 51
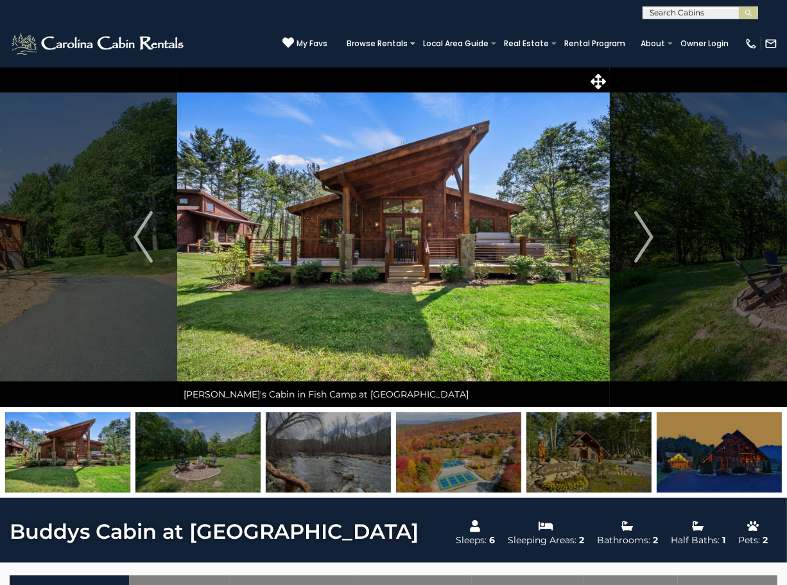
click at [641, 229] on img "Next" at bounding box center [643, 236] width 19 height 51
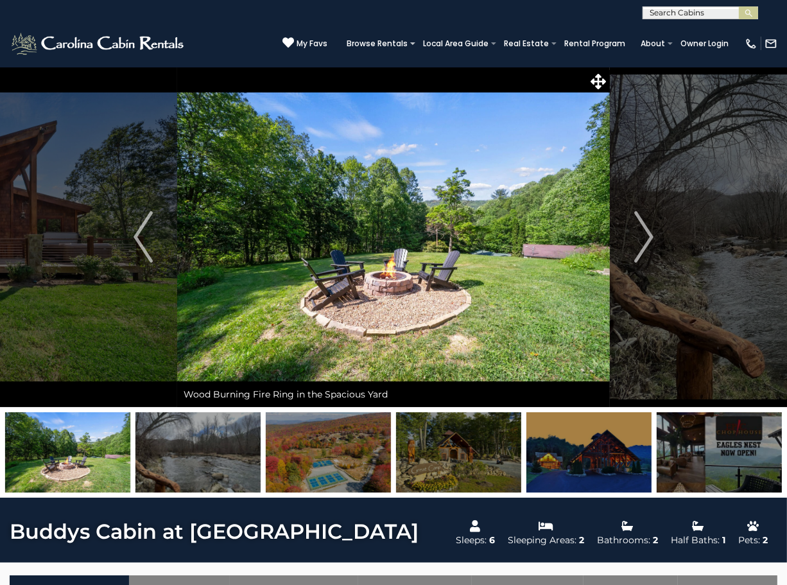
click at [641, 229] on img "Next" at bounding box center [643, 236] width 19 height 51
